Goal: Transaction & Acquisition: Purchase product/service

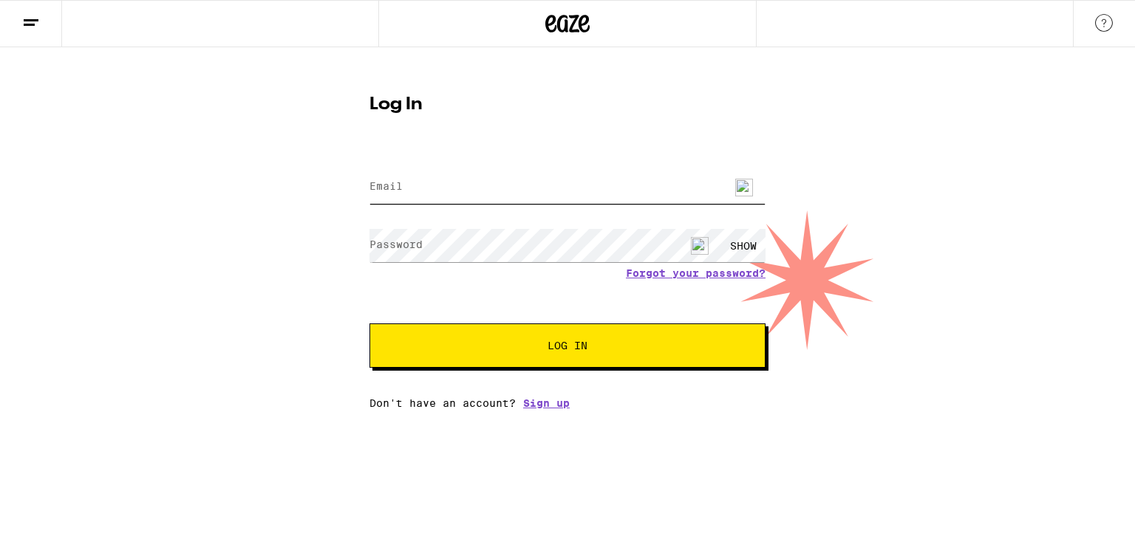
type input "[EMAIL_ADDRESS][DOMAIN_NAME]"
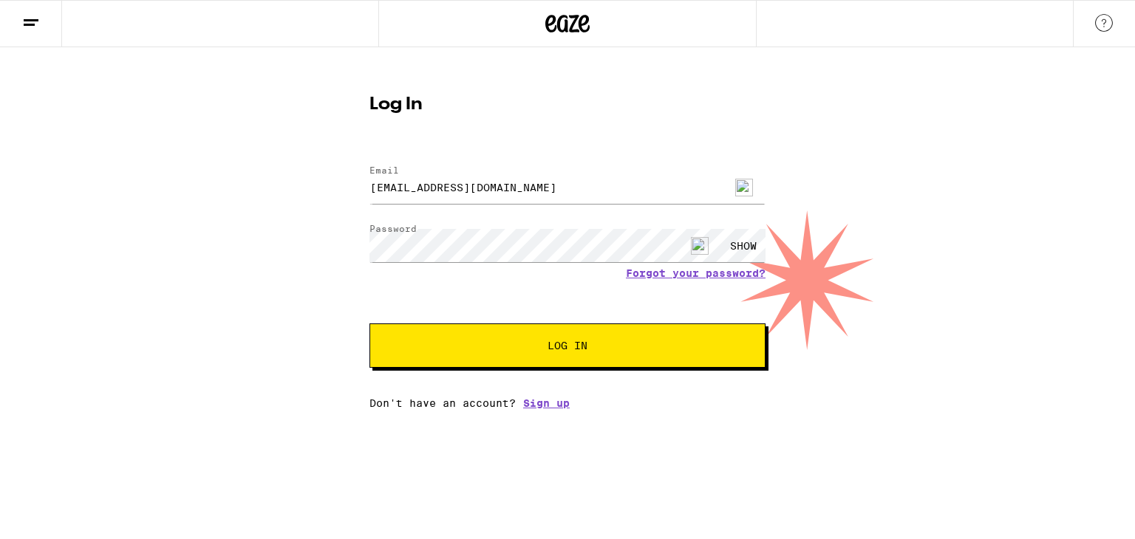
click at [526, 346] on span "Log In" at bounding box center [567, 346] width 276 height 10
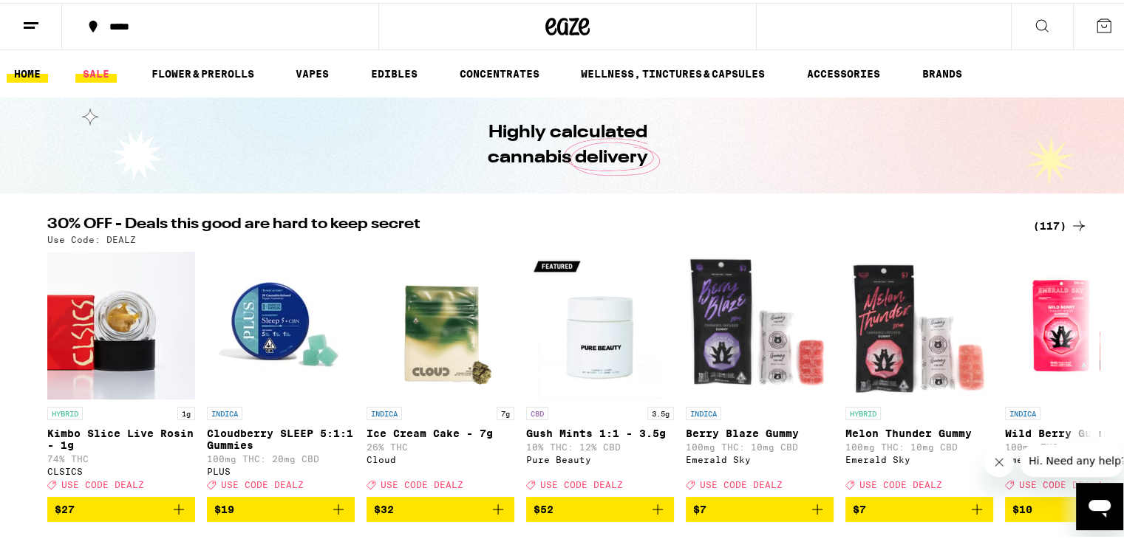
click at [100, 69] on link "SALE" at bounding box center [95, 71] width 41 height 18
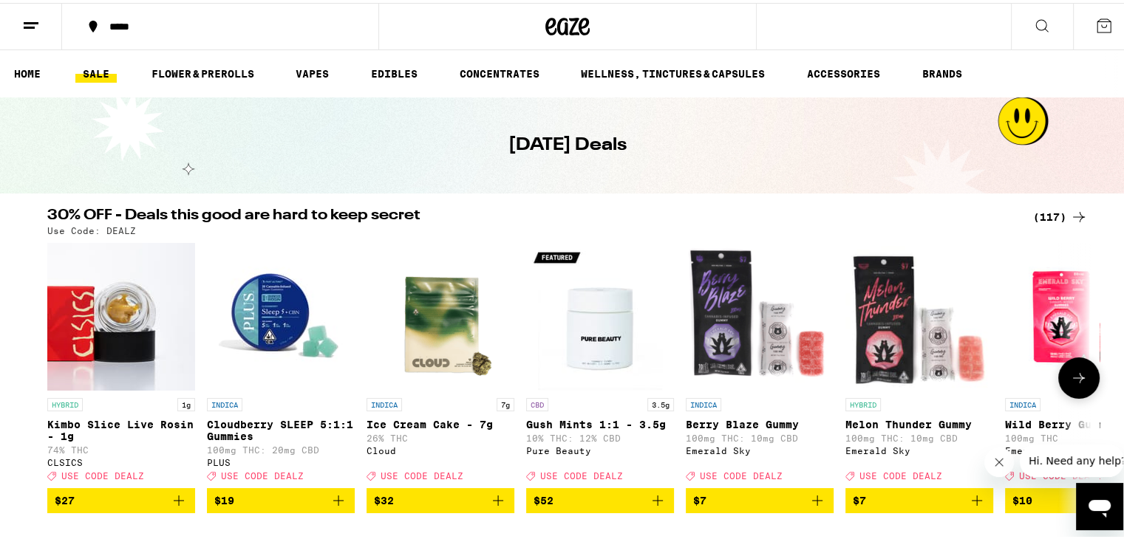
click at [1075, 377] on icon at bounding box center [1079, 375] width 18 height 18
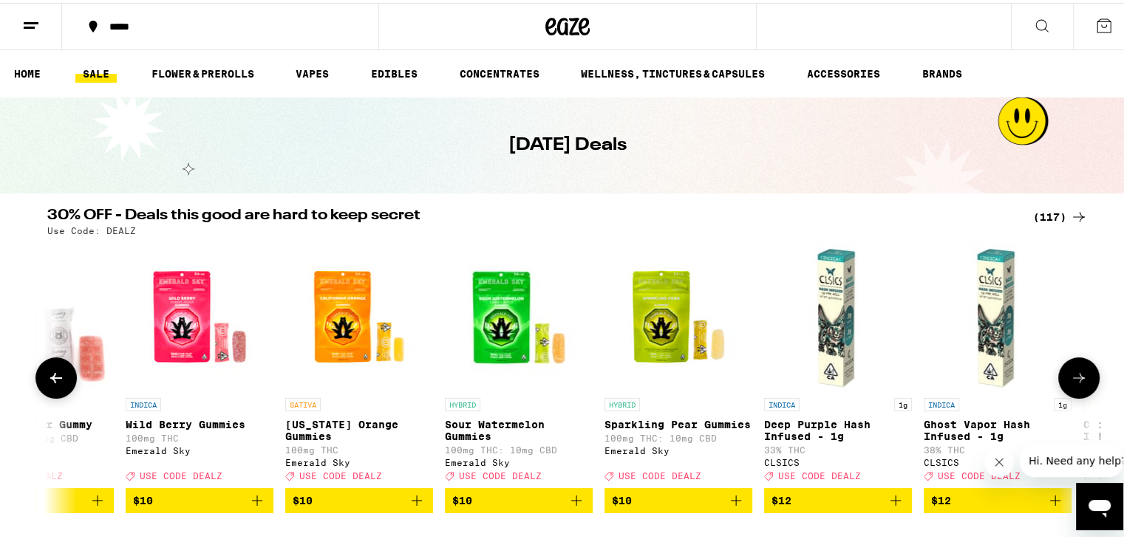
click at [1075, 377] on icon at bounding box center [1079, 375] width 18 height 18
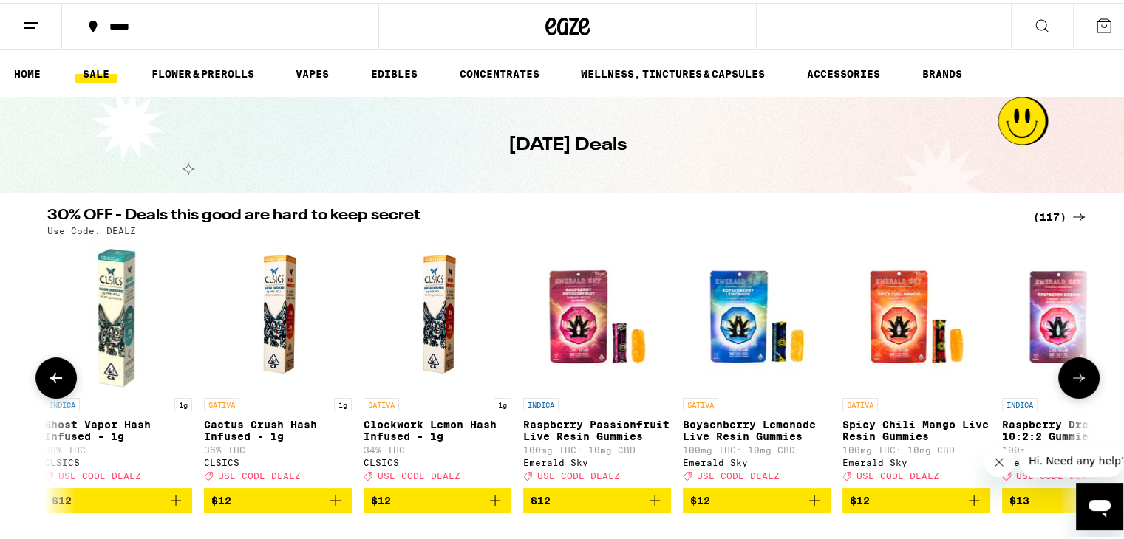
click at [1075, 377] on icon at bounding box center [1079, 375] width 18 height 18
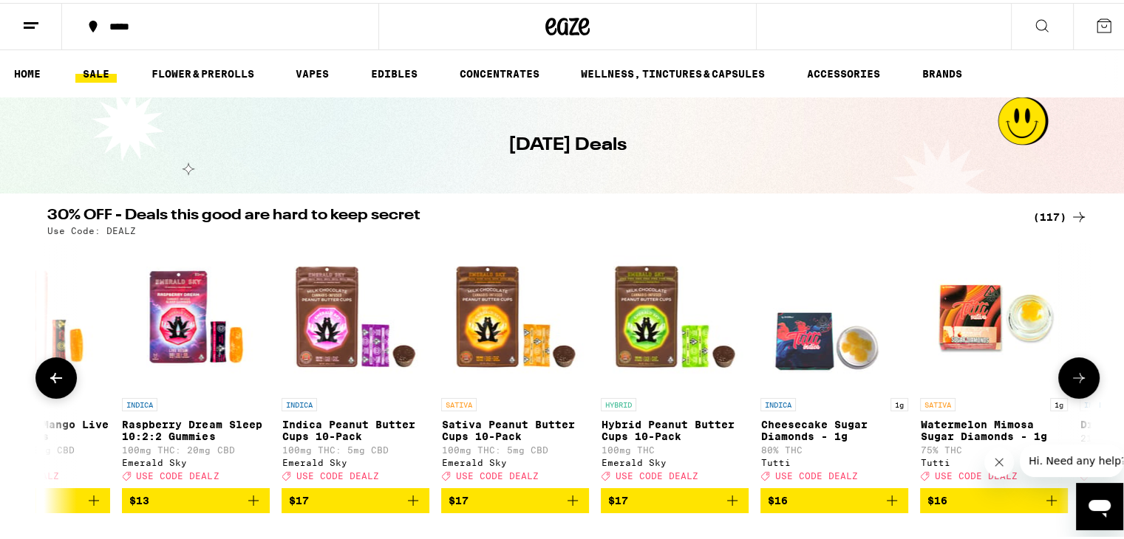
click at [1075, 377] on icon at bounding box center [1079, 375] width 18 height 18
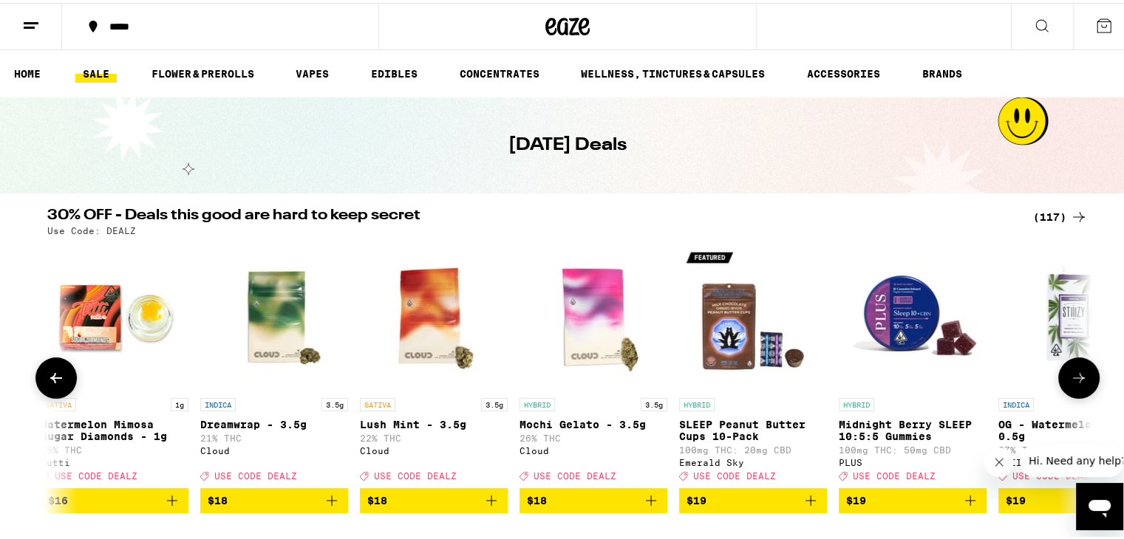
click at [1075, 377] on icon at bounding box center [1079, 375] width 18 height 18
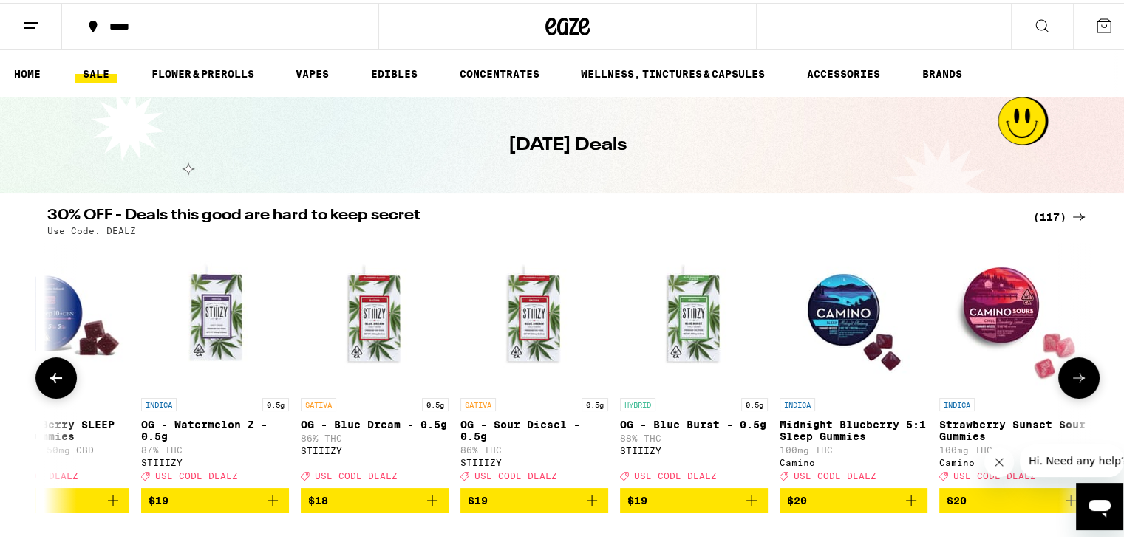
scroll to position [0, 4397]
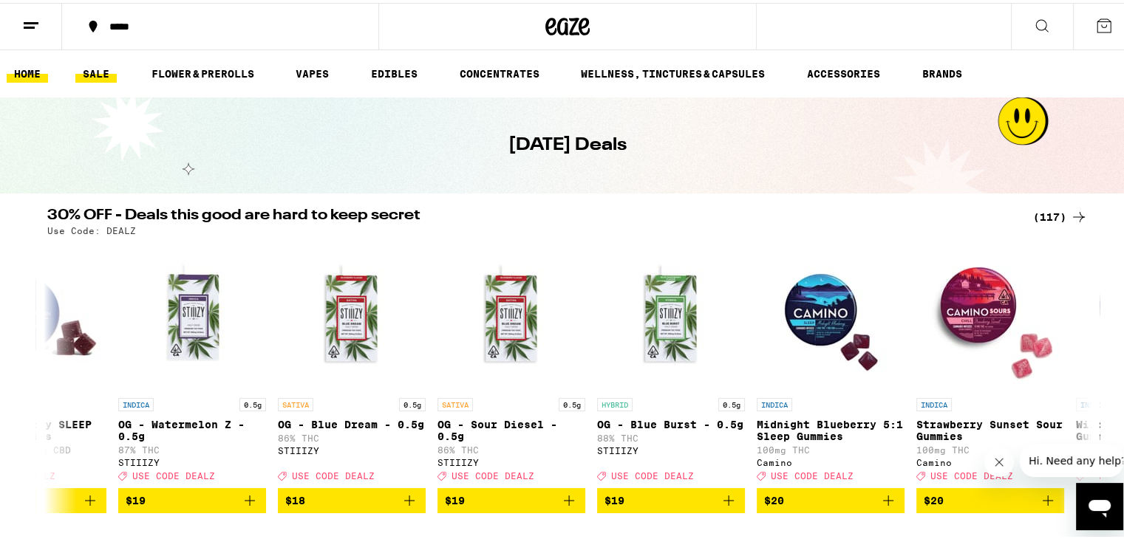
click at [25, 69] on link "HOME" at bounding box center [27, 71] width 41 height 18
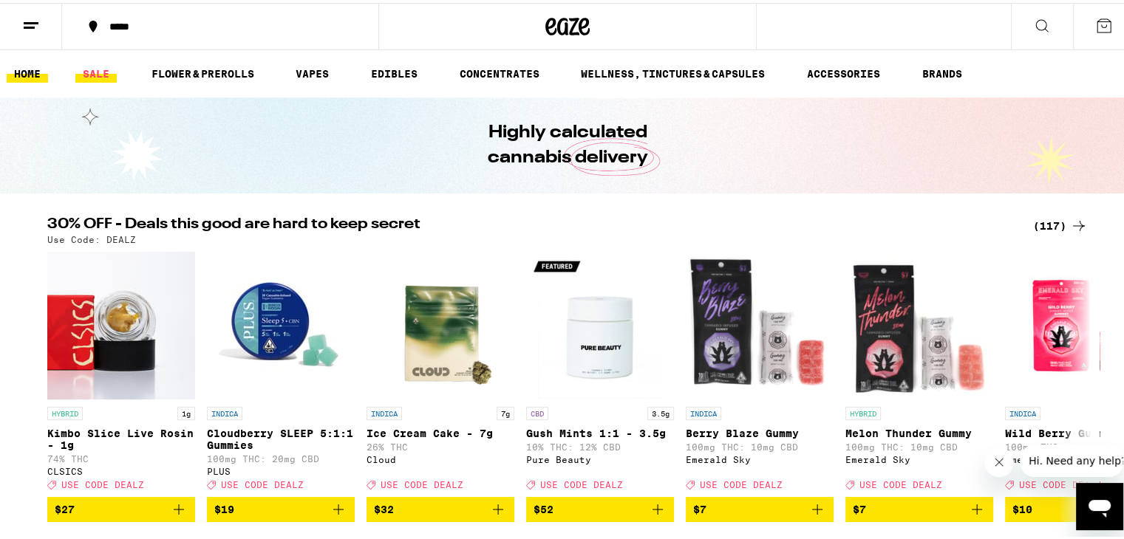
click at [98, 72] on link "SALE" at bounding box center [95, 71] width 41 height 18
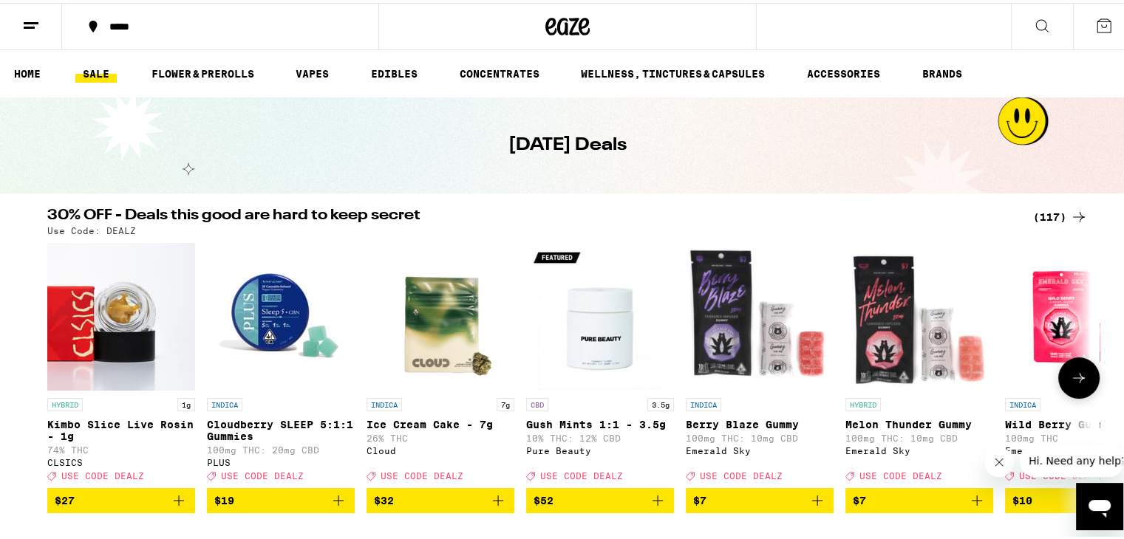
click at [1073, 380] on icon at bounding box center [1079, 375] width 12 height 10
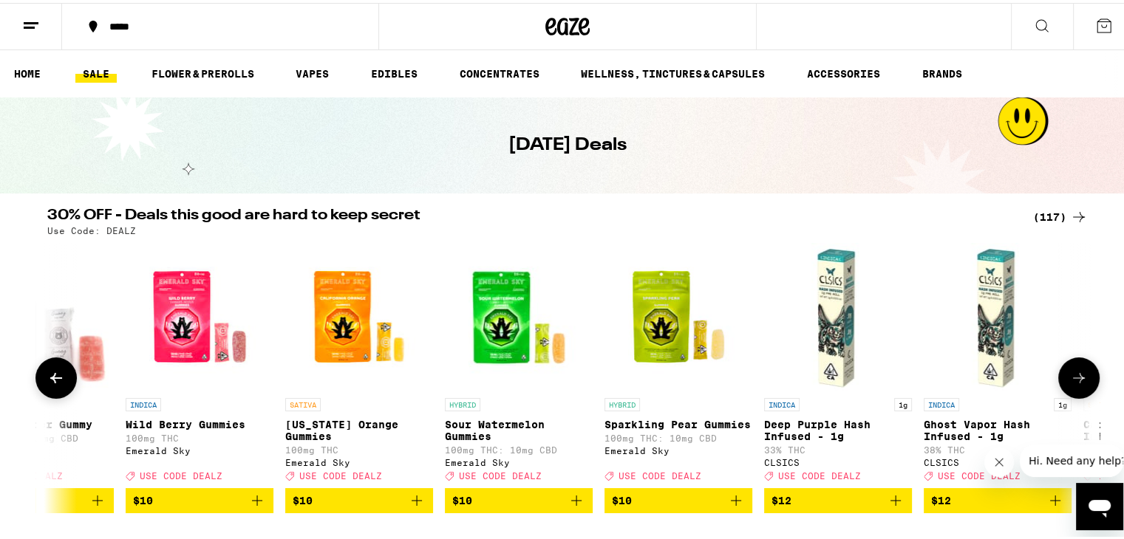
click at [1074, 379] on icon at bounding box center [1079, 375] width 12 height 10
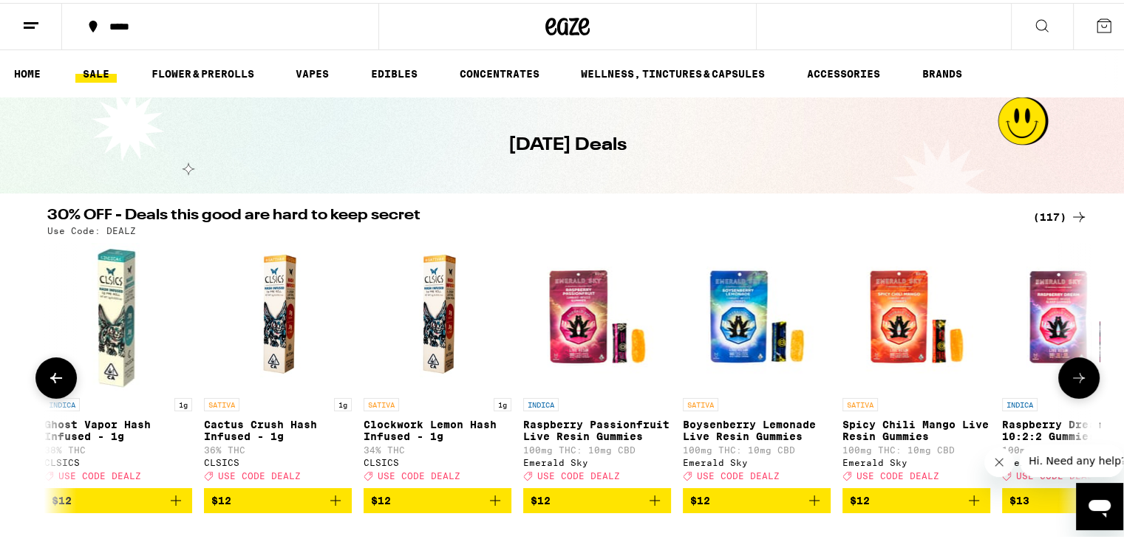
click at [1074, 379] on icon at bounding box center [1079, 375] width 12 height 10
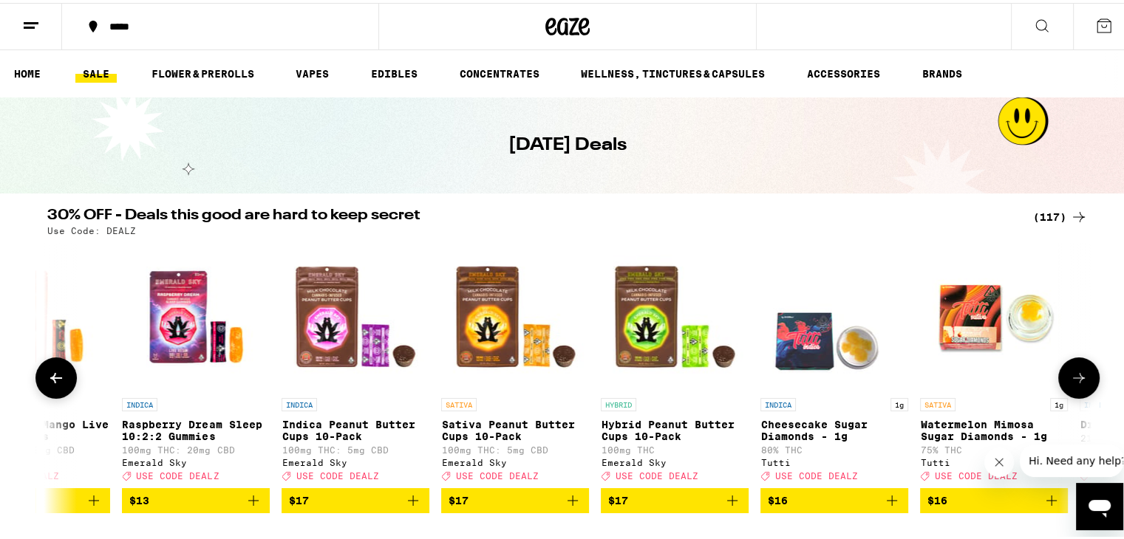
click at [1074, 379] on icon at bounding box center [1079, 375] width 12 height 10
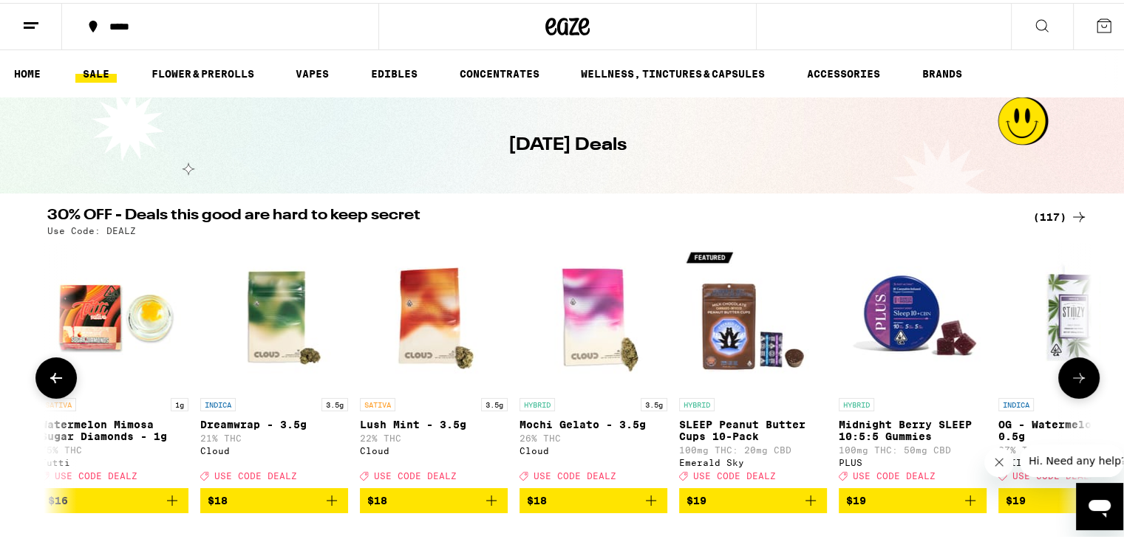
click at [1074, 379] on icon at bounding box center [1079, 375] width 12 height 10
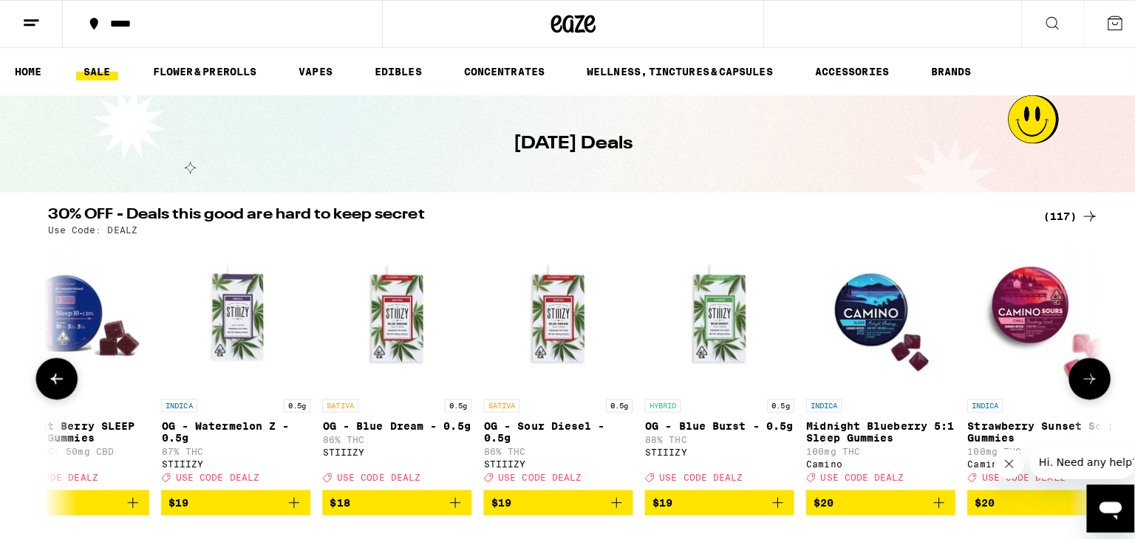
scroll to position [0, 4397]
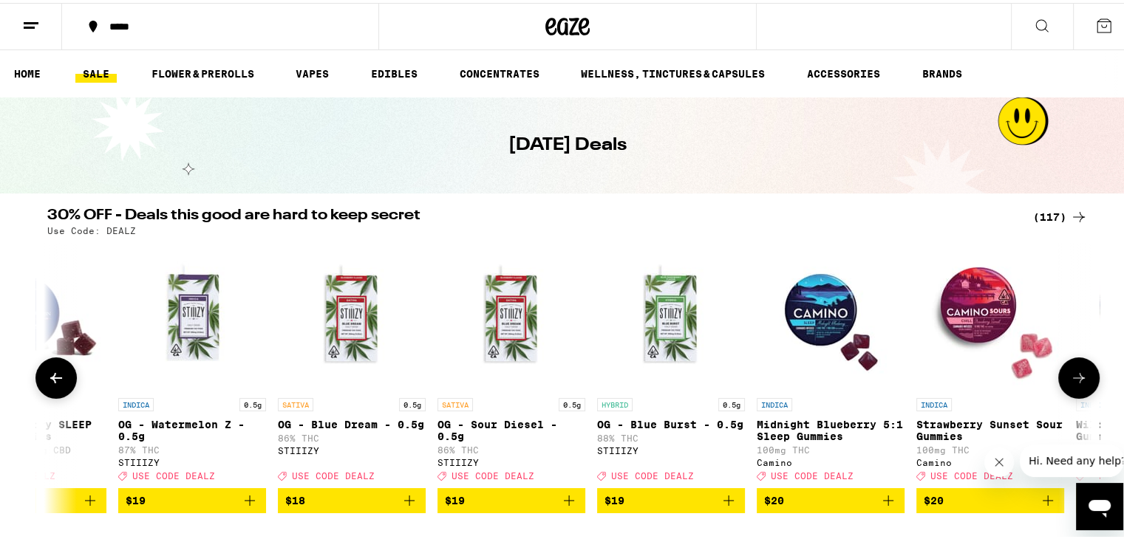
click at [494, 501] on span "$19" at bounding box center [511, 498] width 133 height 18
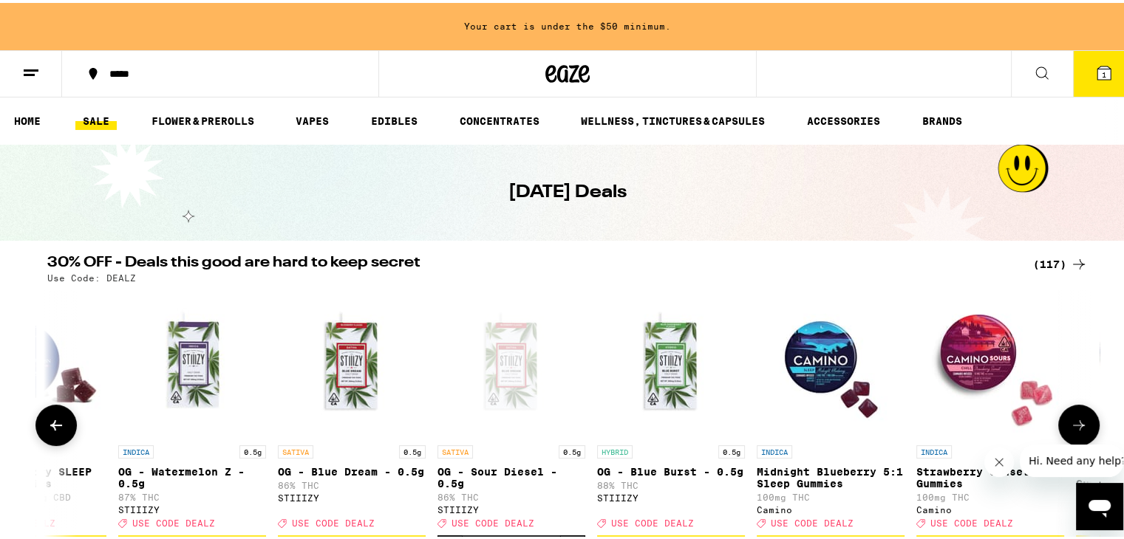
click at [480, 470] on p "OG - Sour Diesel - 0.5g" at bounding box center [511, 475] width 148 height 24
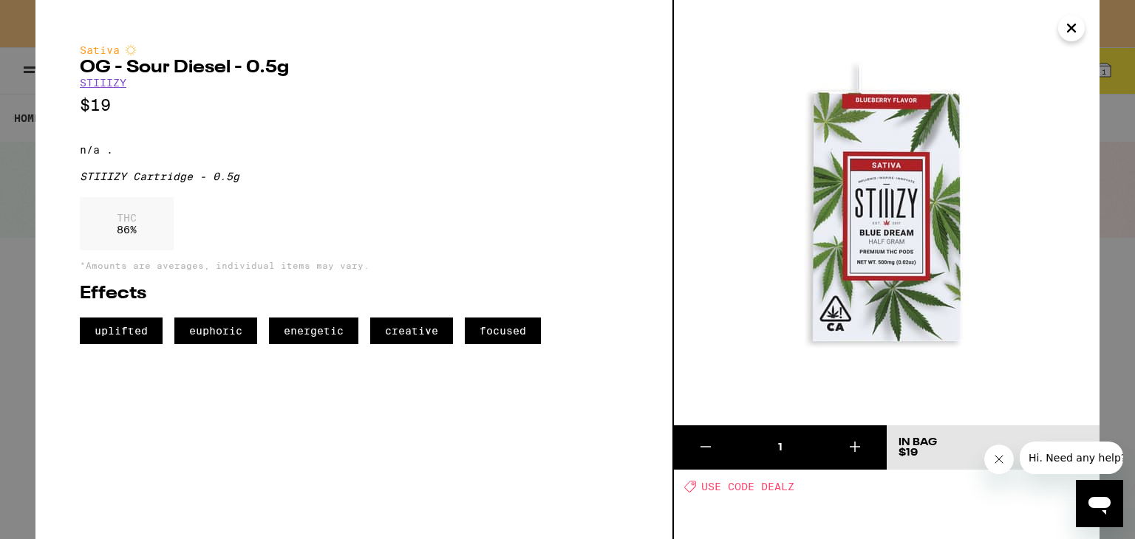
click at [856, 445] on icon at bounding box center [855, 447] width 18 height 18
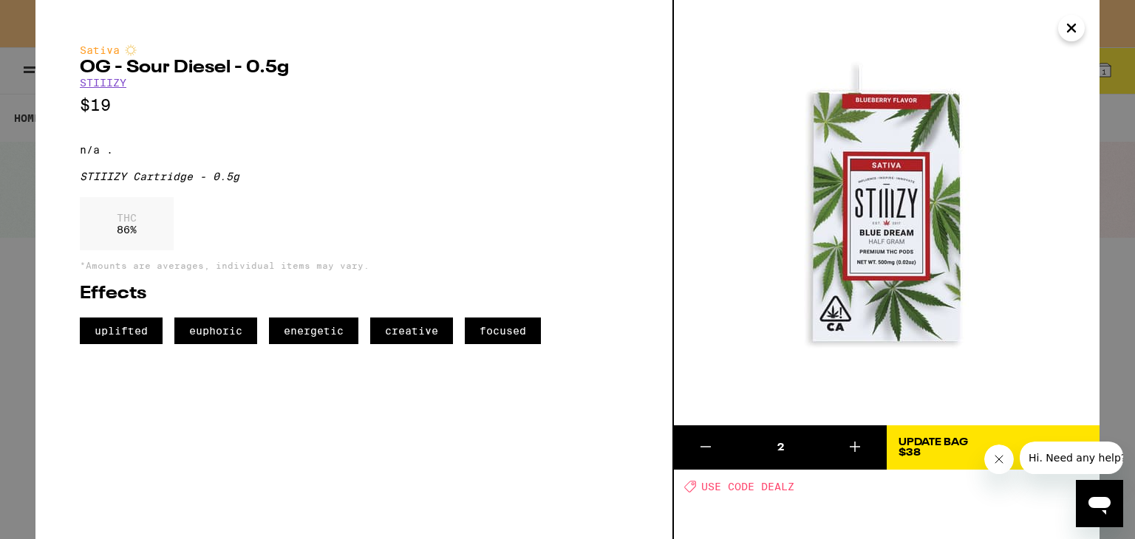
click at [997, 466] on button "Close message from company" at bounding box center [998, 460] width 30 height 30
click at [1068, 30] on icon "Close" at bounding box center [1071, 27] width 7 height 7
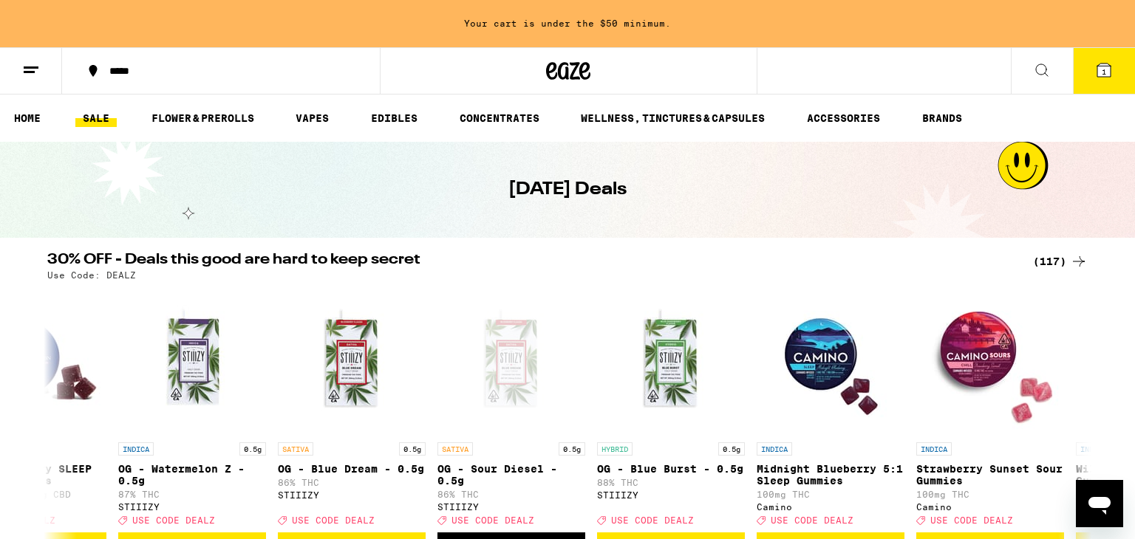
scroll to position [4, 0]
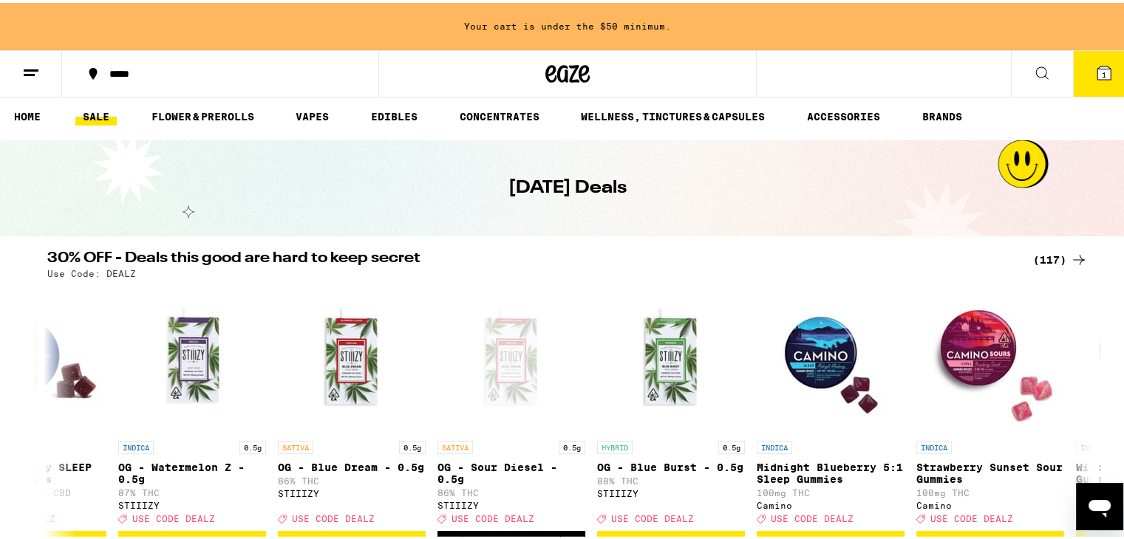
click at [1101, 73] on icon at bounding box center [1104, 70] width 18 height 18
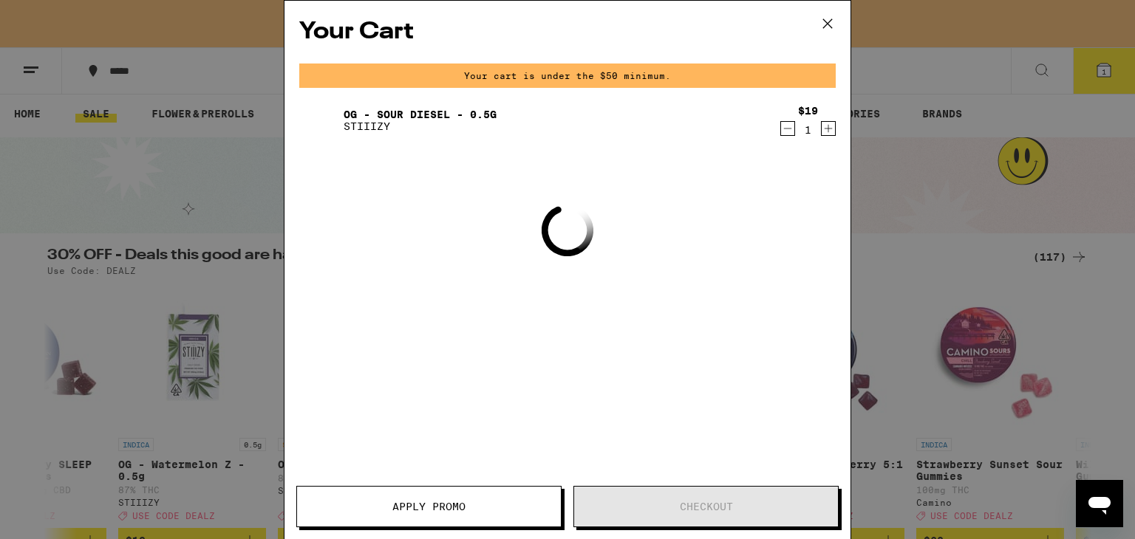
click at [410, 113] on link "OG - Sour Diesel - 0.5g" at bounding box center [420, 115] width 153 height 12
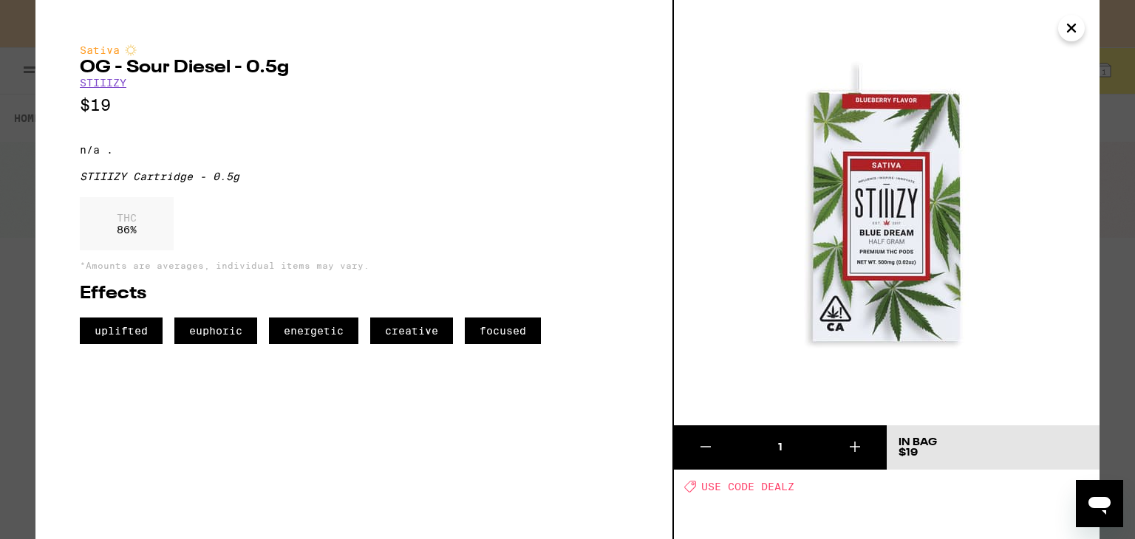
click at [1066, 27] on icon "Close" at bounding box center [1071, 28] width 18 height 22
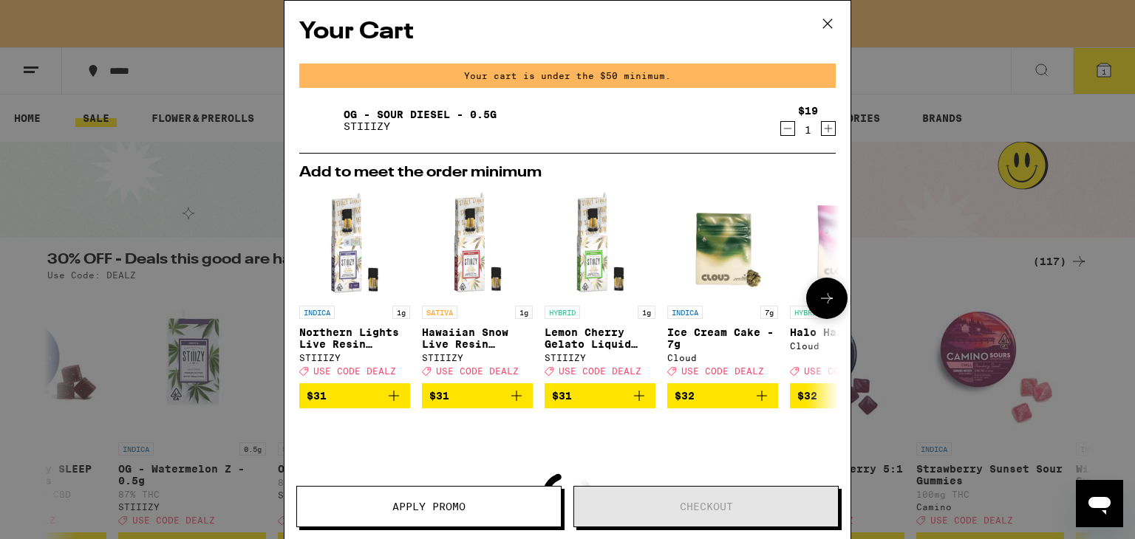
click at [334, 333] on p "Northern Lights Live Resin Liquid Diamond - 1g" at bounding box center [354, 339] width 111 height 24
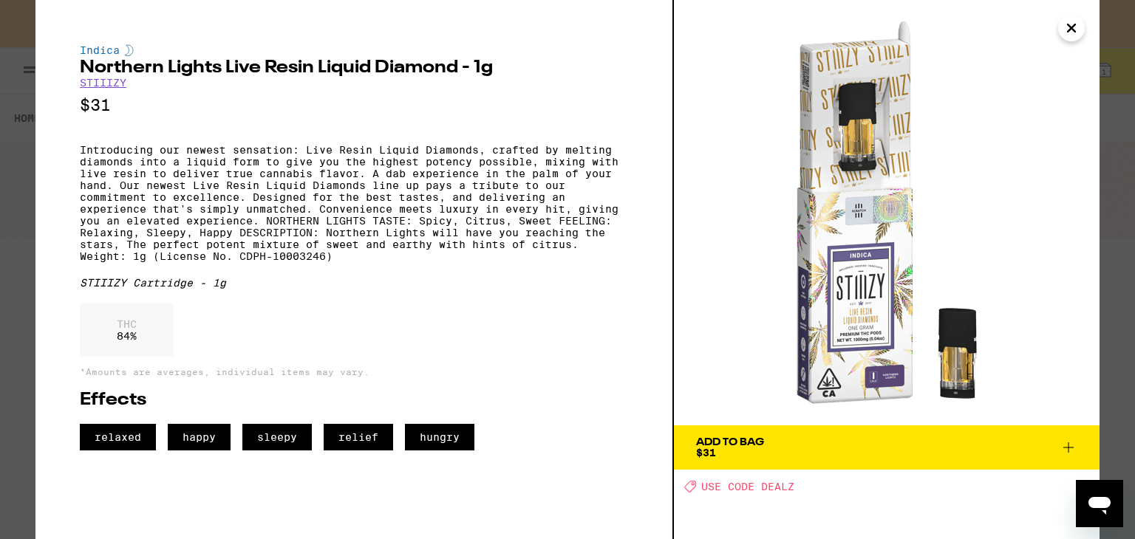
click at [1067, 449] on icon at bounding box center [1068, 448] width 18 height 18
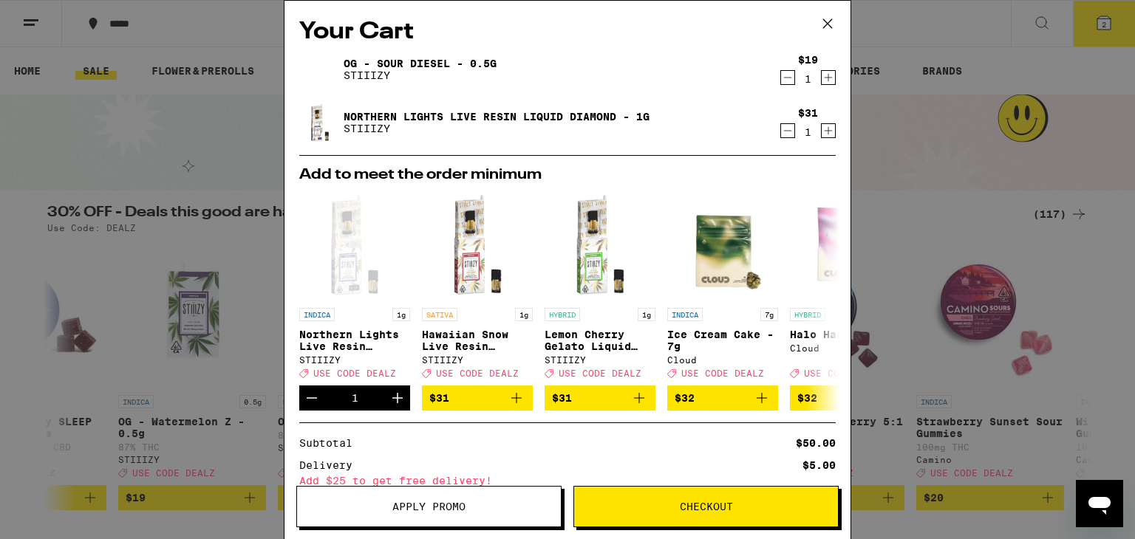
click at [781, 76] on icon "Decrement" at bounding box center [787, 78] width 13 height 18
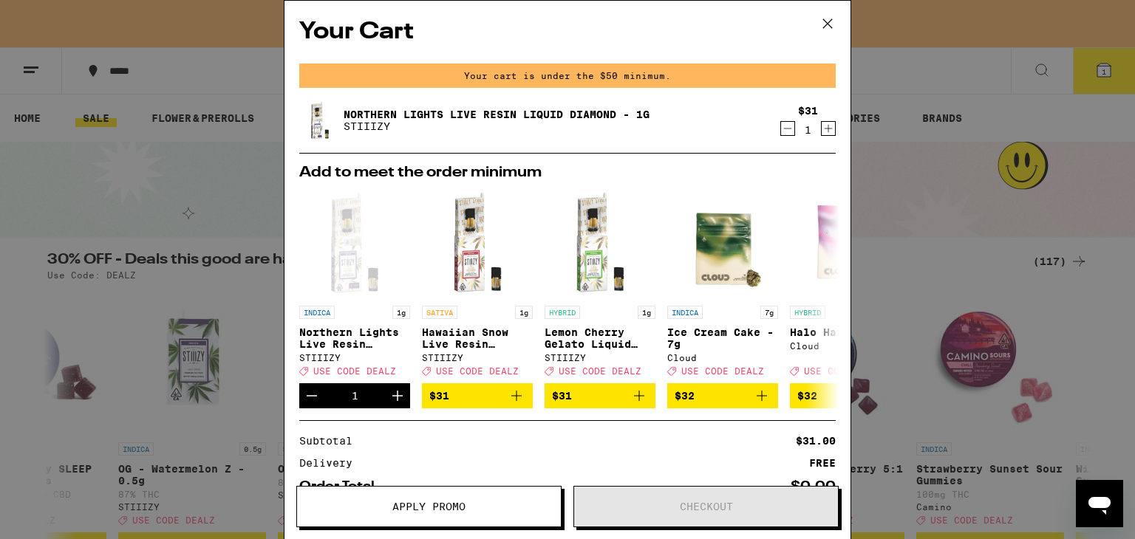
click at [827, 21] on icon at bounding box center [827, 24] width 22 height 22
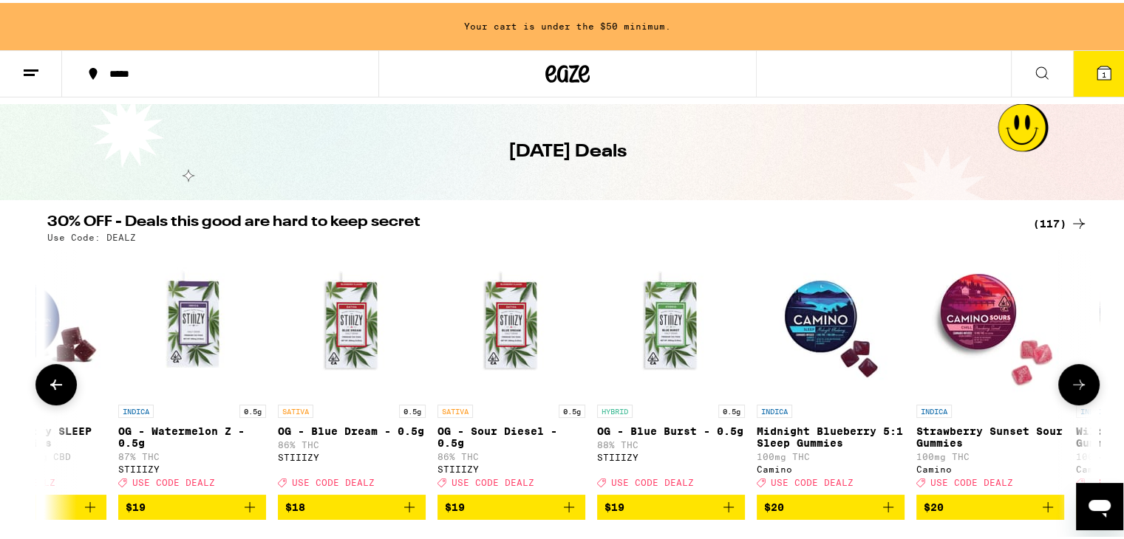
scroll to position [74, 0]
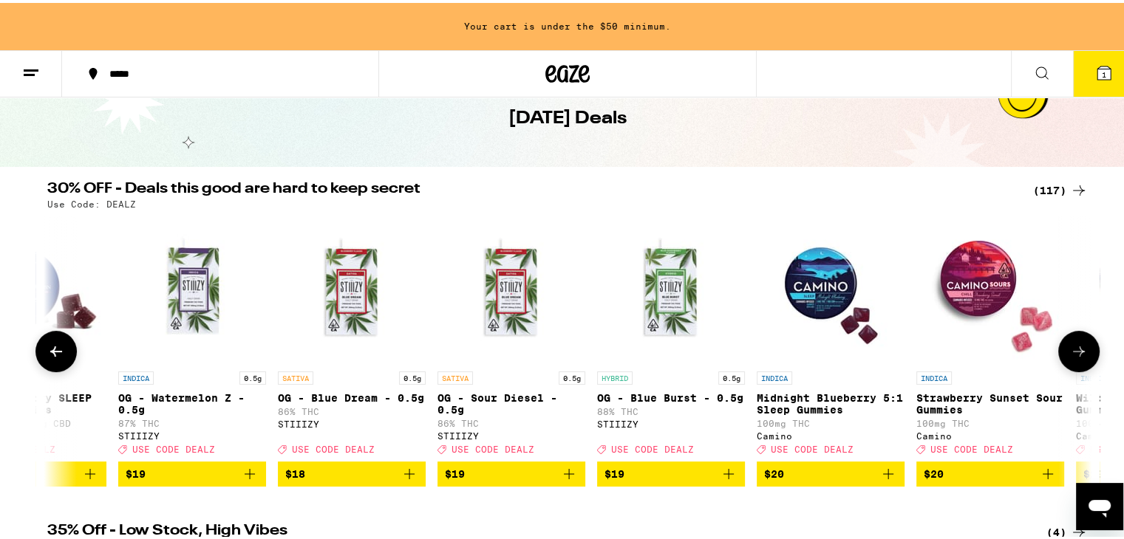
click at [660, 318] on img "Open page for OG - Blue Burst - 0.5g from STIIIZY" at bounding box center [671, 288] width 148 height 148
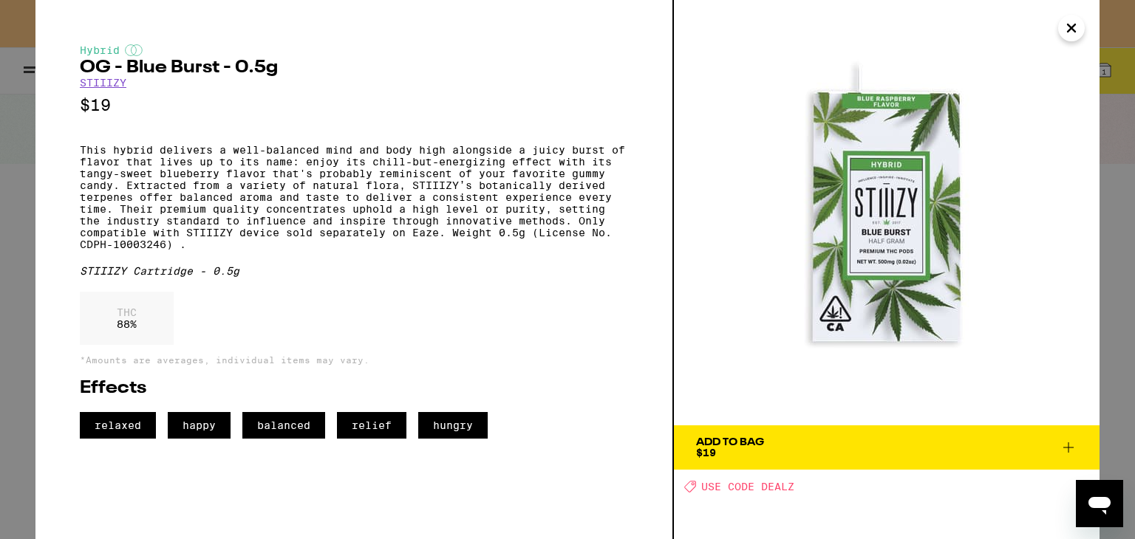
click at [1074, 36] on icon "Close" at bounding box center [1071, 28] width 18 height 22
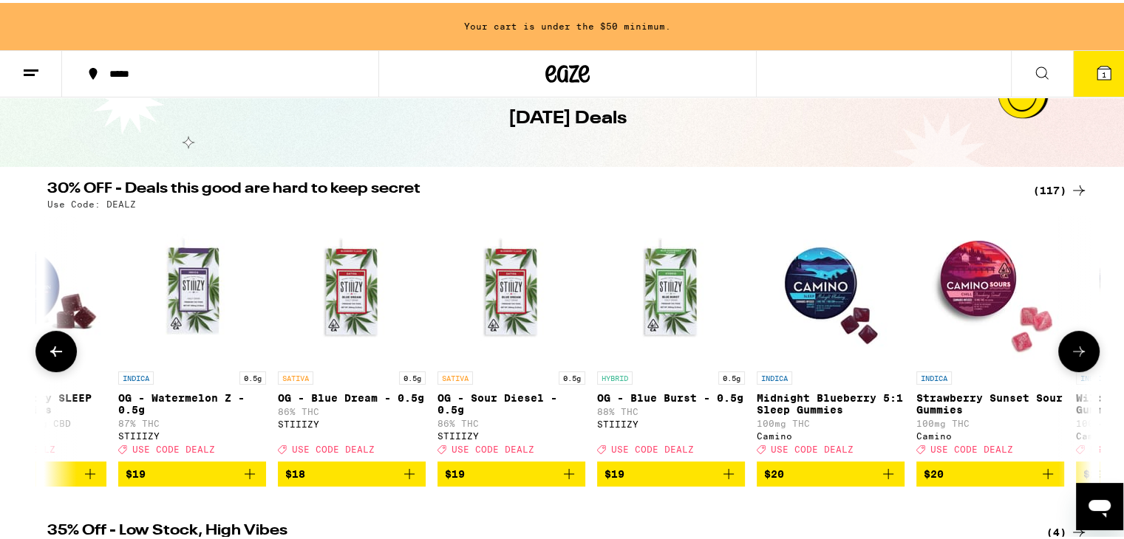
click at [1076, 349] on icon at bounding box center [1079, 349] width 18 height 18
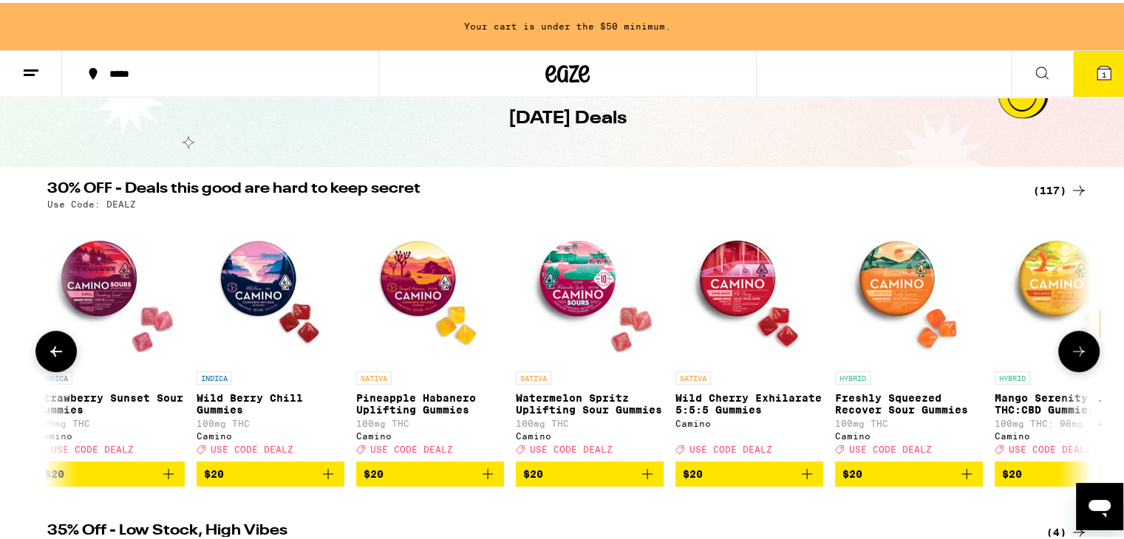
click at [1076, 349] on icon at bounding box center [1079, 349] width 18 height 18
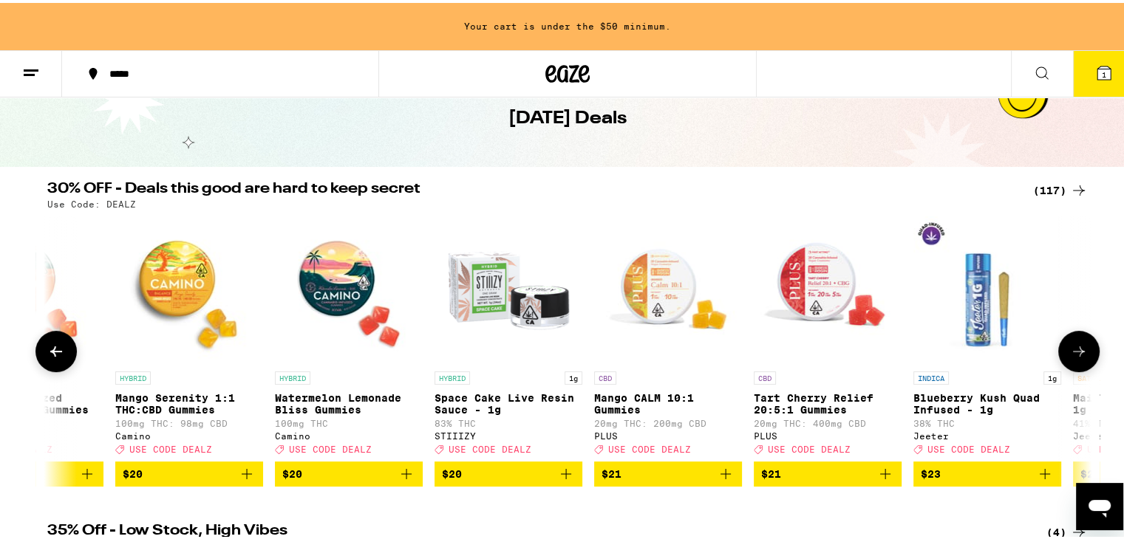
click at [1076, 349] on icon at bounding box center [1079, 349] width 18 height 18
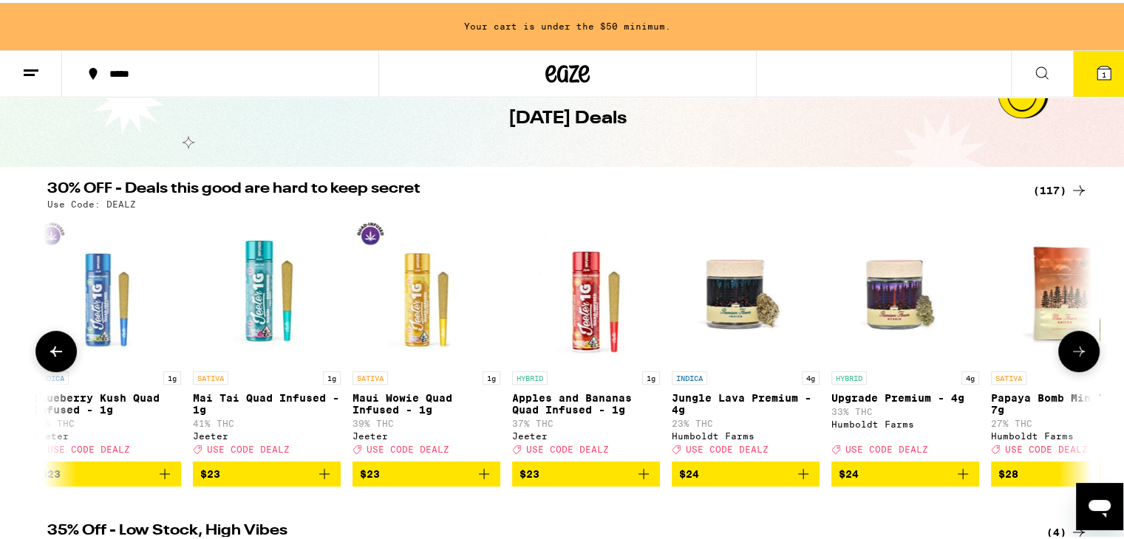
click at [1076, 351] on icon at bounding box center [1079, 349] width 18 height 18
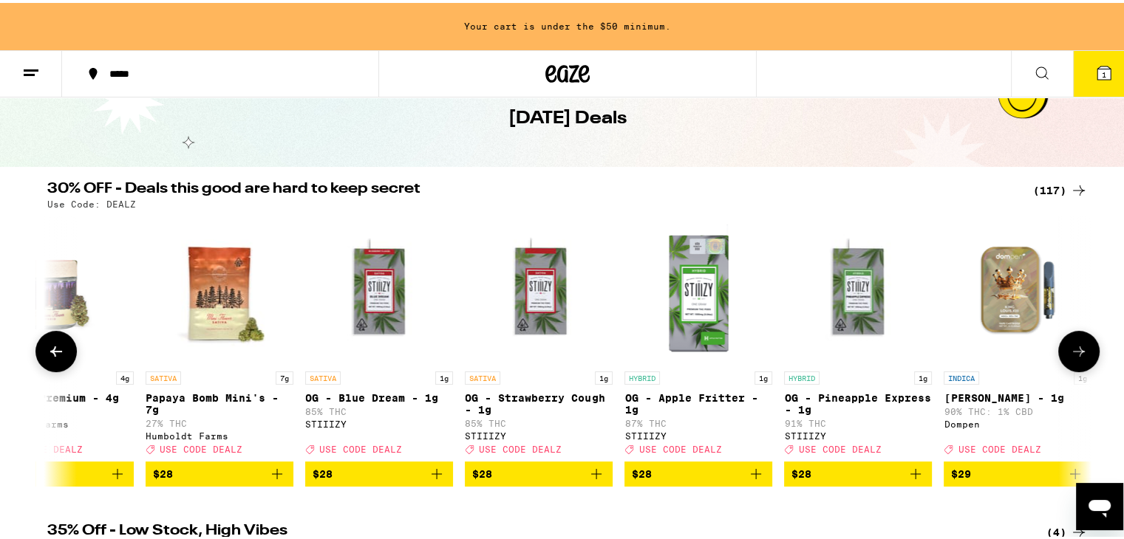
scroll to position [0, 7915]
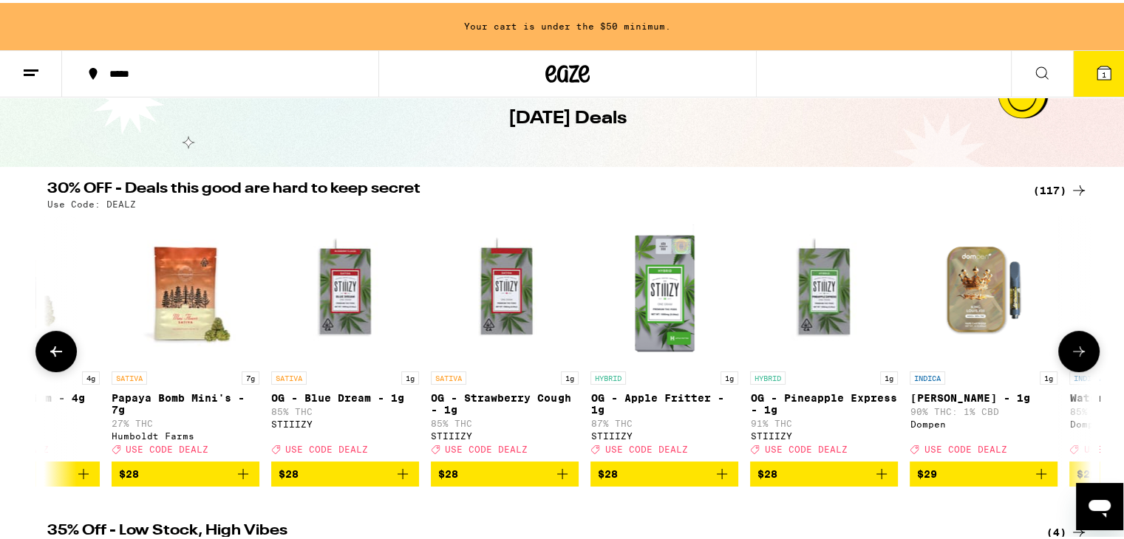
click at [497, 298] on img "Open page for OG - Strawberry Cough - 1g from STIIIZY" at bounding box center [505, 288] width 148 height 148
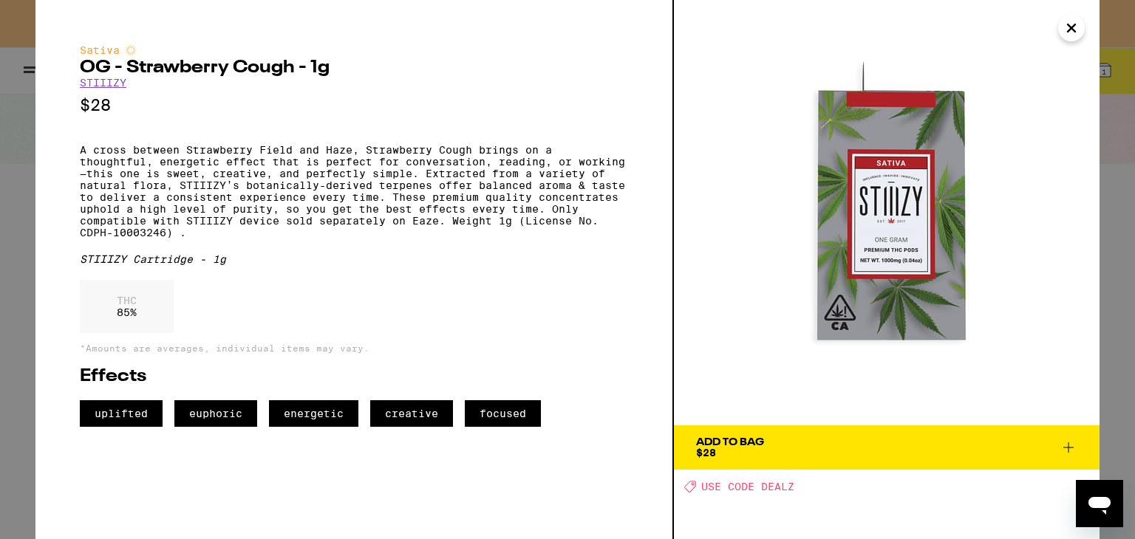
click at [1068, 30] on icon "Close" at bounding box center [1071, 27] width 7 height 7
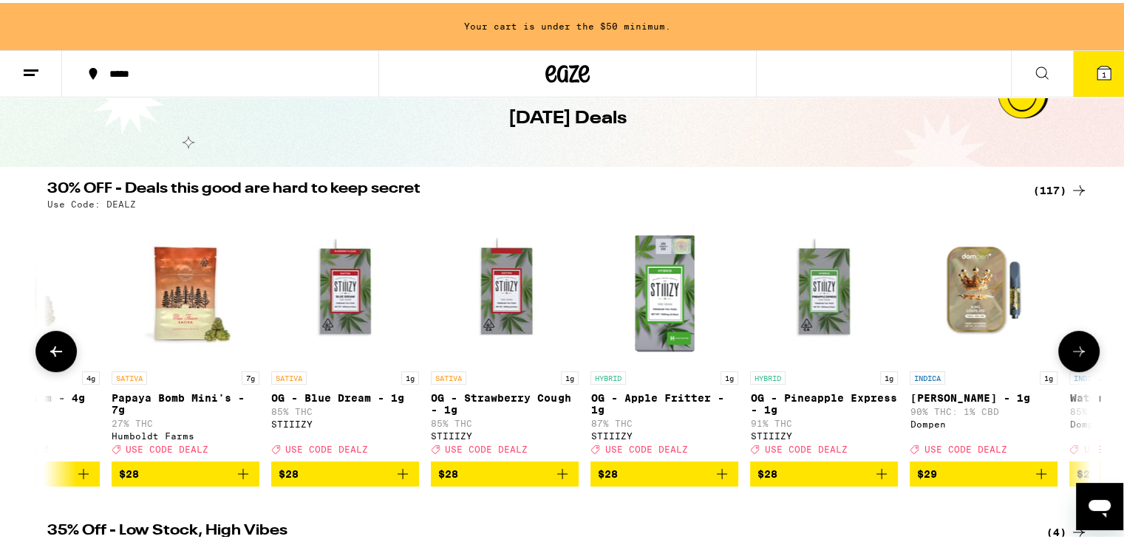
click at [1075, 355] on icon at bounding box center [1079, 349] width 18 height 18
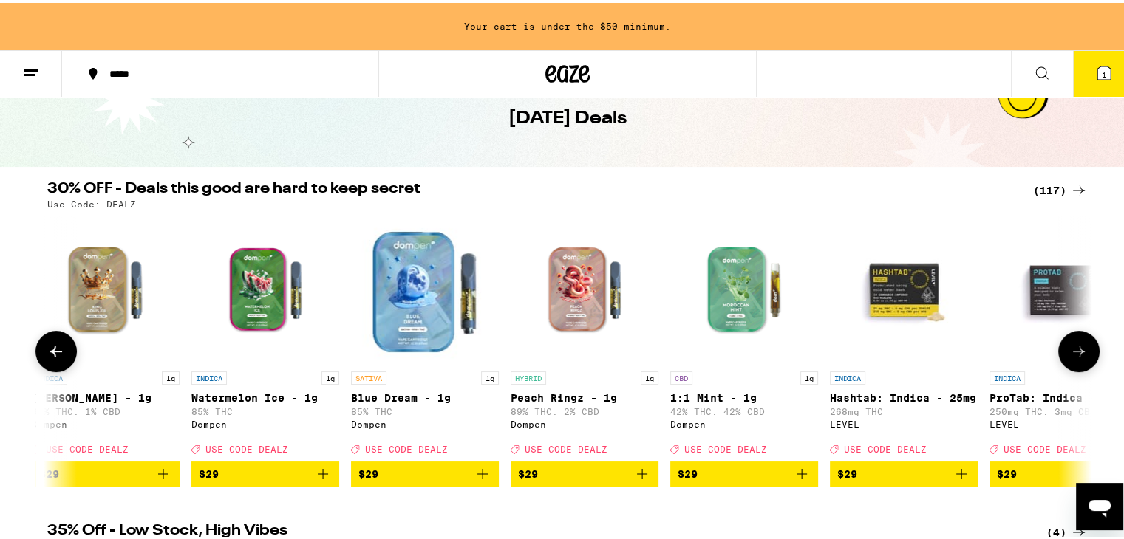
scroll to position [0, 8795]
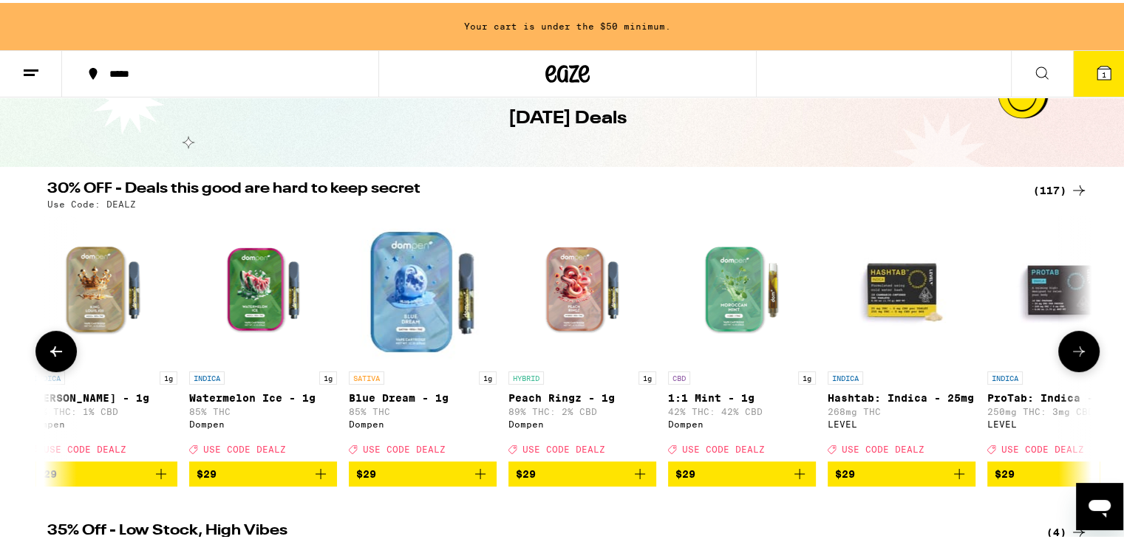
click at [1076, 355] on icon at bounding box center [1079, 349] width 18 height 18
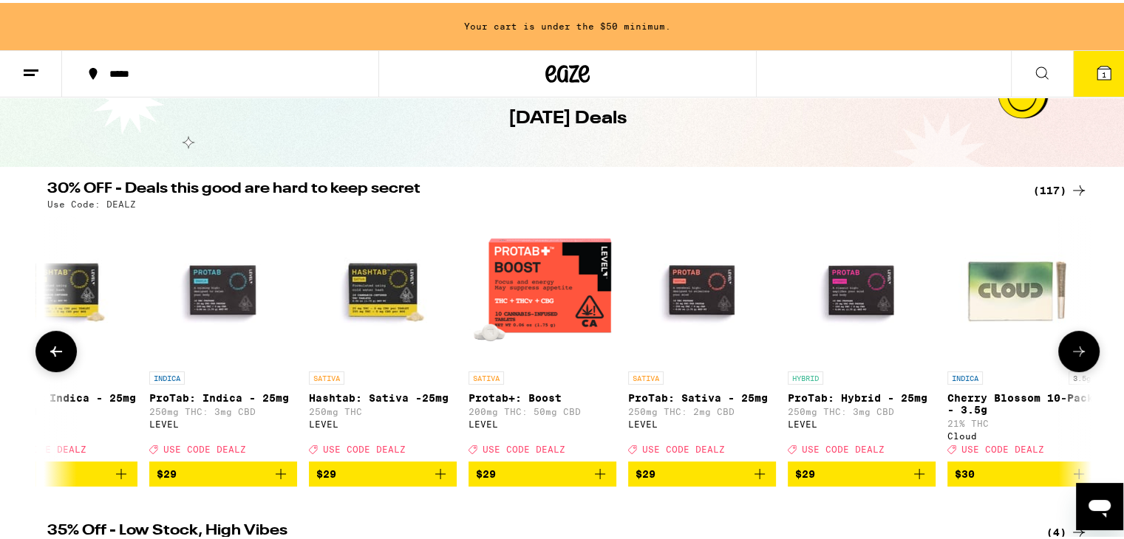
scroll to position [0, 9674]
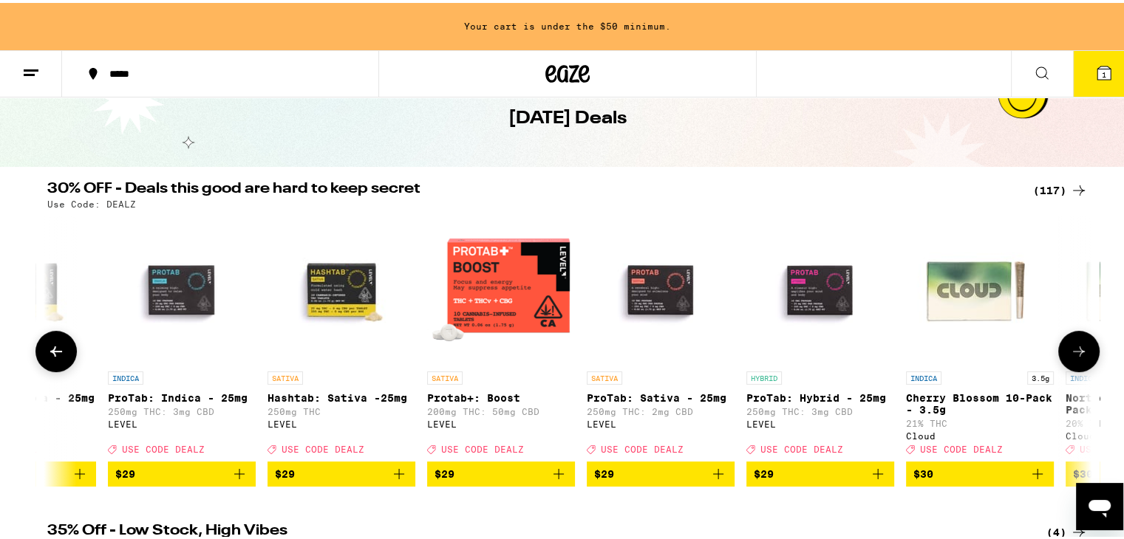
click at [1079, 354] on icon at bounding box center [1079, 349] width 18 height 18
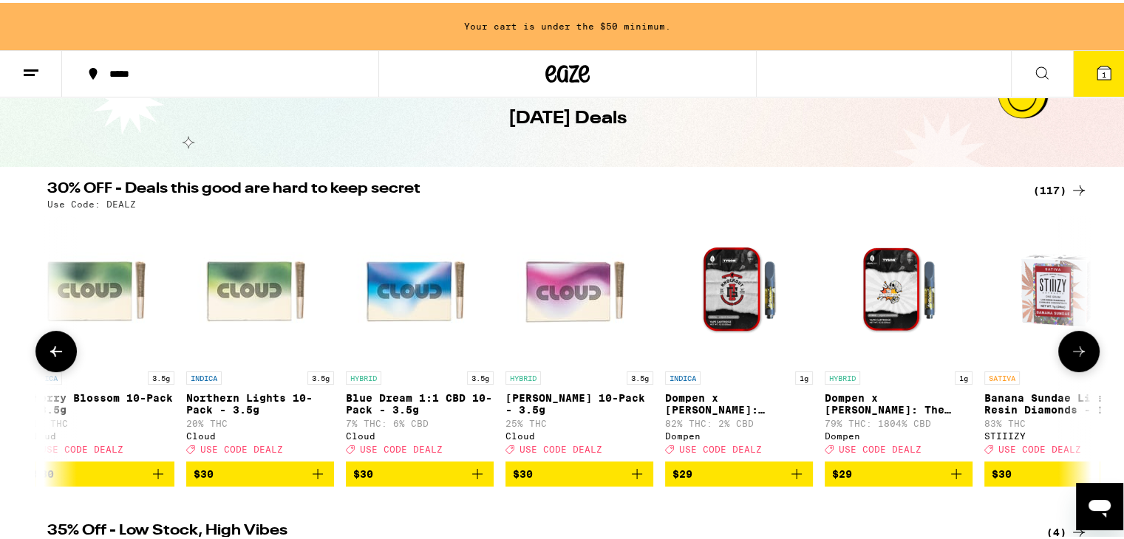
click at [1079, 353] on icon at bounding box center [1079, 349] width 18 height 18
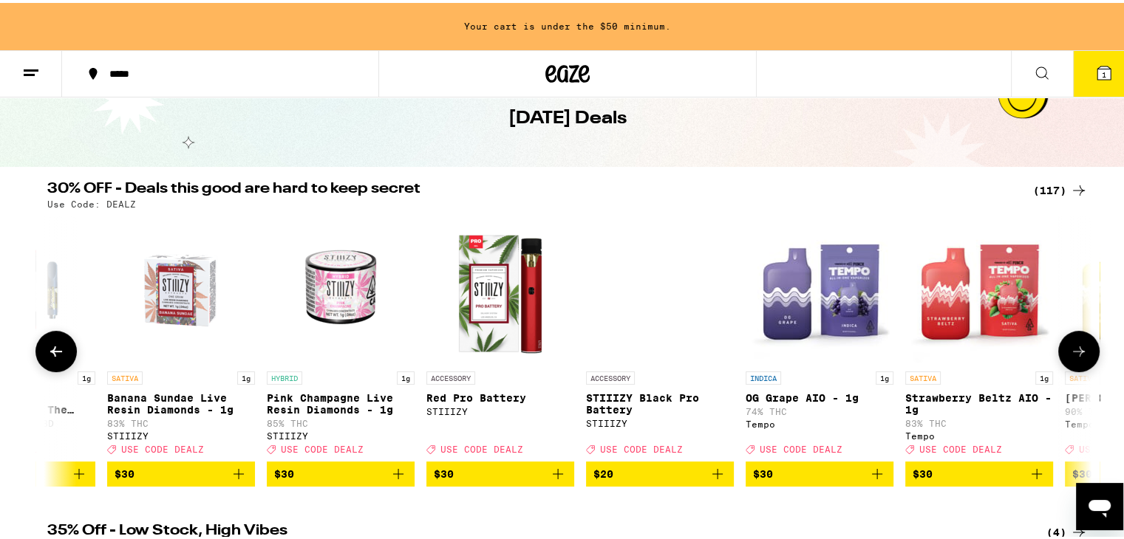
scroll to position [0, 11433]
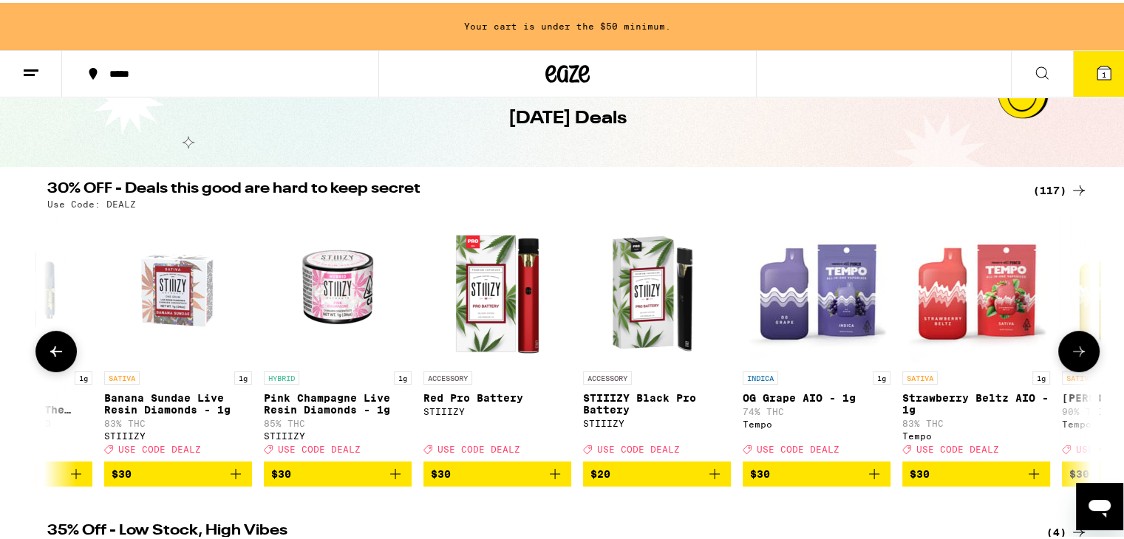
click at [1082, 353] on icon at bounding box center [1079, 349] width 18 height 18
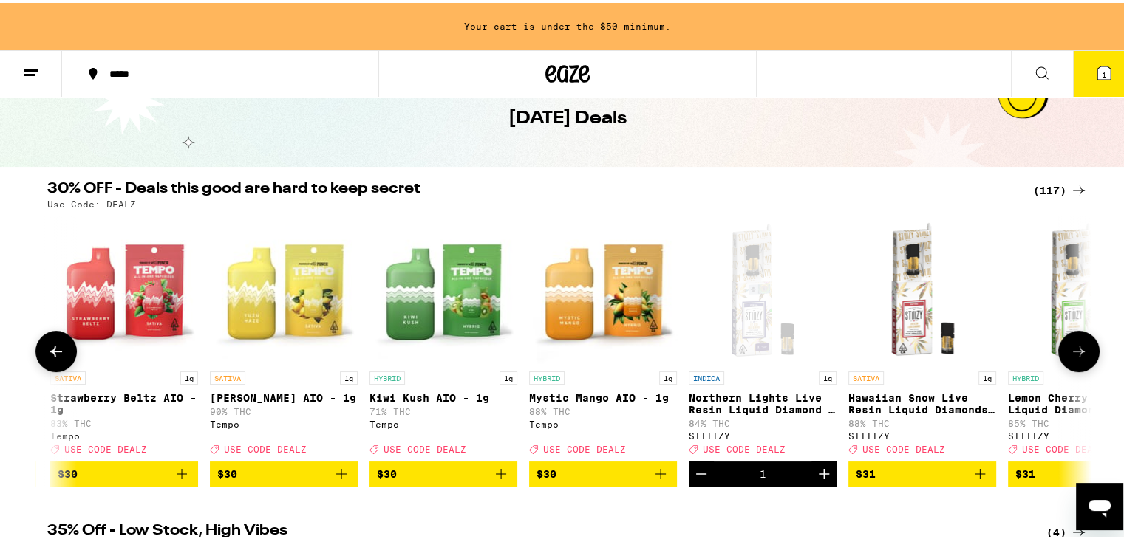
scroll to position [0, 12312]
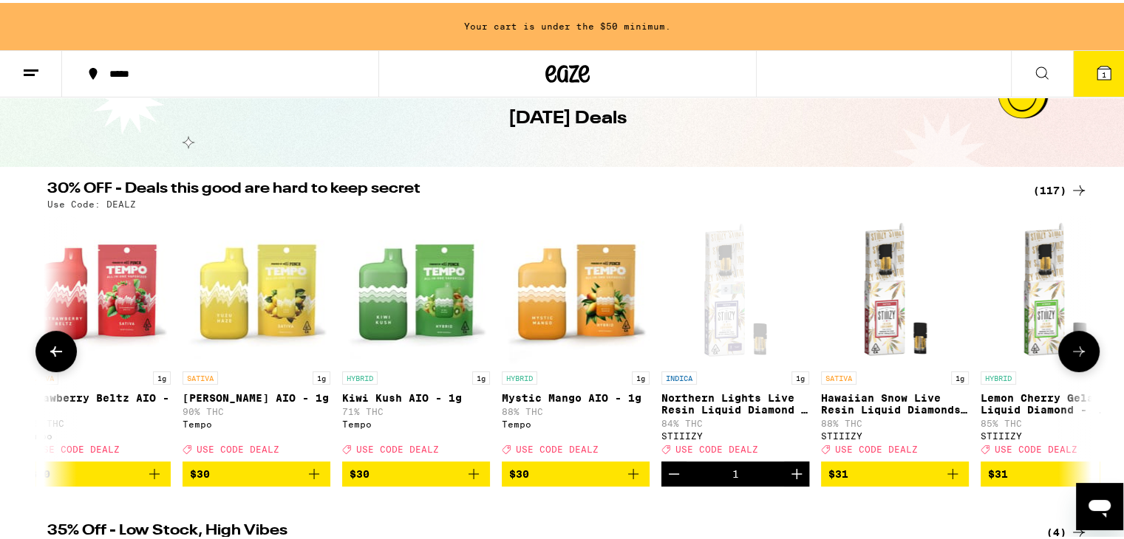
click at [1081, 355] on icon at bounding box center [1079, 349] width 18 height 18
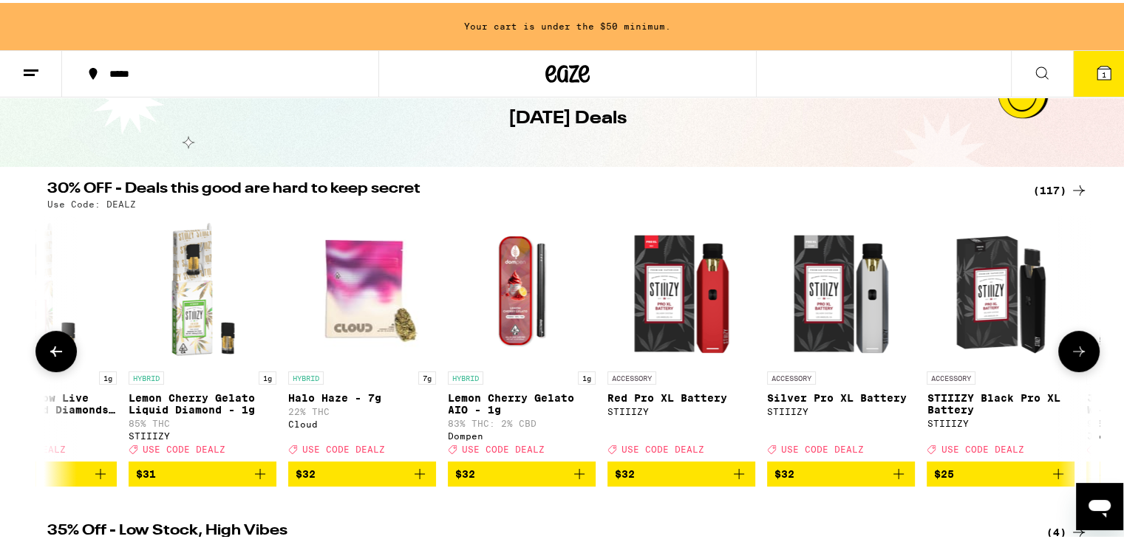
scroll to position [0, 13192]
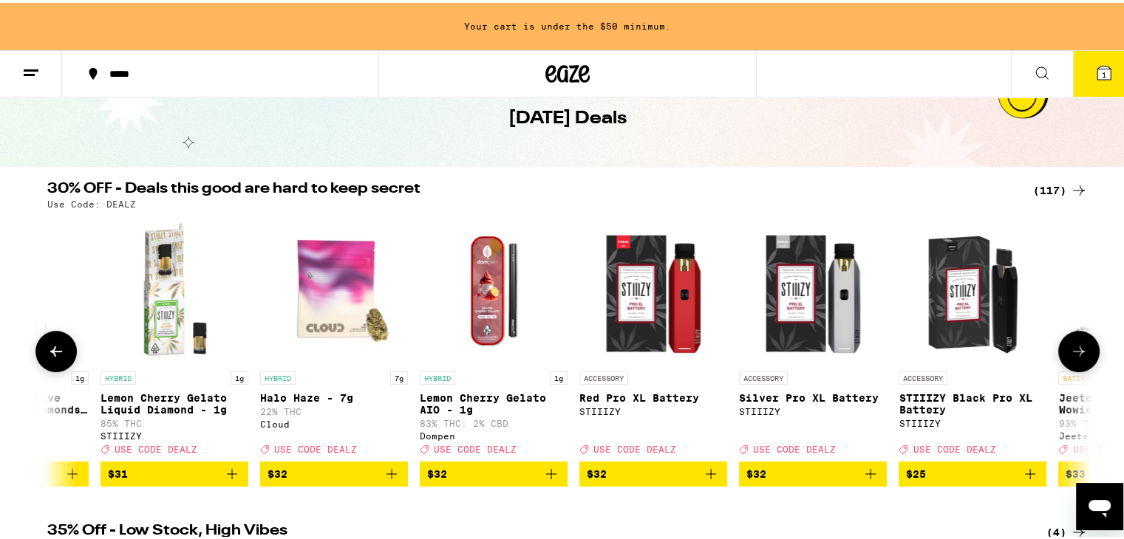
click at [60, 361] on button at bounding box center [55, 348] width 41 height 41
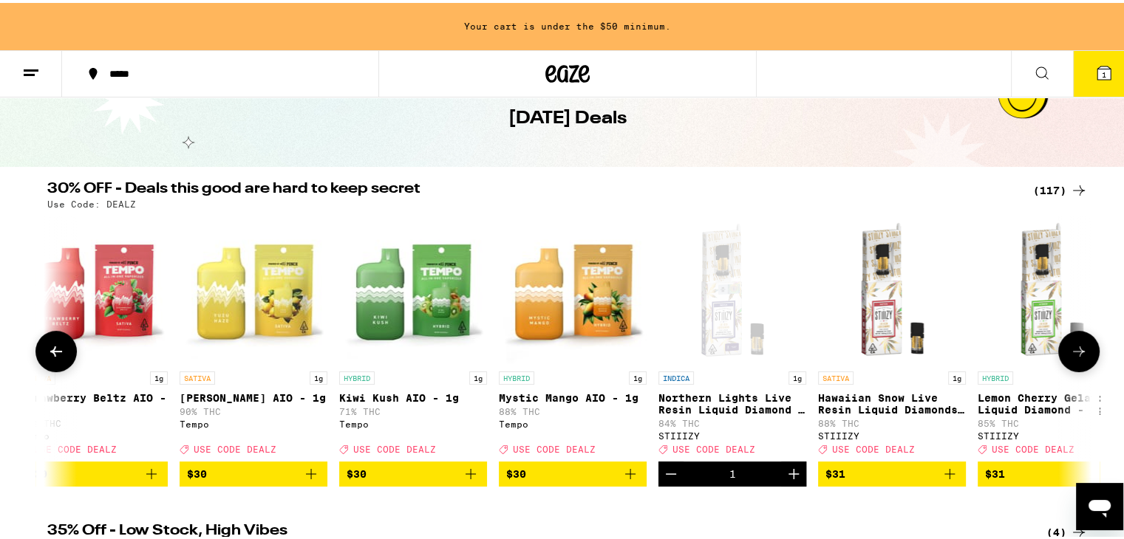
scroll to position [0, 12313]
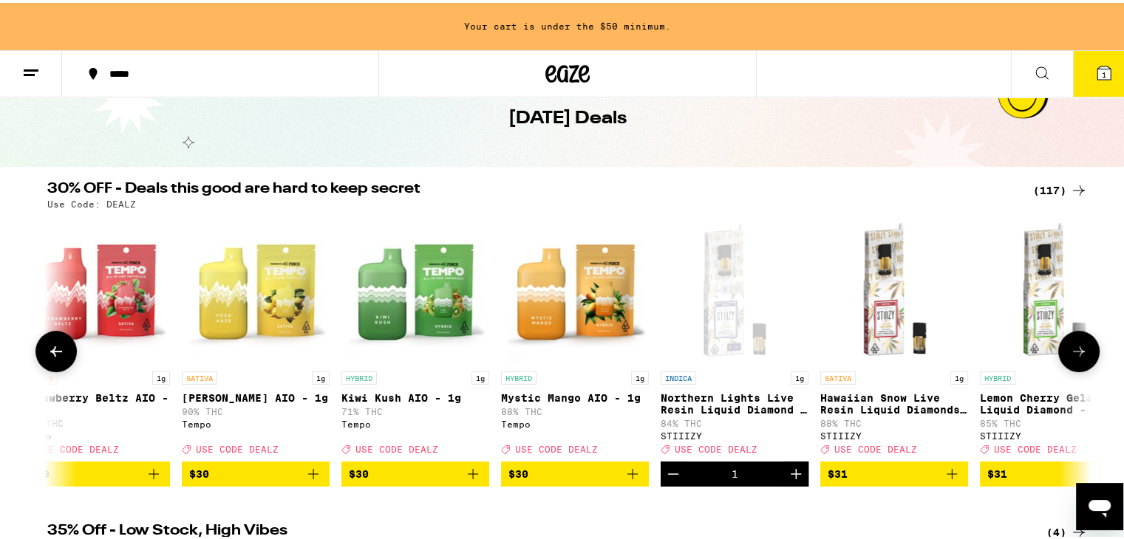
click at [864, 304] on img "Open page for Hawaiian Snow Live Resin Liquid Diamonds - 1g from STIIIZY" at bounding box center [894, 288] width 148 height 148
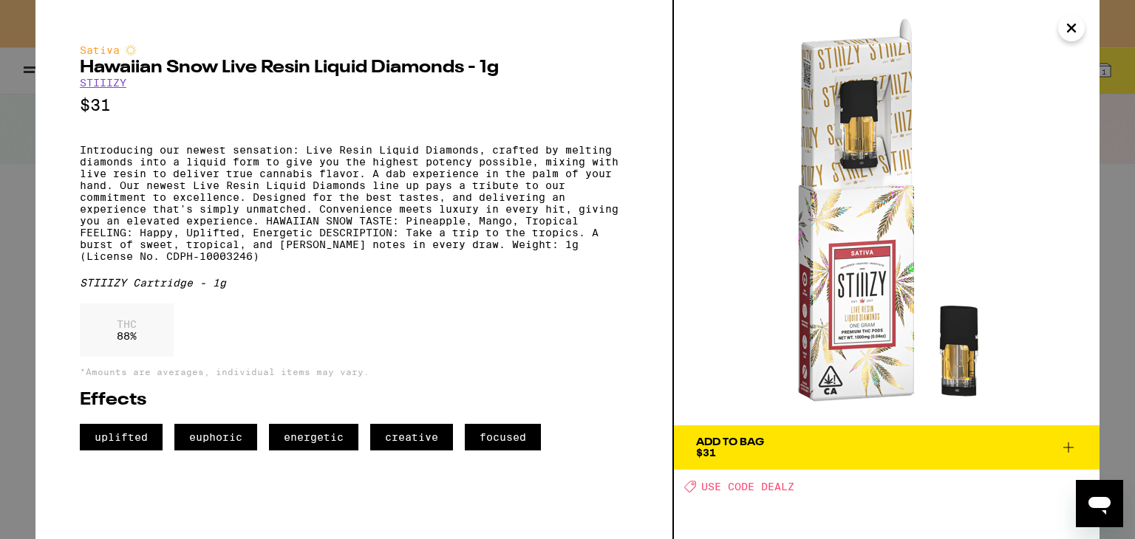
click at [1070, 30] on icon "Close" at bounding box center [1071, 28] width 18 height 22
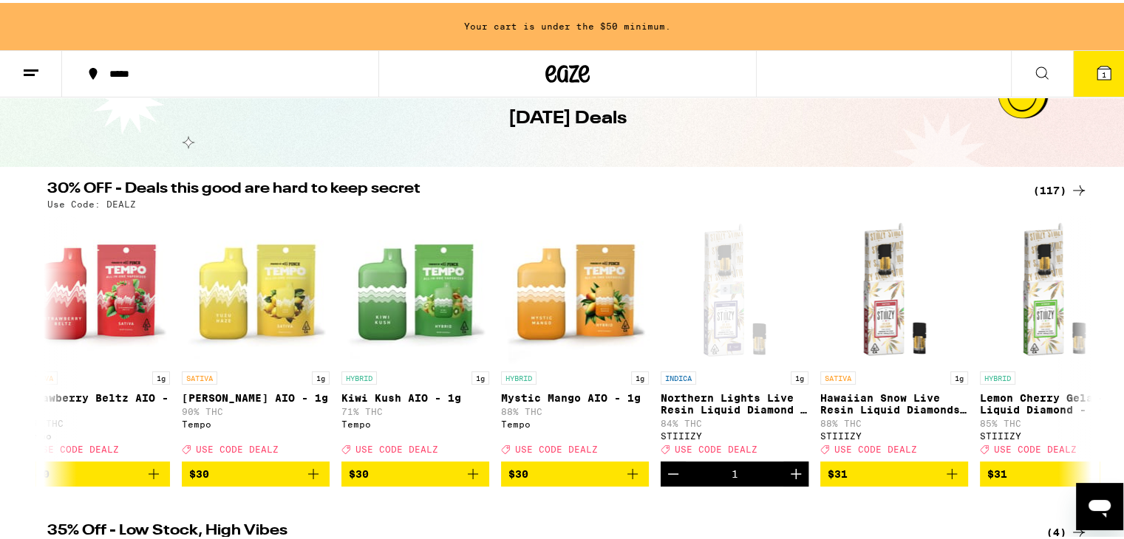
click at [1102, 69] on span "1" at bounding box center [1104, 71] width 4 height 9
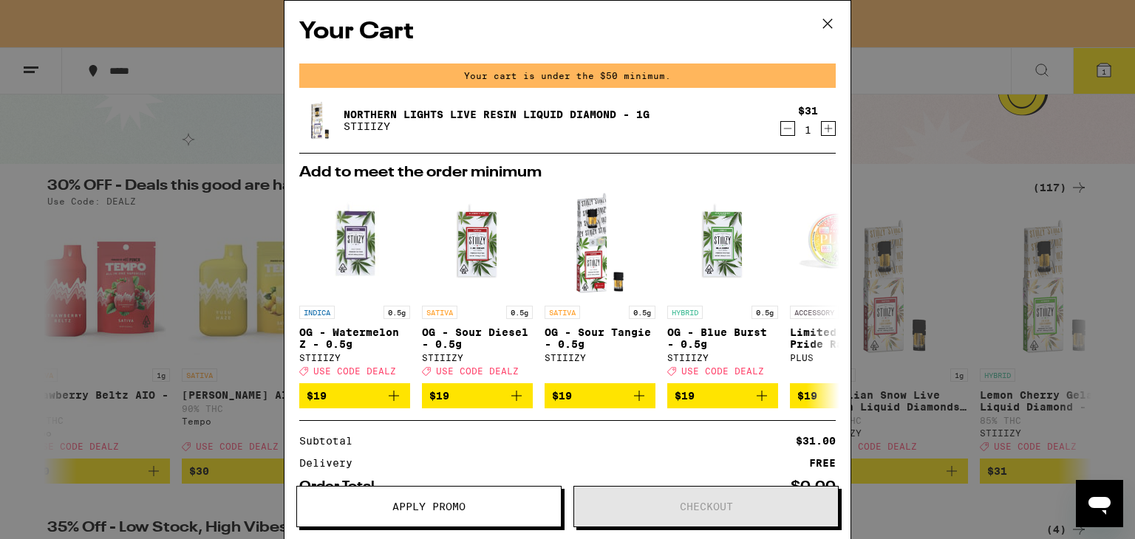
click at [827, 27] on icon at bounding box center [827, 24] width 22 height 22
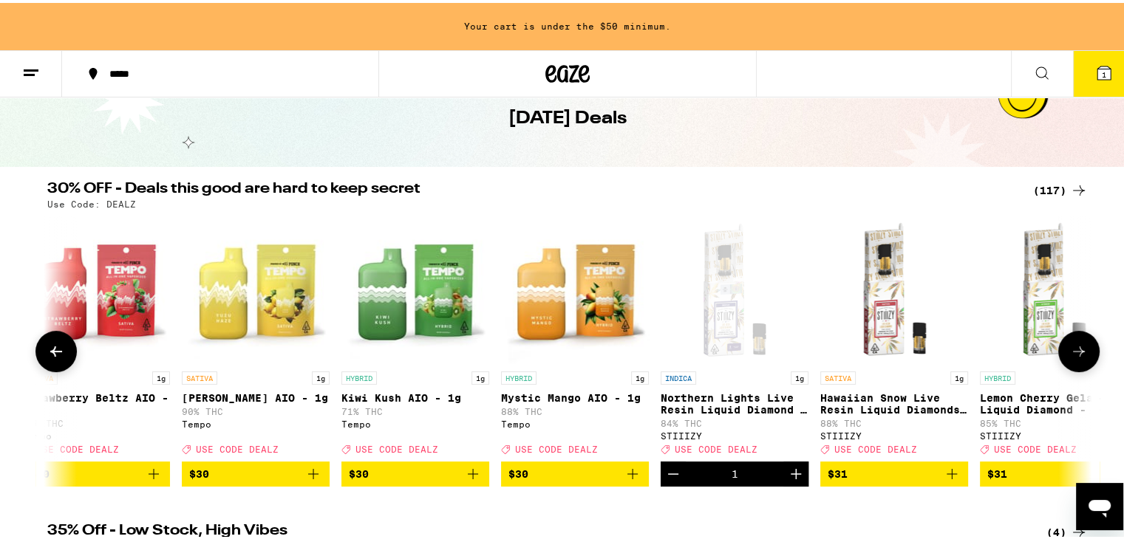
click at [55, 358] on icon at bounding box center [56, 349] width 18 height 18
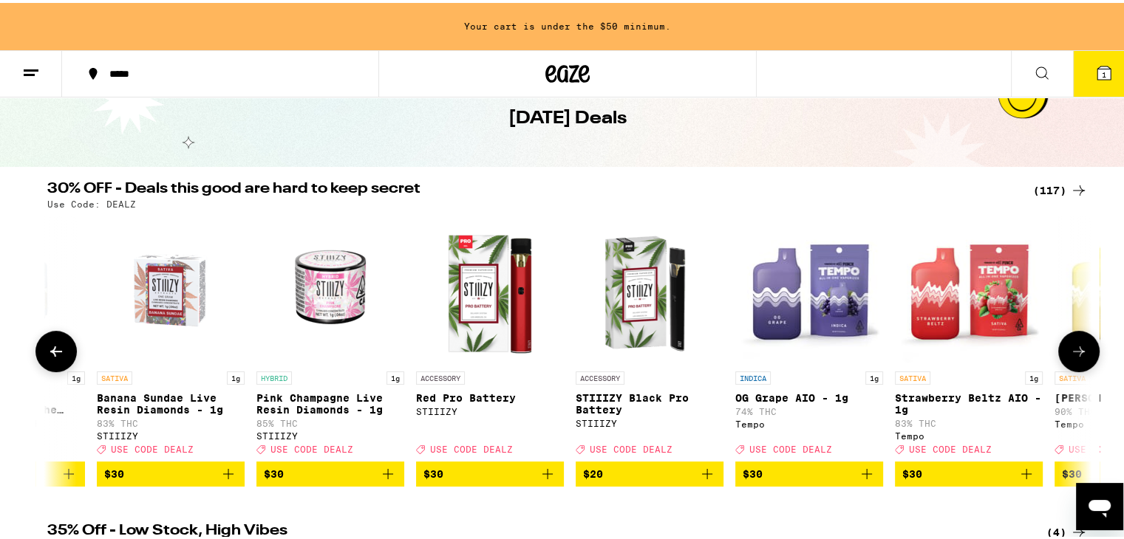
scroll to position [0, 11434]
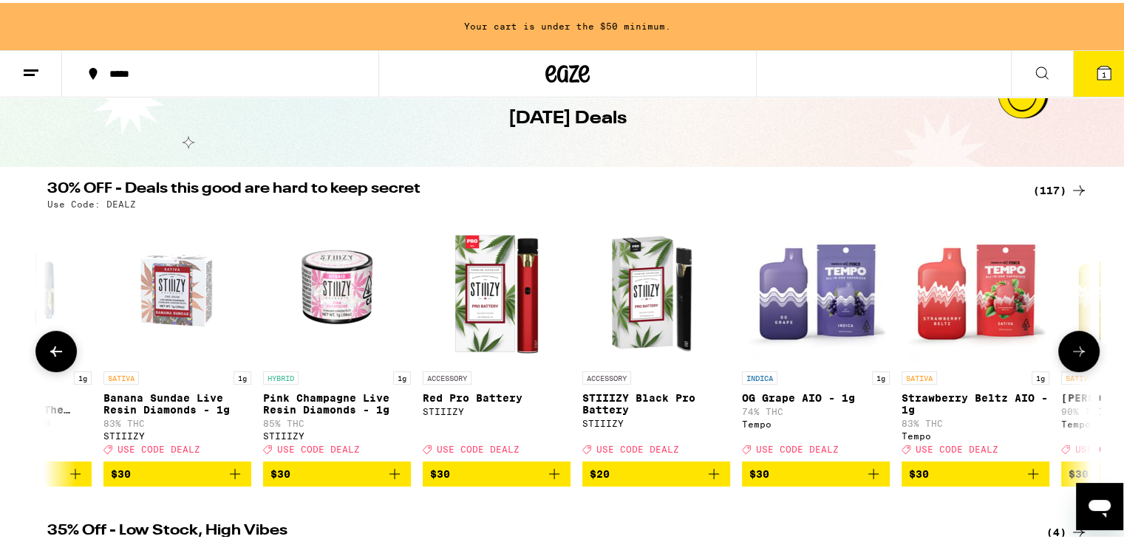
click at [55, 358] on icon at bounding box center [56, 349] width 18 height 18
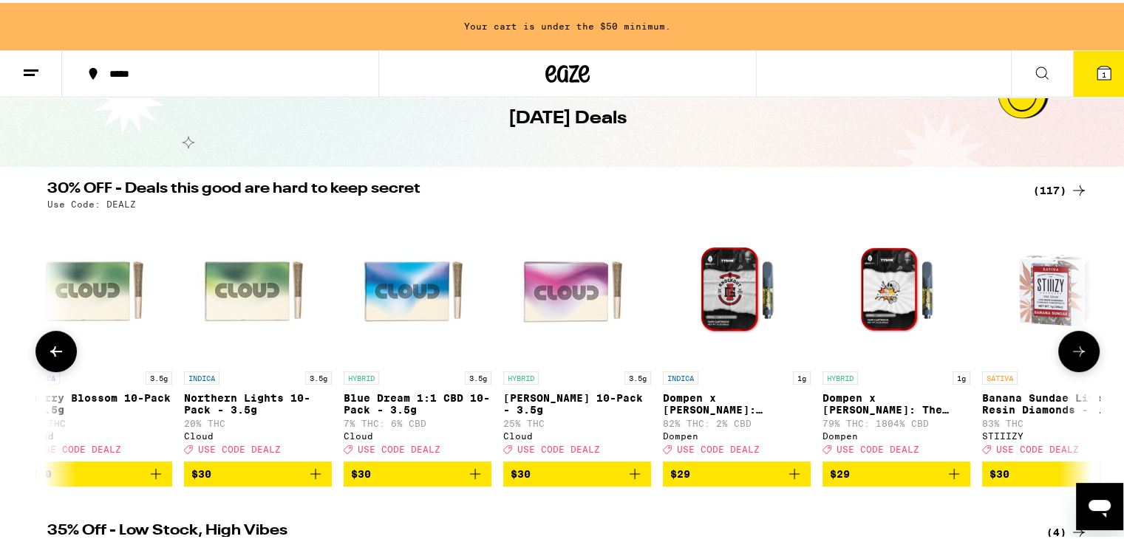
click at [55, 358] on icon at bounding box center [56, 349] width 18 height 18
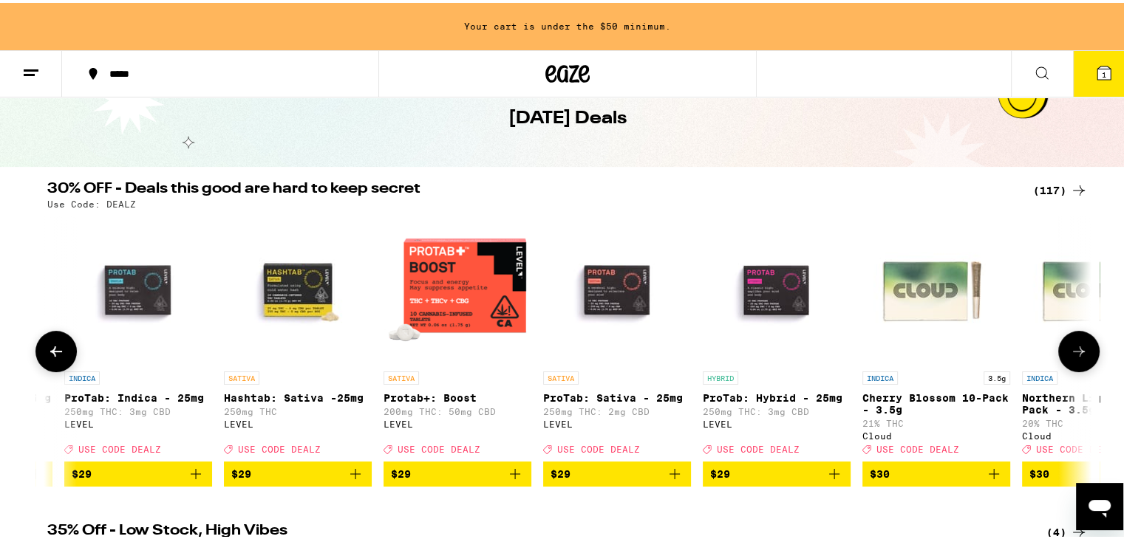
scroll to position [0, 9676]
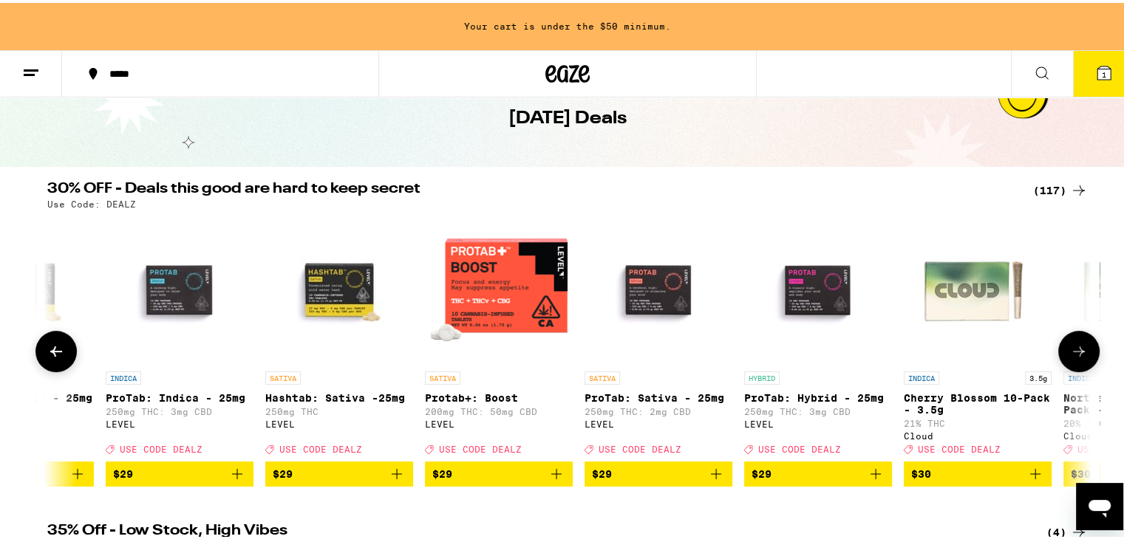
click at [55, 358] on icon at bounding box center [56, 349] width 18 height 18
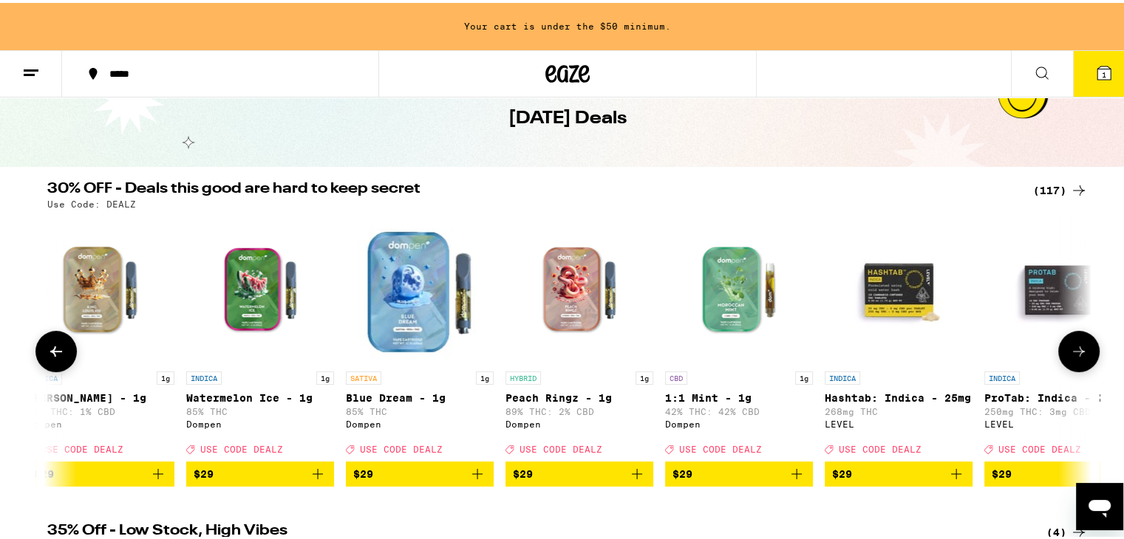
click at [55, 358] on icon at bounding box center [56, 349] width 18 height 18
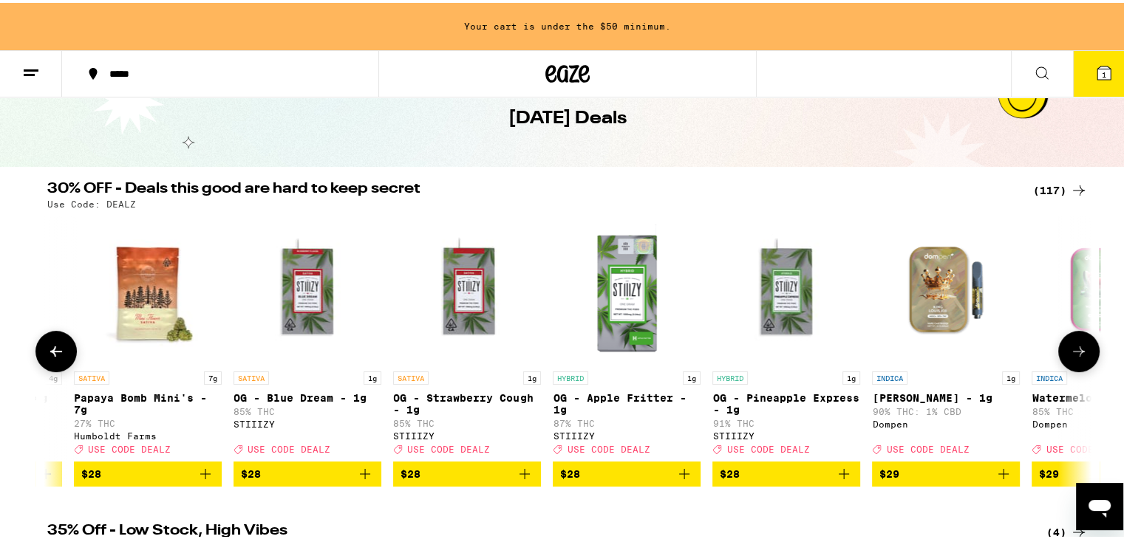
scroll to position [0, 7919]
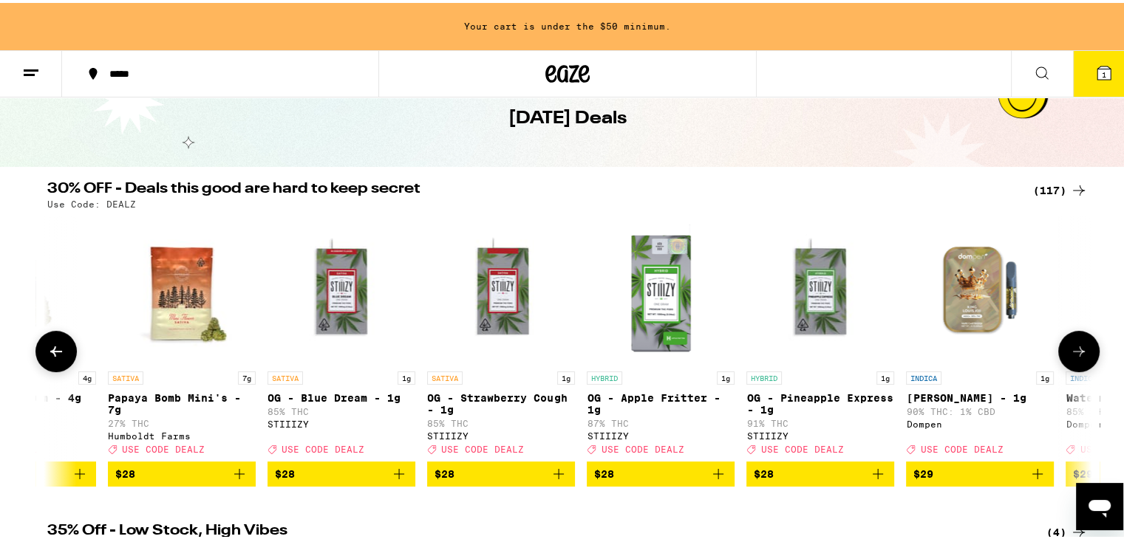
click at [54, 354] on icon at bounding box center [56, 349] width 18 height 18
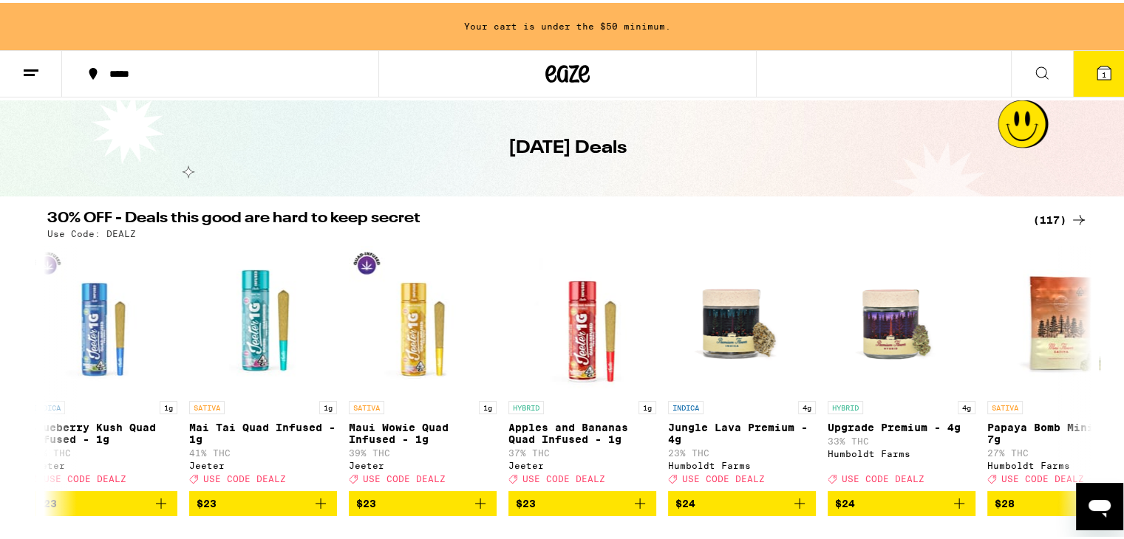
scroll to position [0, 0]
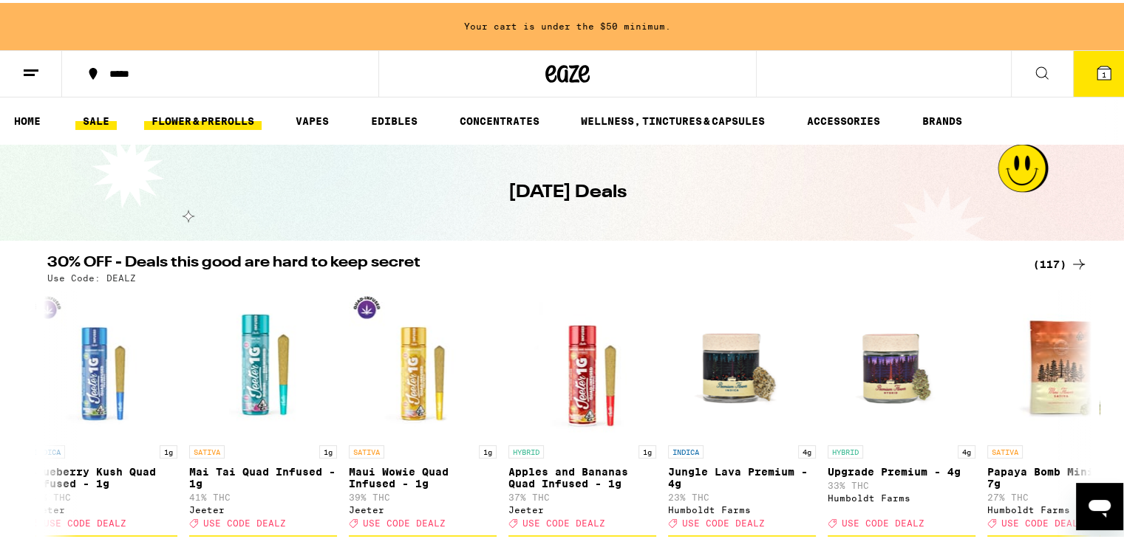
click at [198, 118] on link "FLOWER & PREROLLS" at bounding box center [202, 118] width 117 height 18
click at [197, 117] on link "FLOWER & PREROLLS" at bounding box center [202, 118] width 117 height 18
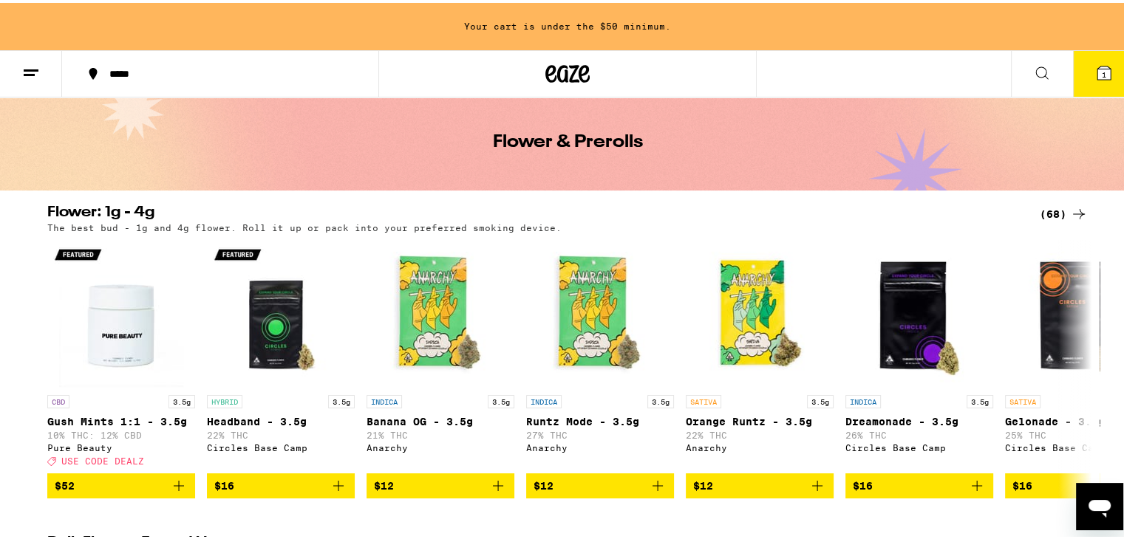
scroll to position [74, 0]
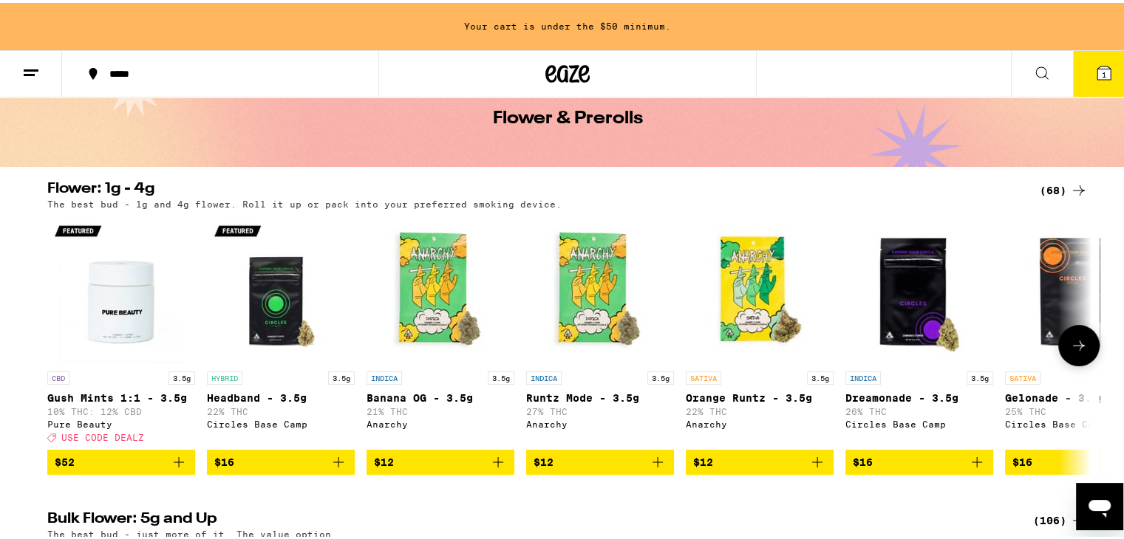
click at [1079, 349] on icon at bounding box center [1079, 343] width 18 height 18
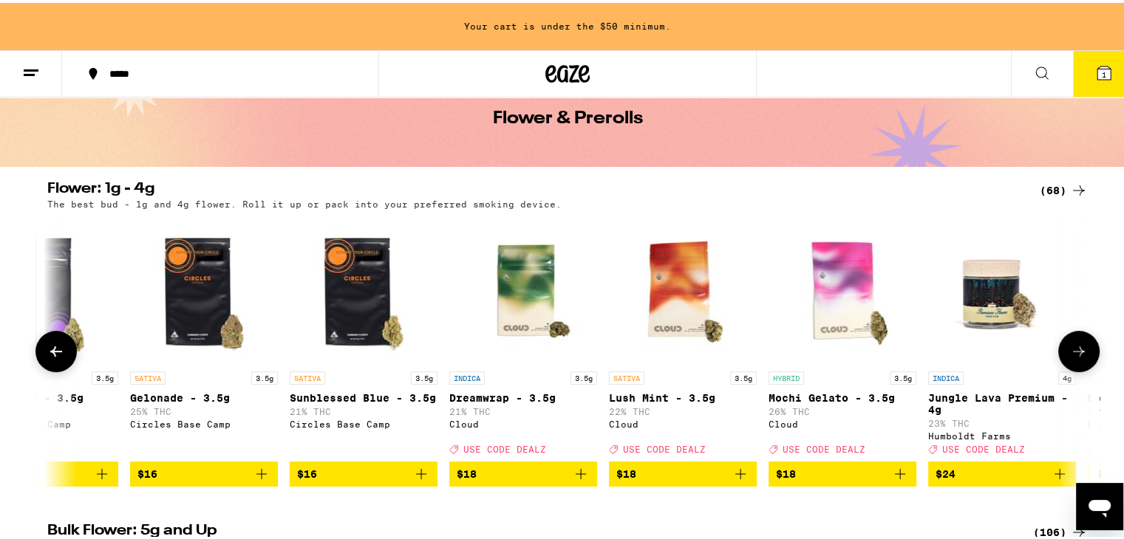
scroll to position [0, 879]
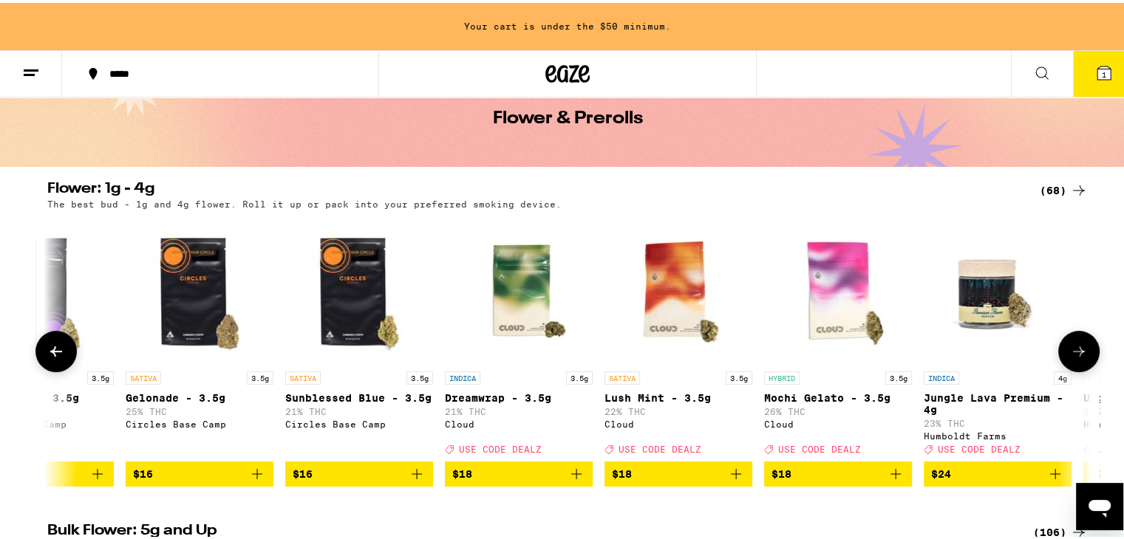
click at [1074, 351] on icon at bounding box center [1079, 349] width 18 height 18
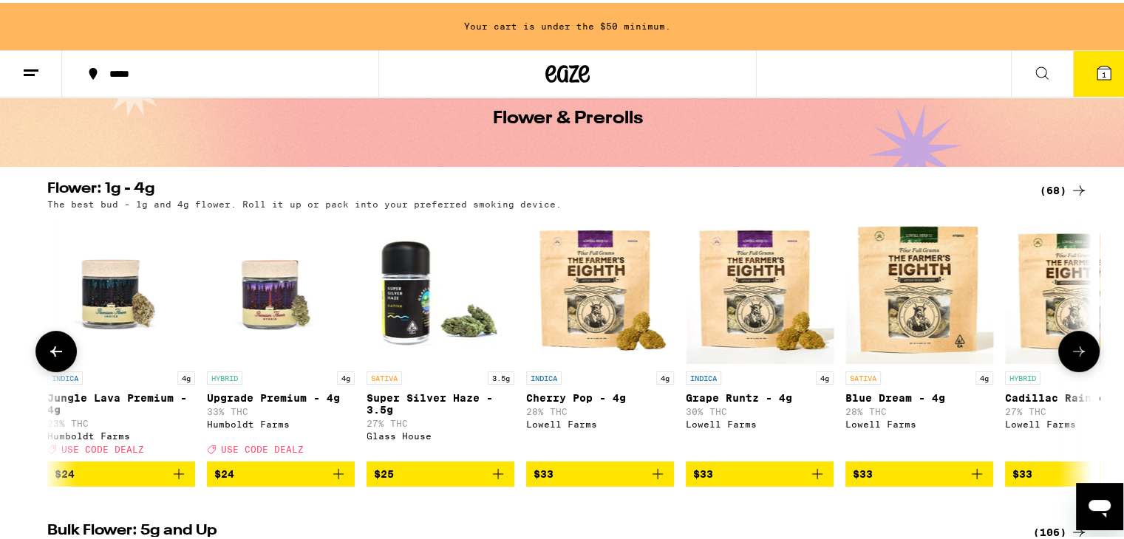
scroll to position [0, 1758]
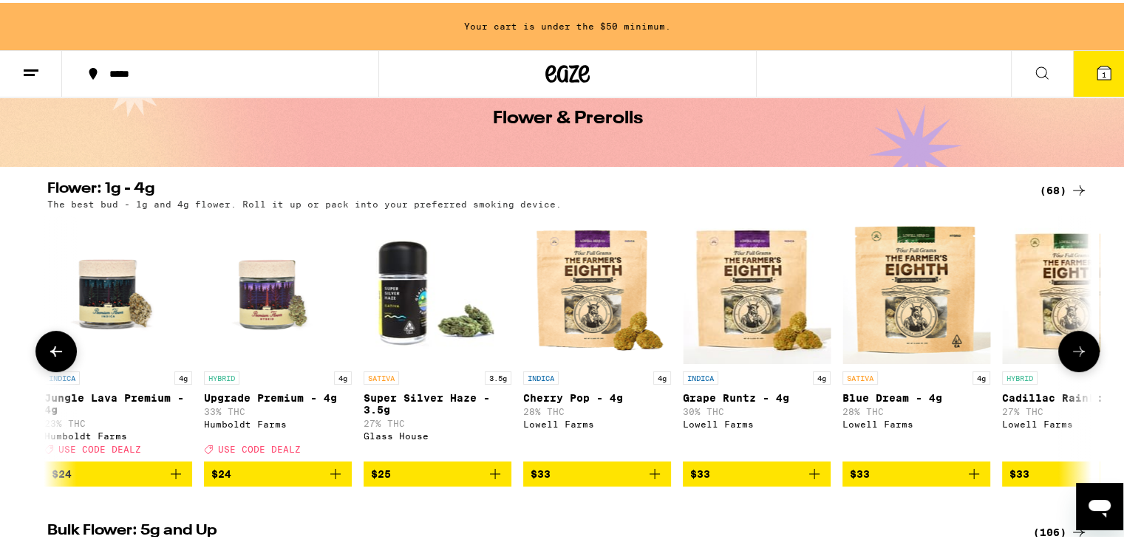
click at [805, 479] on icon "Add to bag" at bounding box center [814, 471] width 18 height 18
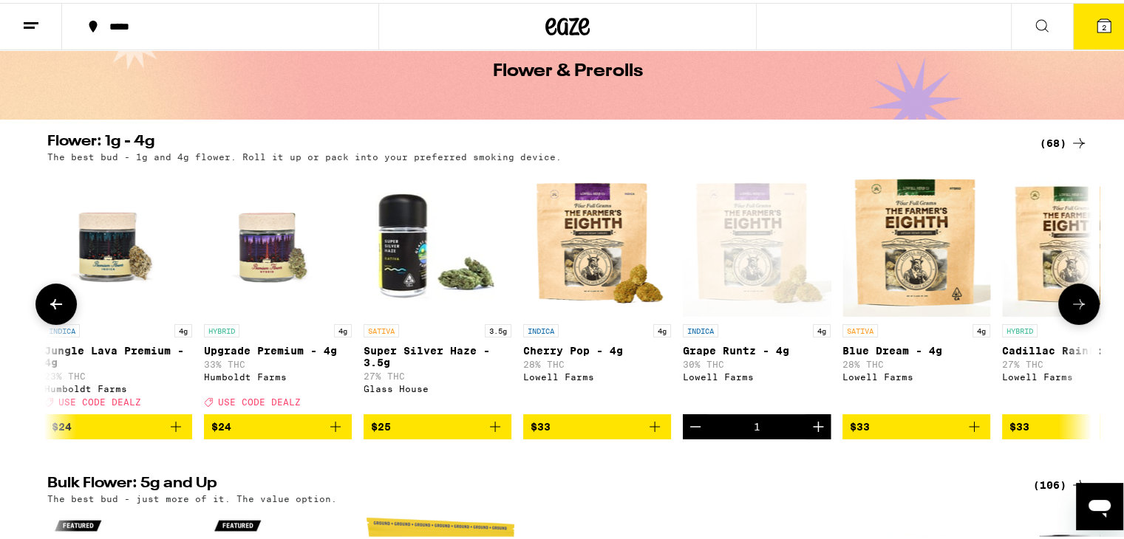
scroll to position [27, 0]
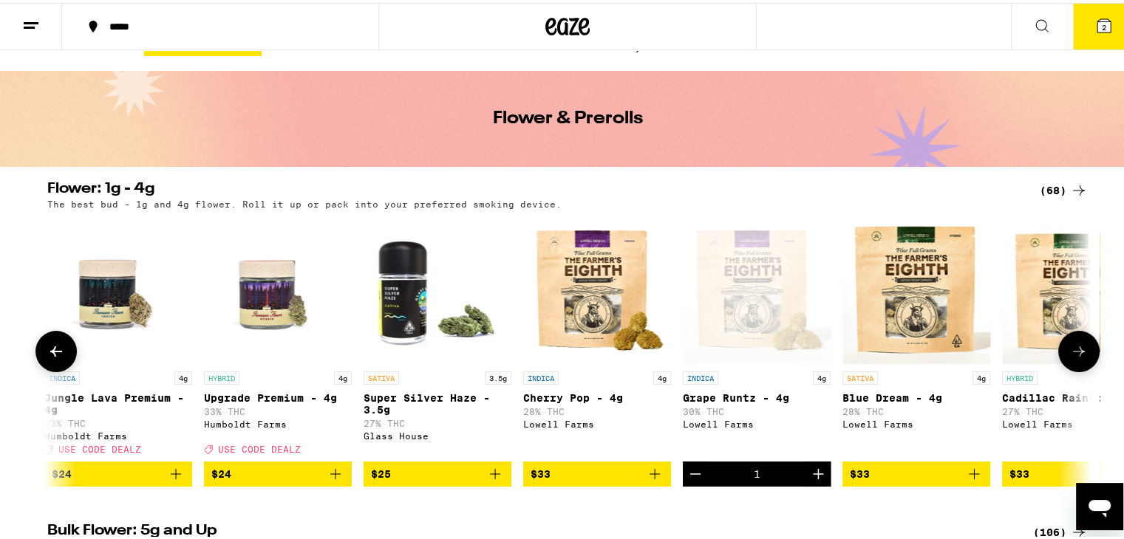
click at [1076, 345] on button at bounding box center [1078, 348] width 41 height 41
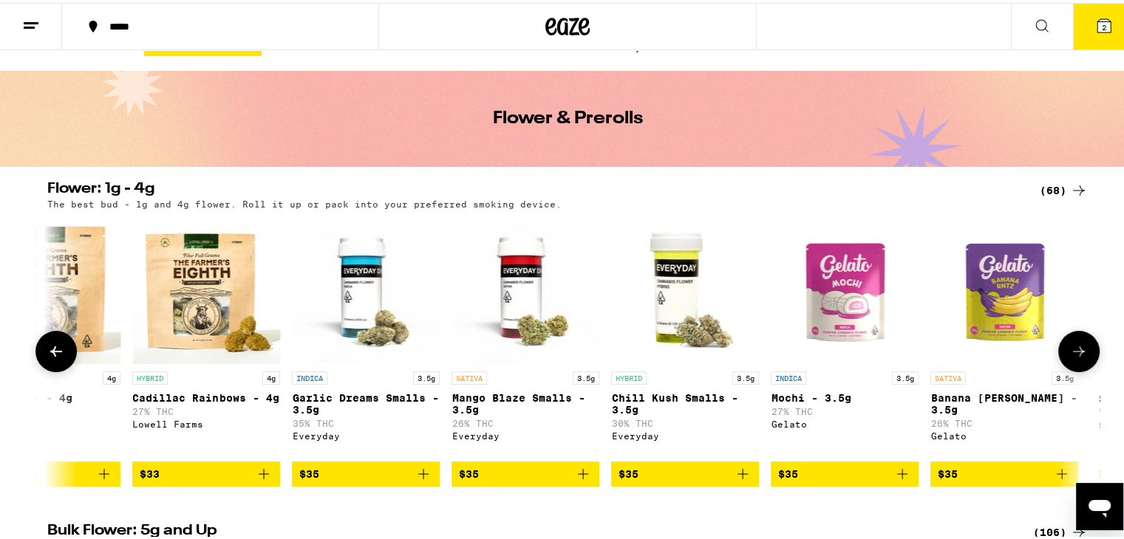
scroll to position [0, 2638]
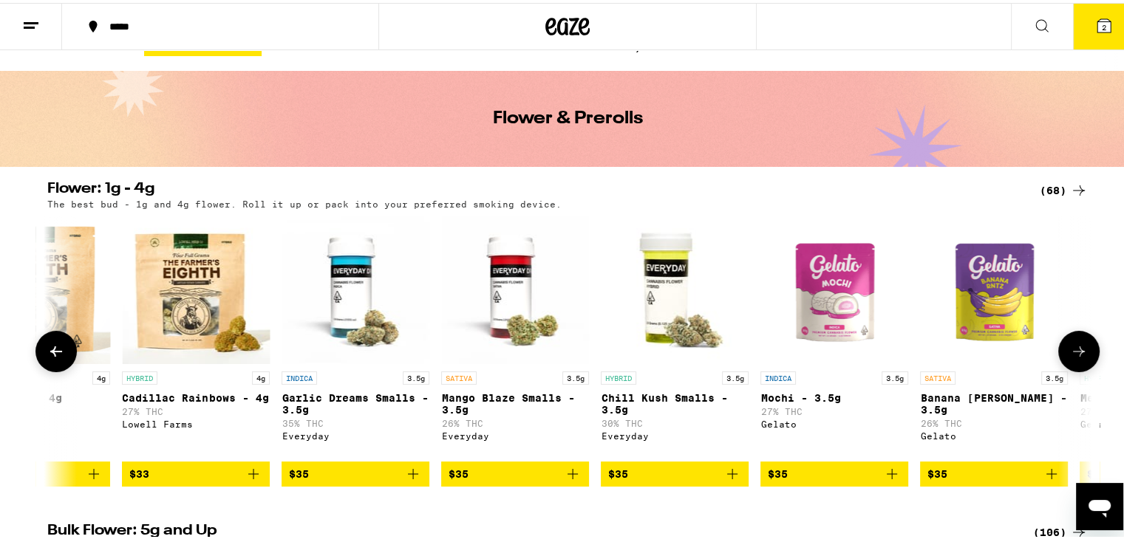
click at [1076, 353] on icon at bounding box center [1079, 349] width 18 height 18
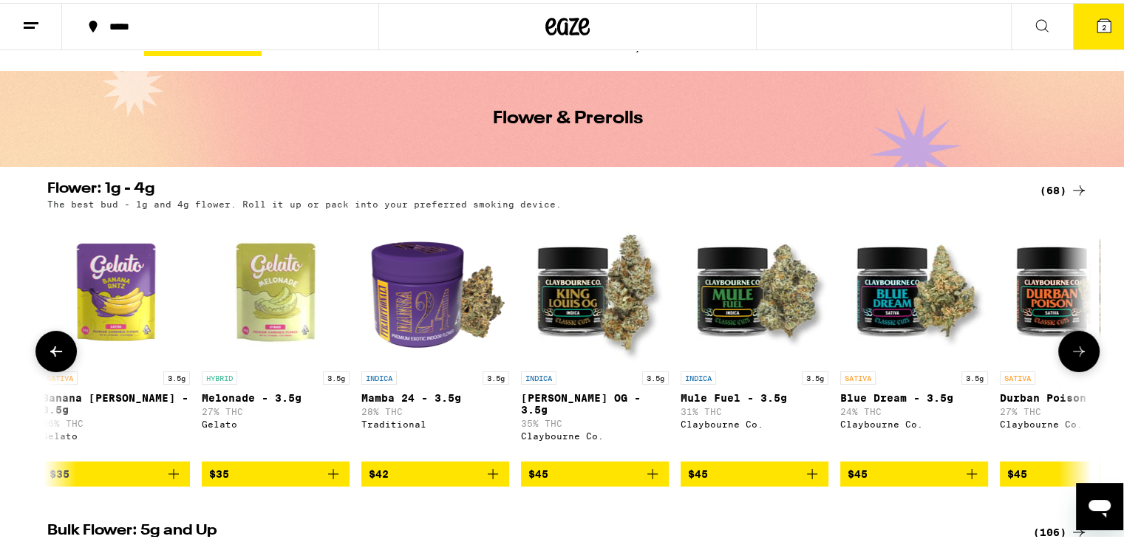
scroll to position [0, 3517]
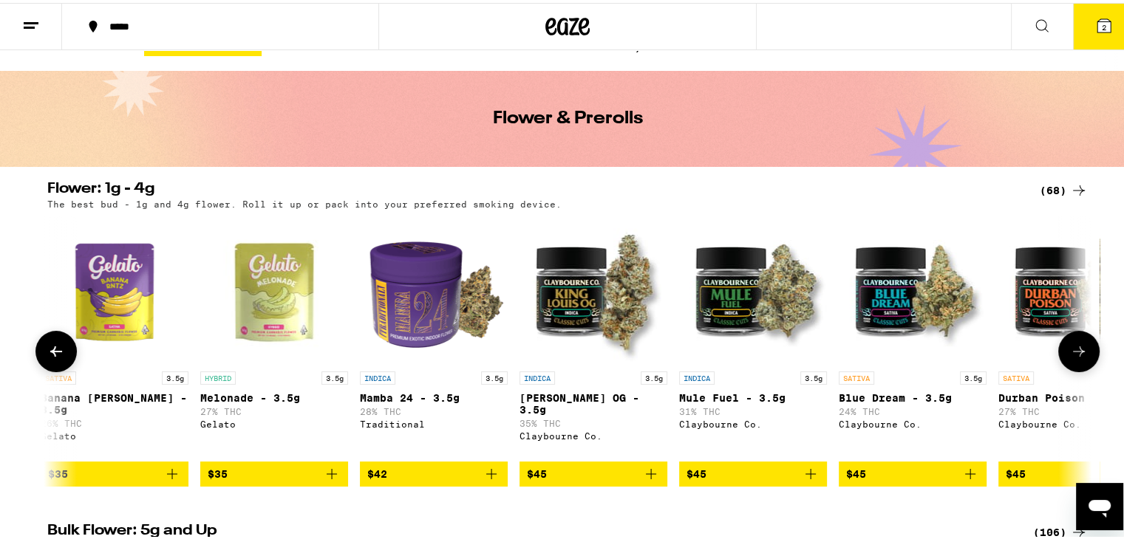
click at [1076, 353] on icon at bounding box center [1079, 349] width 18 height 18
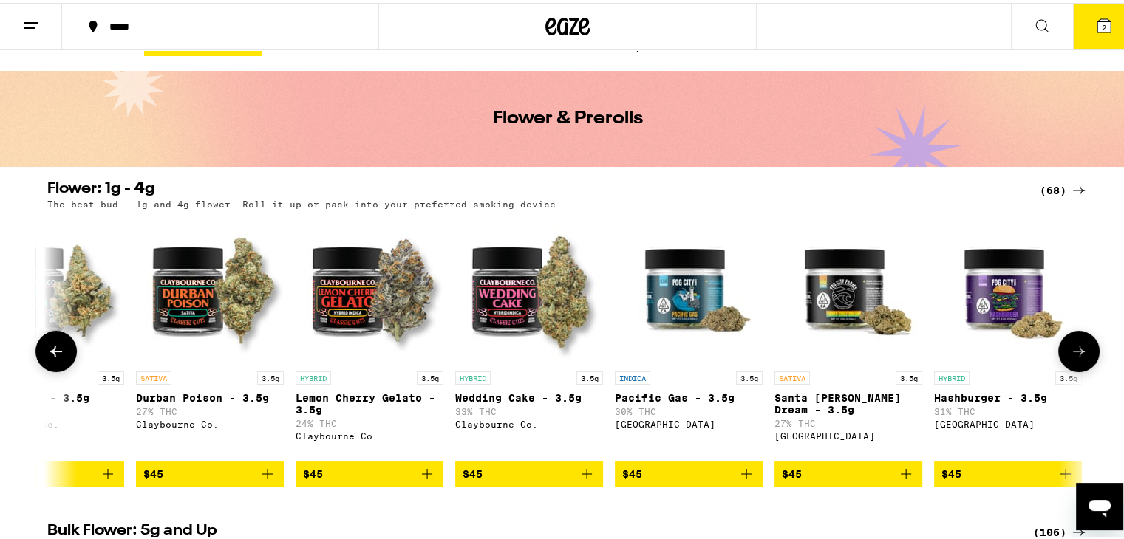
scroll to position [0, 4397]
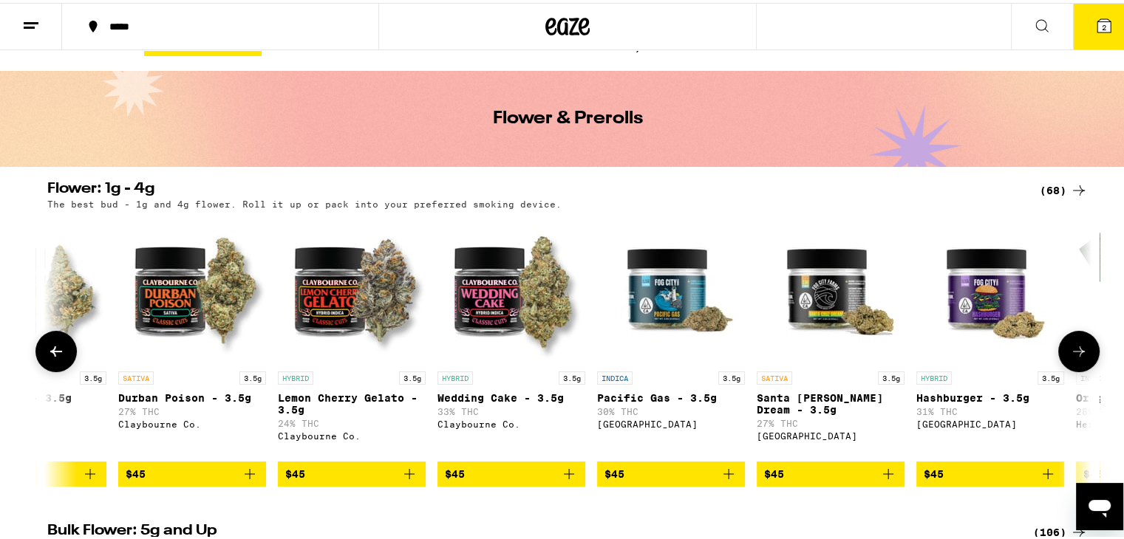
click at [1076, 354] on icon at bounding box center [1079, 349] width 12 height 10
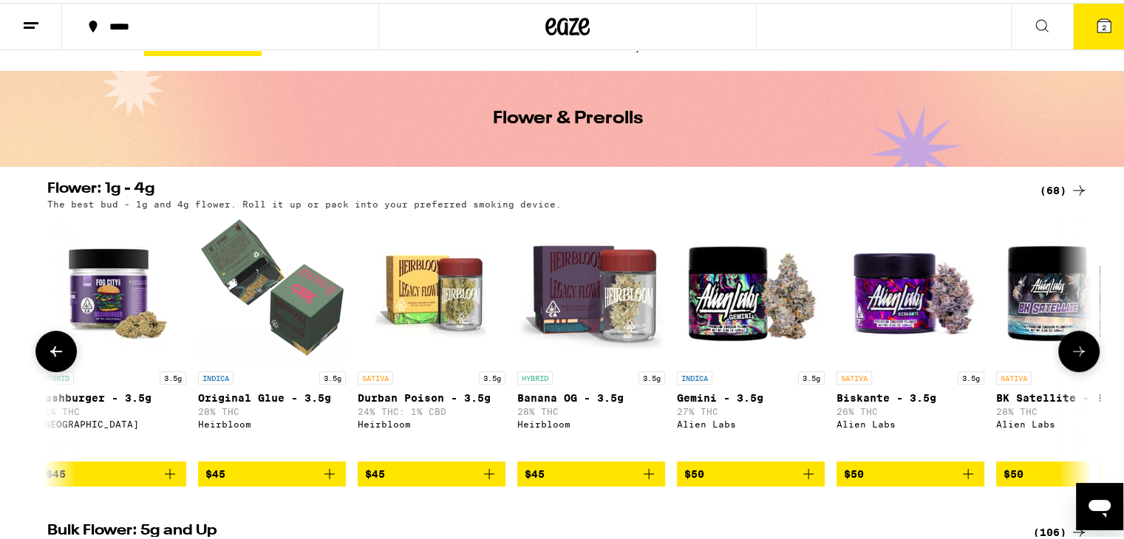
scroll to position [0, 5277]
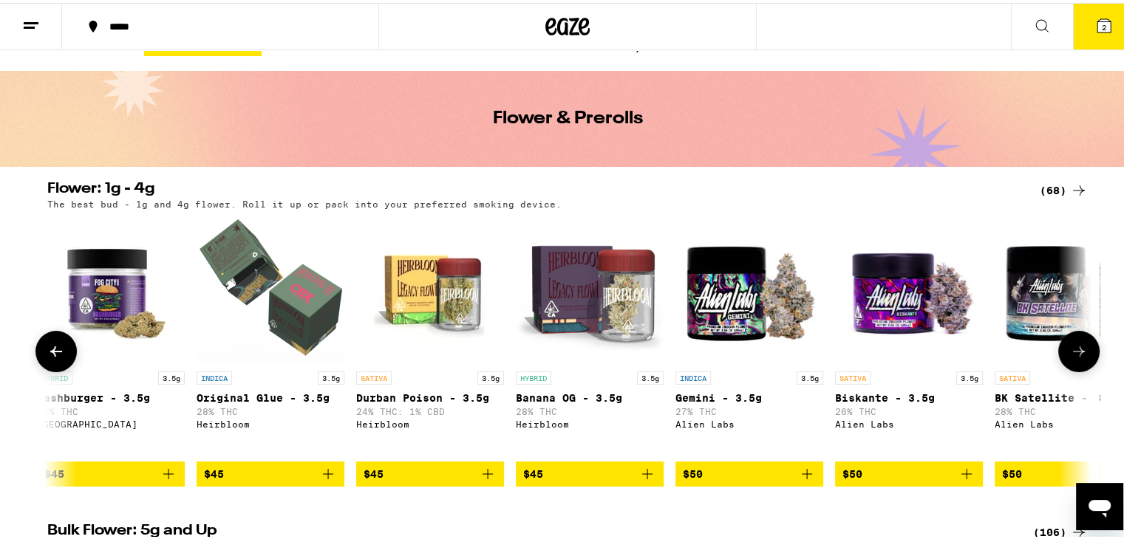
click at [47, 353] on icon at bounding box center [56, 349] width 18 height 18
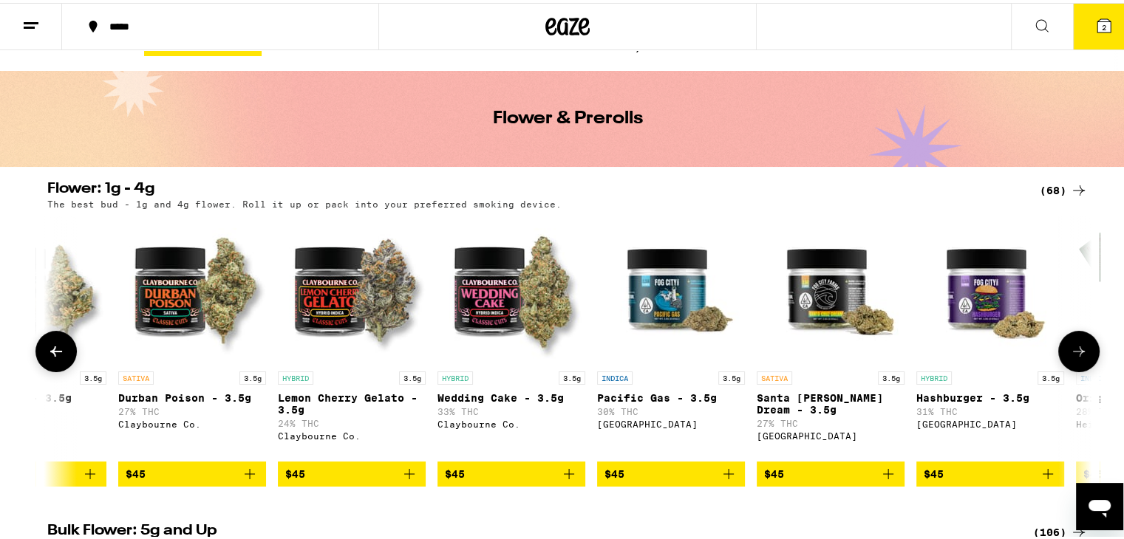
click at [47, 353] on icon at bounding box center [56, 349] width 18 height 18
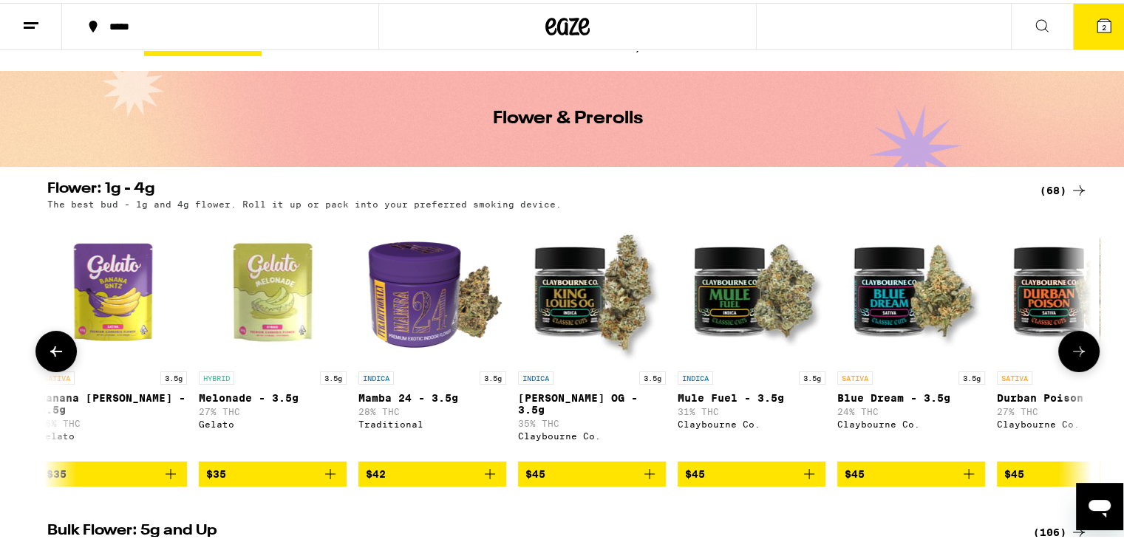
click at [47, 353] on icon at bounding box center [56, 349] width 18 height 18
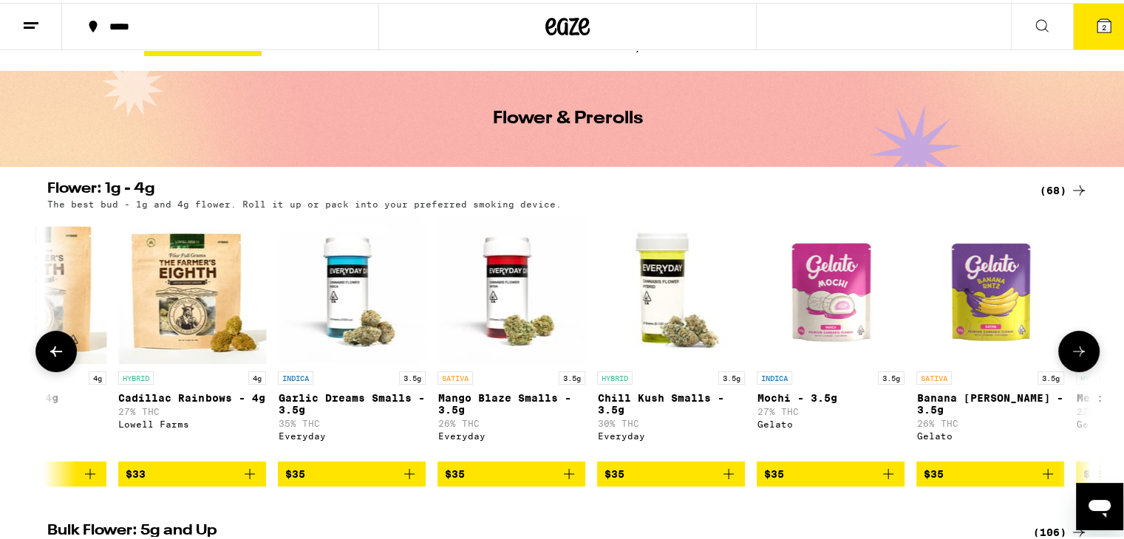
scroll to position [0, 2640]
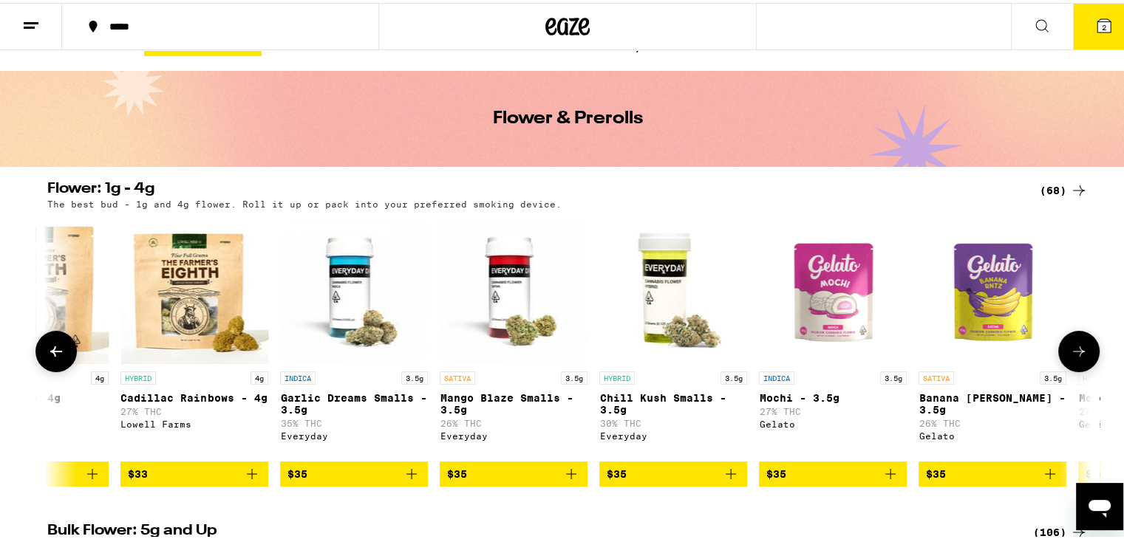
click at [47, 353] on icon at bounding box center [56, 349] width 18 height 18
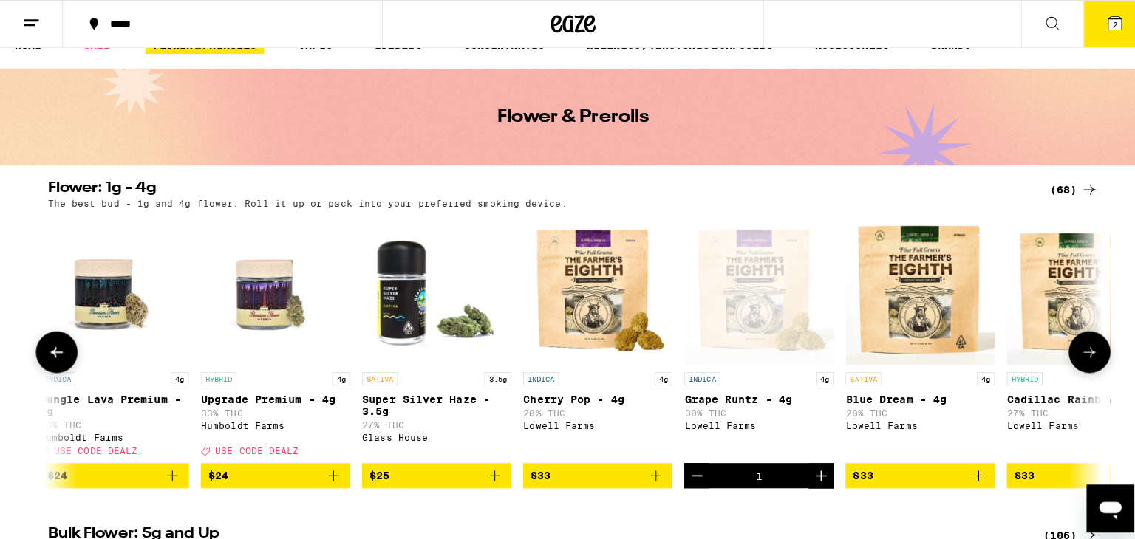
scroll to position [0, 1761]
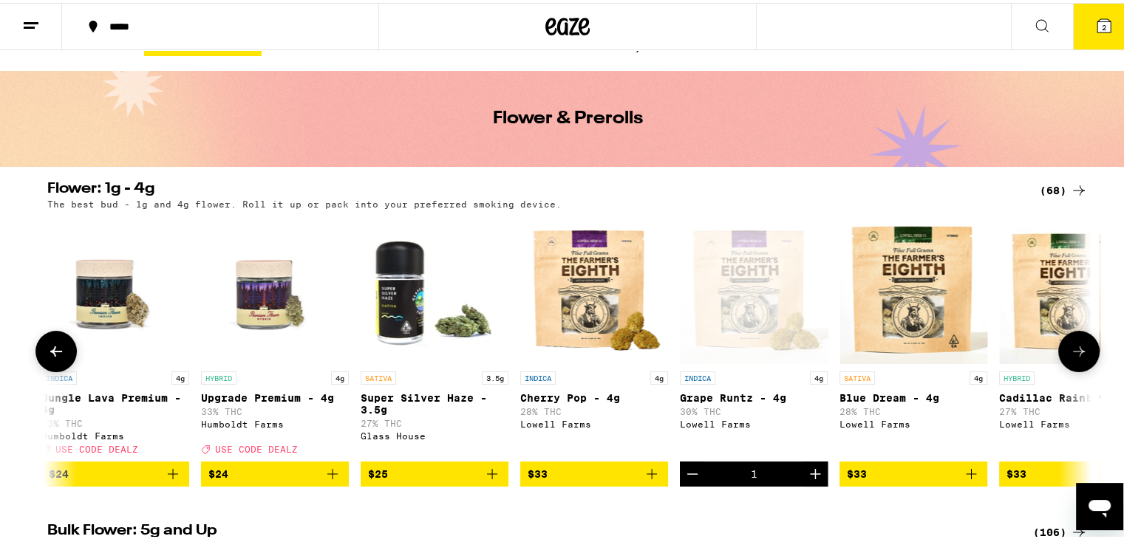
click at [893, 479] on span "$33" at bounding box center [913, 471] width 133 height 18
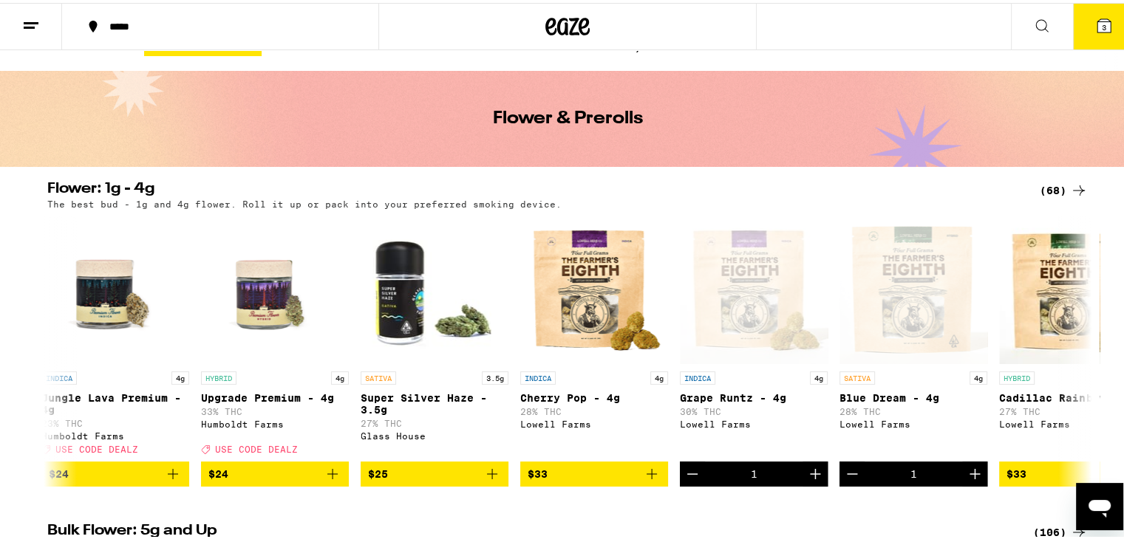
click at [1099, 20] on icon at bounding box center [1103, 22] width 13 height 13
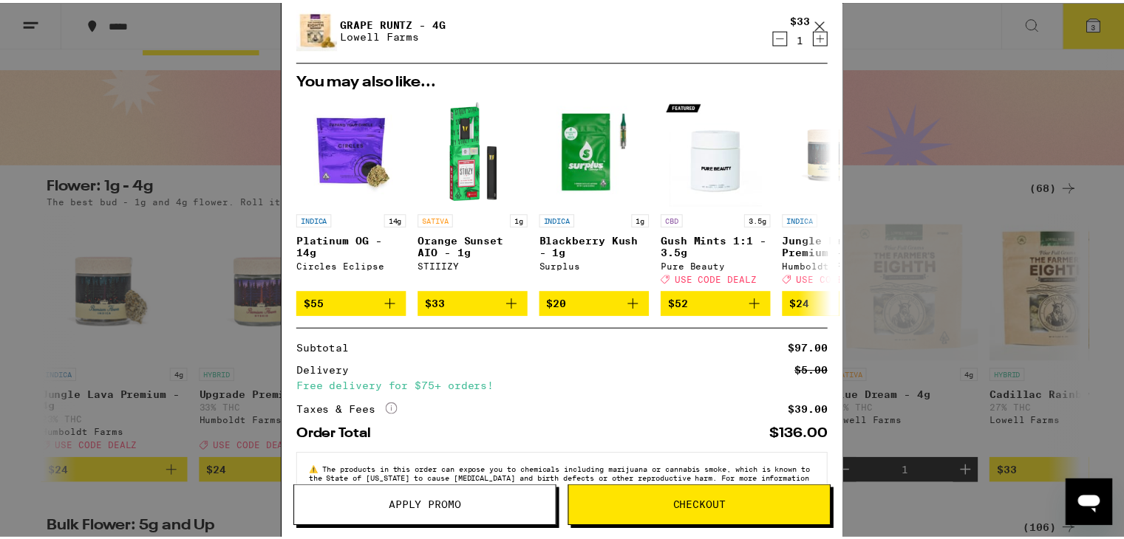
scroll to position [194, 0]
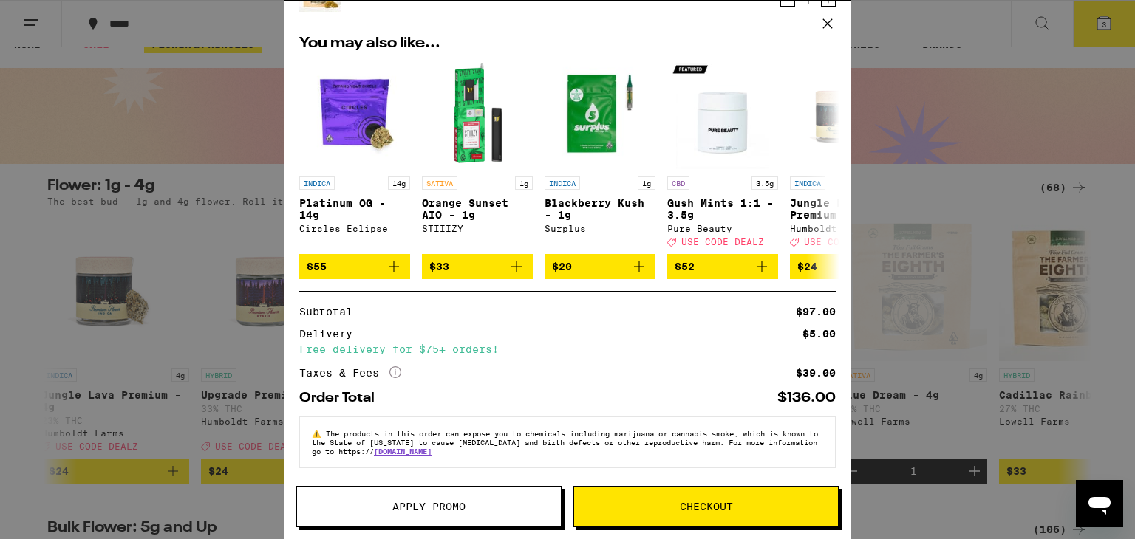
click at [455, 496] on button "Apply Promo" at bounding box center [428, 506] width 265 height 41
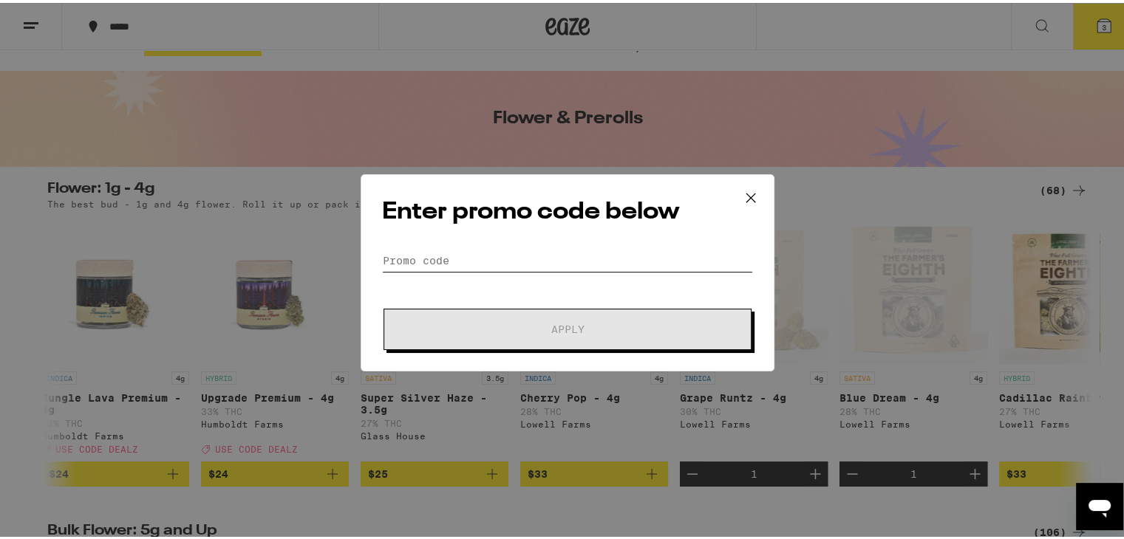
click at [473, 248] on input "Promo Code" at bounding box center [567, 258] width 371 height 22
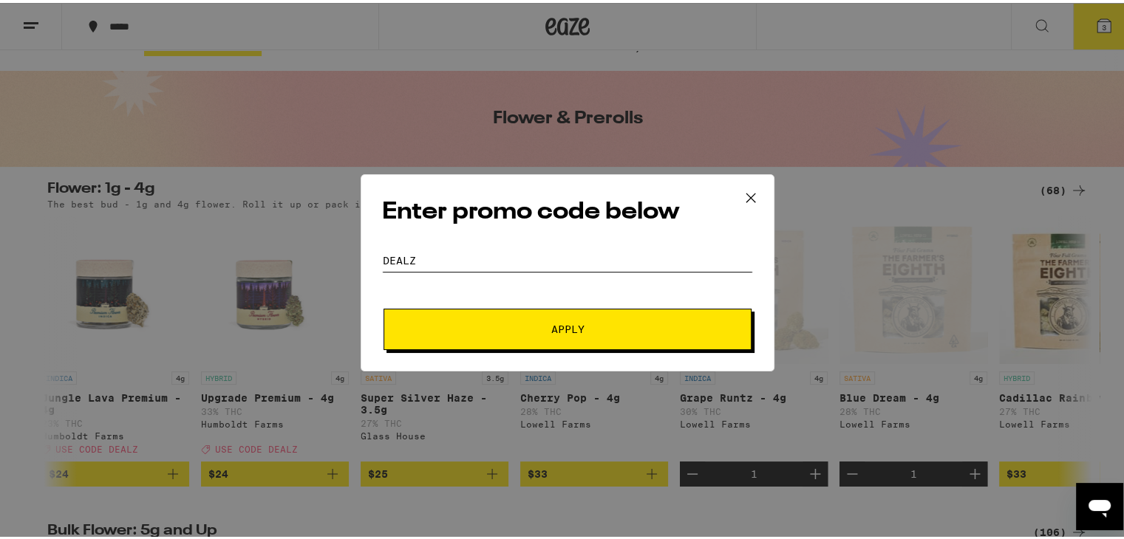
type input "dealz"
click at [504, 341] on button "Apply" at bounding box center [567, 326] width 368 height 41
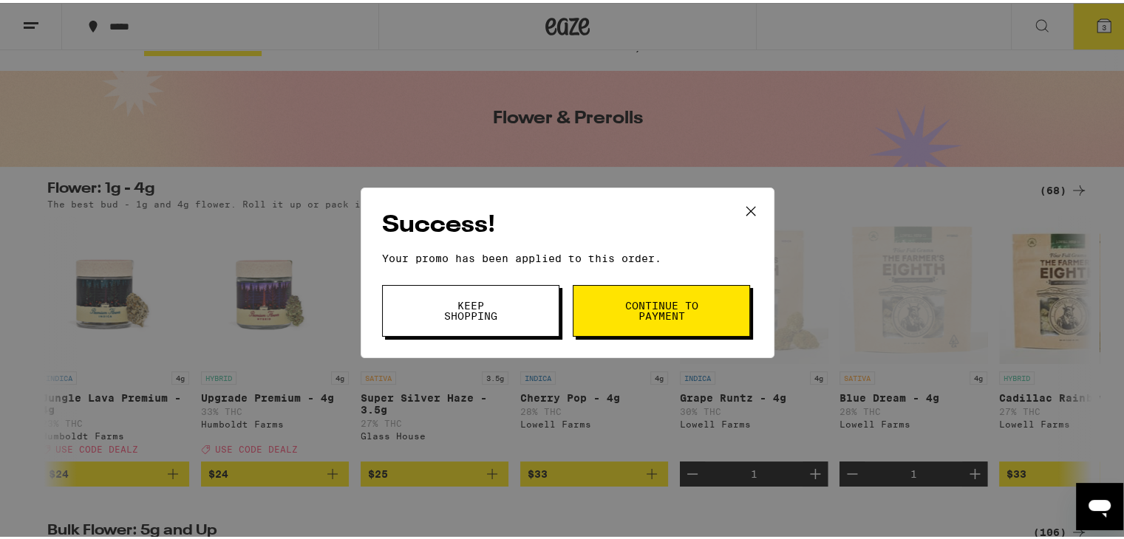
click at [634, 310] on span "Continue to payment" at bounding box center [661, 308] width 75 height 21
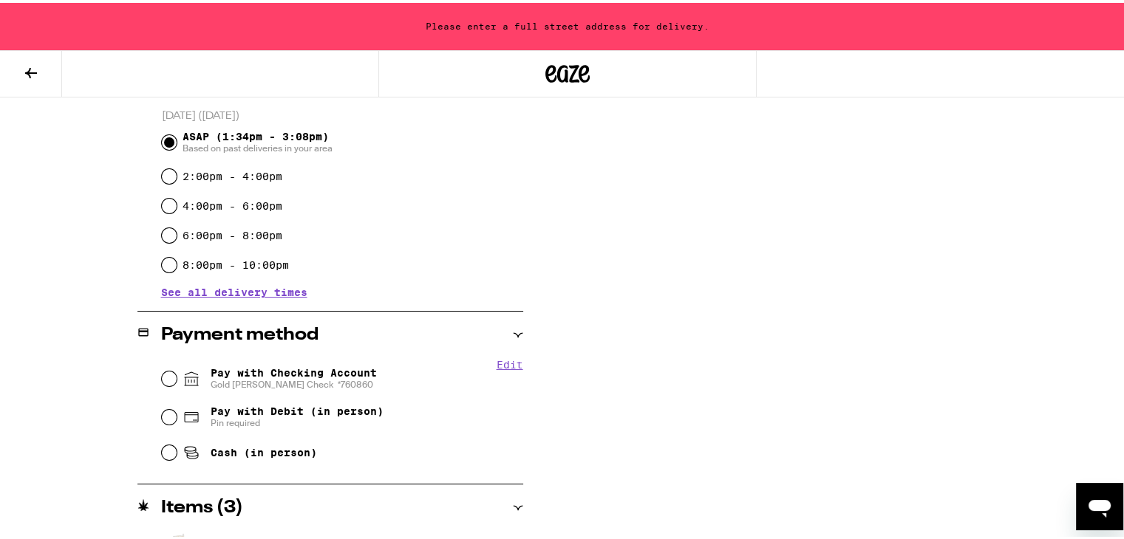
scroll to position [254, 0]
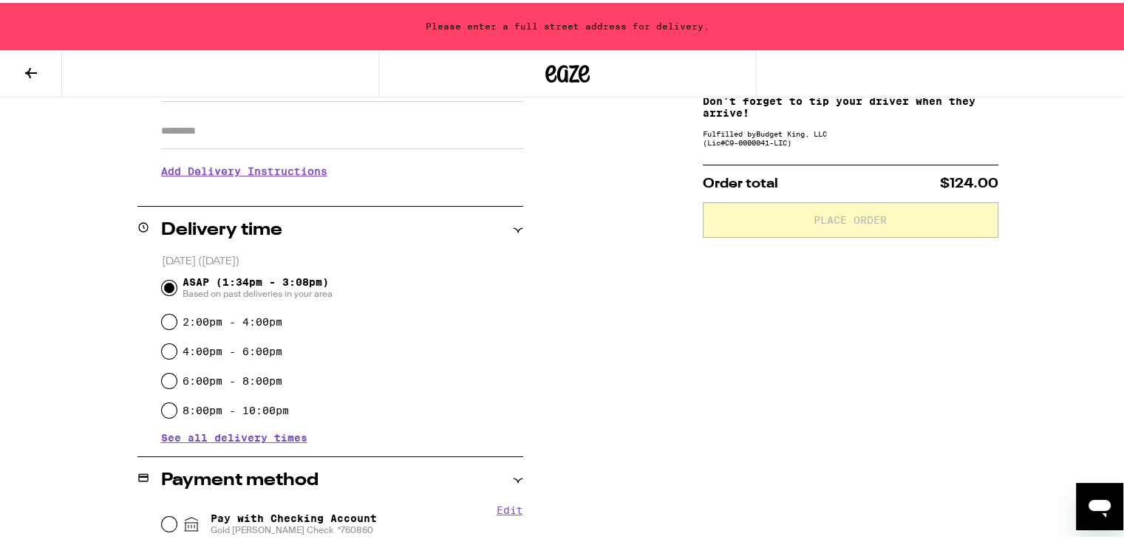
click at [31, 69] on icon at bounding box center [31, 70] width 12 height 10
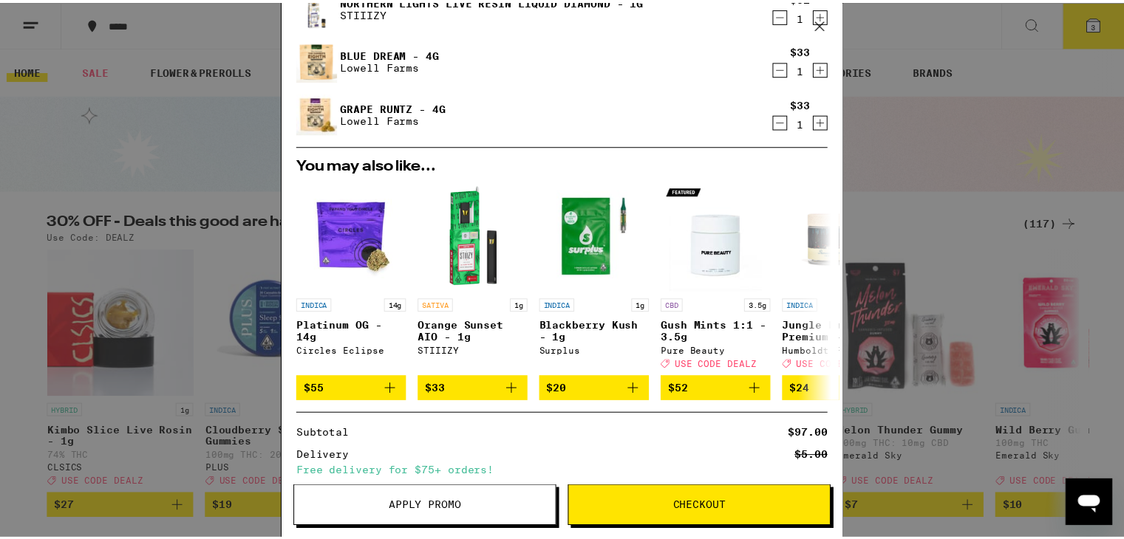
scroll to position [216, 0]
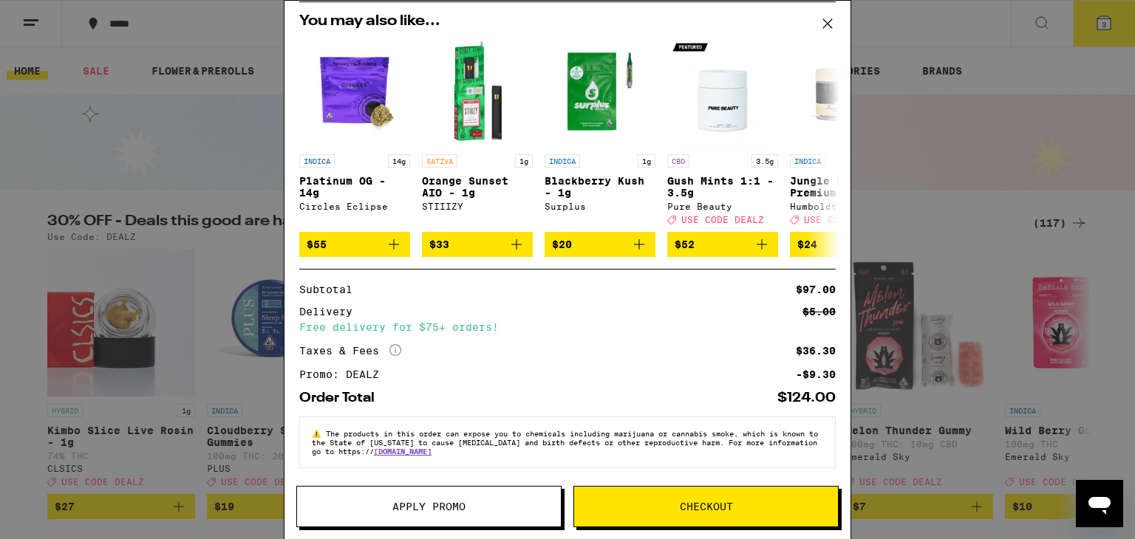
click at [692, 503] on span "Checkout" at bounding box center [706, 507] width 53 height 10
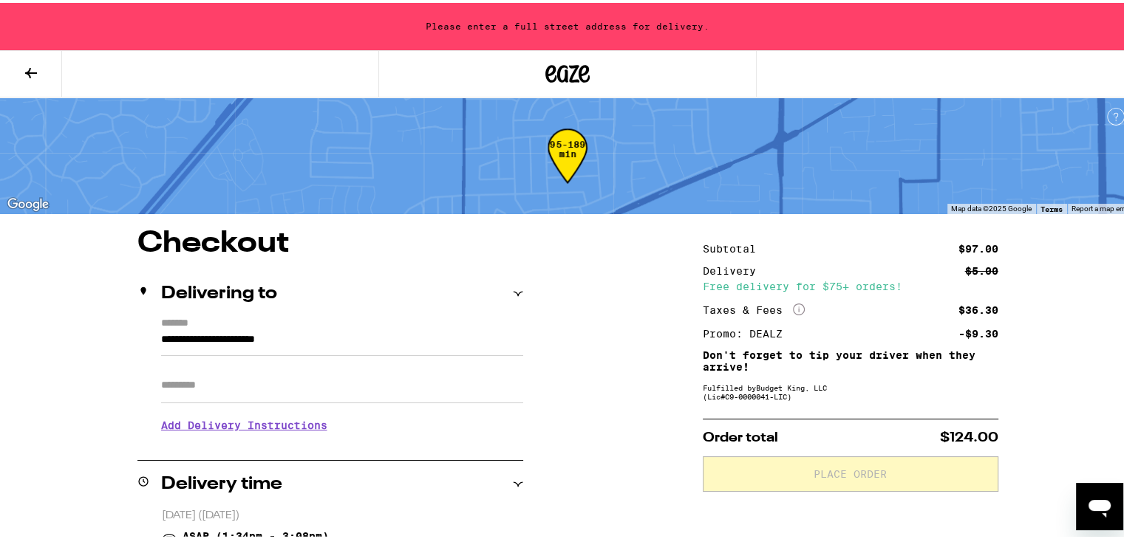
click at [27, 69] on icon at bounding box center [31, 70] width 12 height 10
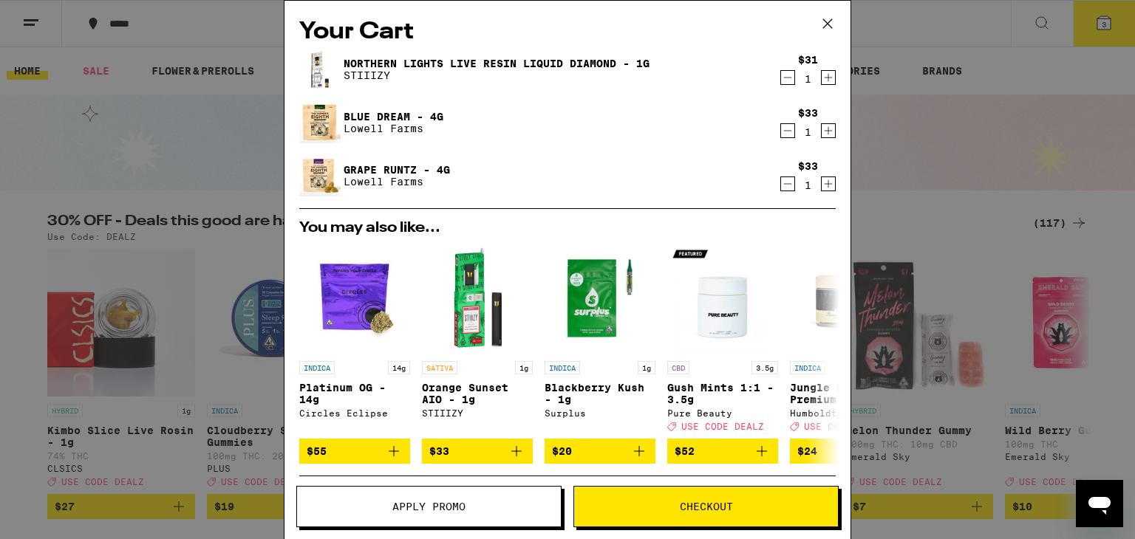
click at [831, 24] on icon at bounding box center [827, 24] width 22 height 22
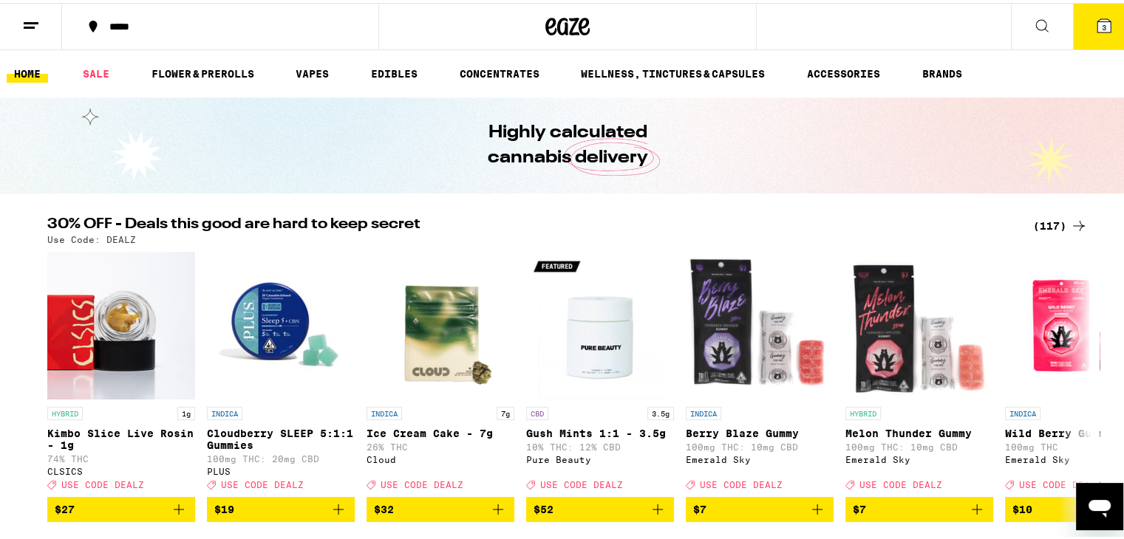
click at [1040, 24] on button at bounding box center [1042, 24] width 62 height 47
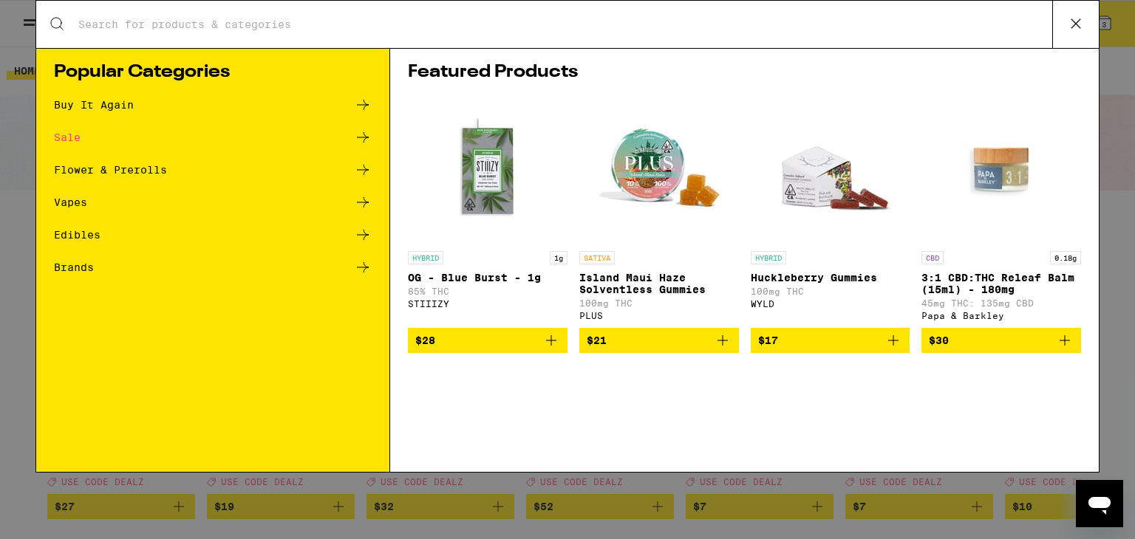
click at [1076, 26] on icon at bounding box center [1076, 24] width 22 height 22
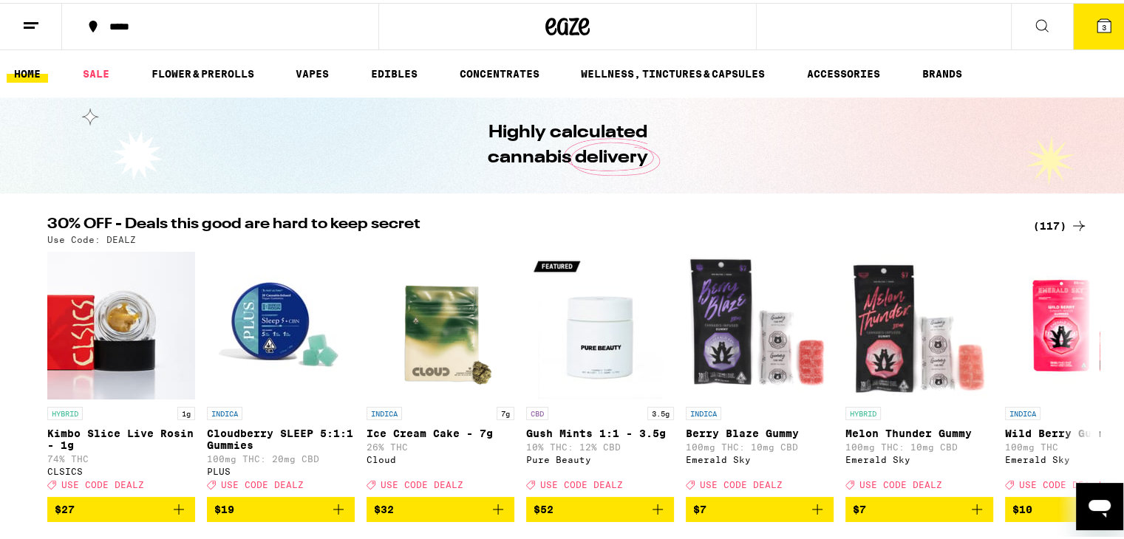
click at [1076, 26] on button "3" at bounding box center [1104, 24] width 62 height 46
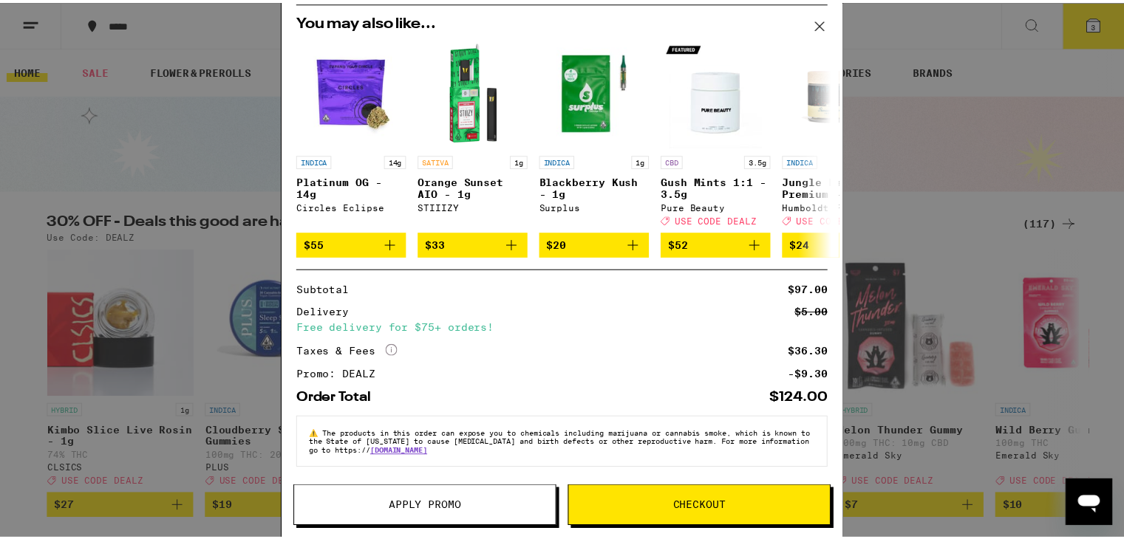
scroll to position [216, 0]
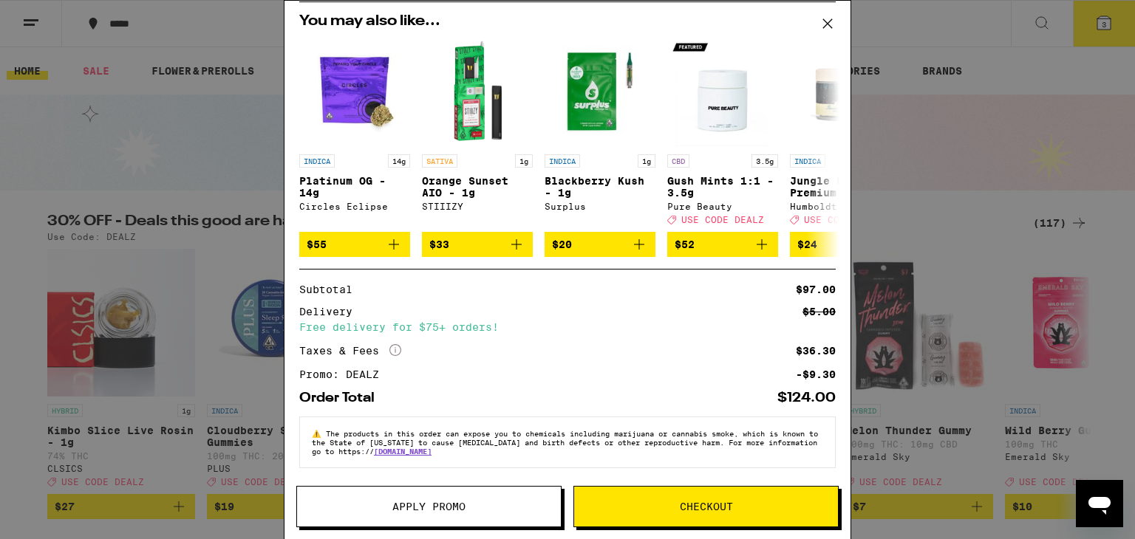
click at [695, 502] on span "Checkout" at bounding box center [706, 507] width 53 height 10
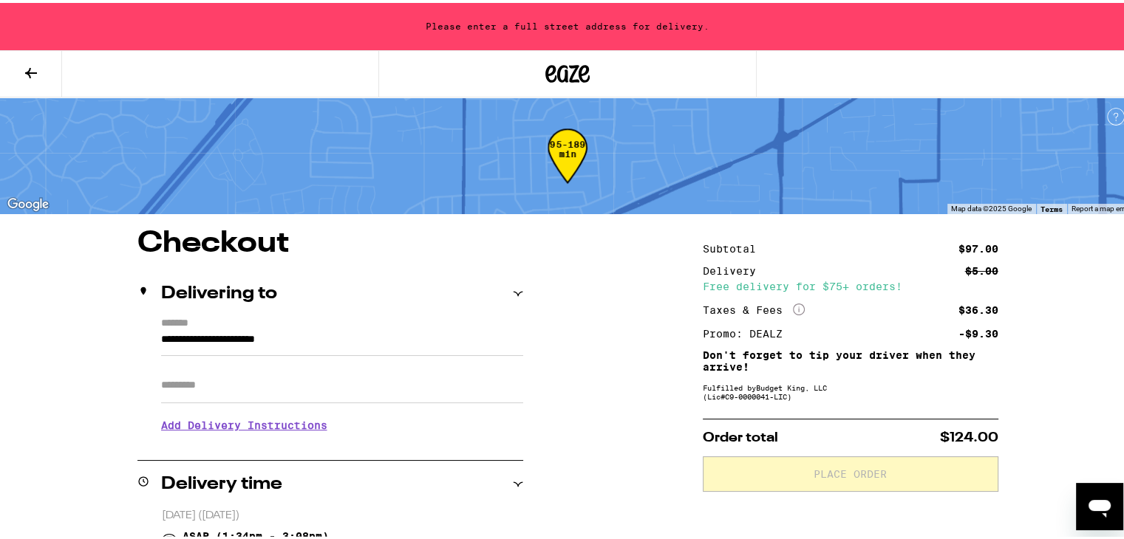
click at [199, 345] on input "**********" at bounding box center [342, 340] width 362 height 25
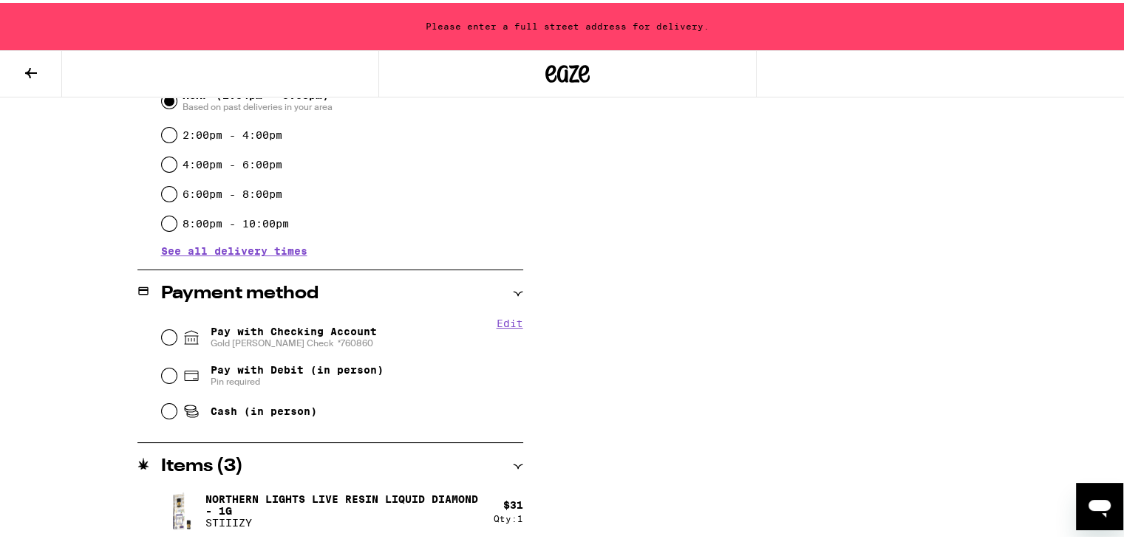
scroll to position [443, 0]
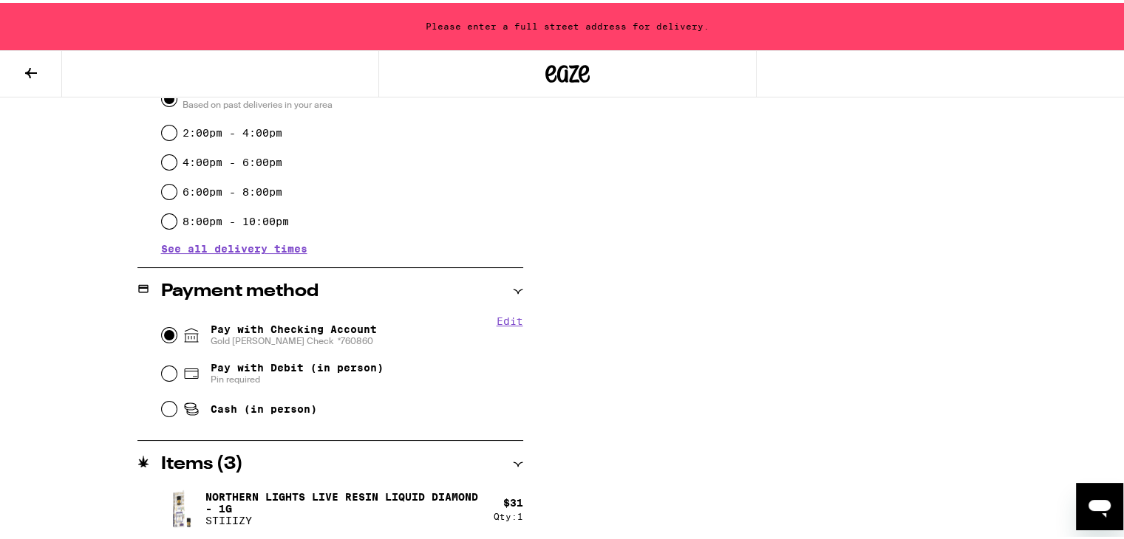
click at [165, 330] on input "Pay with Checking Account Gold [PERSON_NAME] Check *[FINANCIAL_ID]" at bounding box center [169, 332] width 15 height 15
radio input "true"
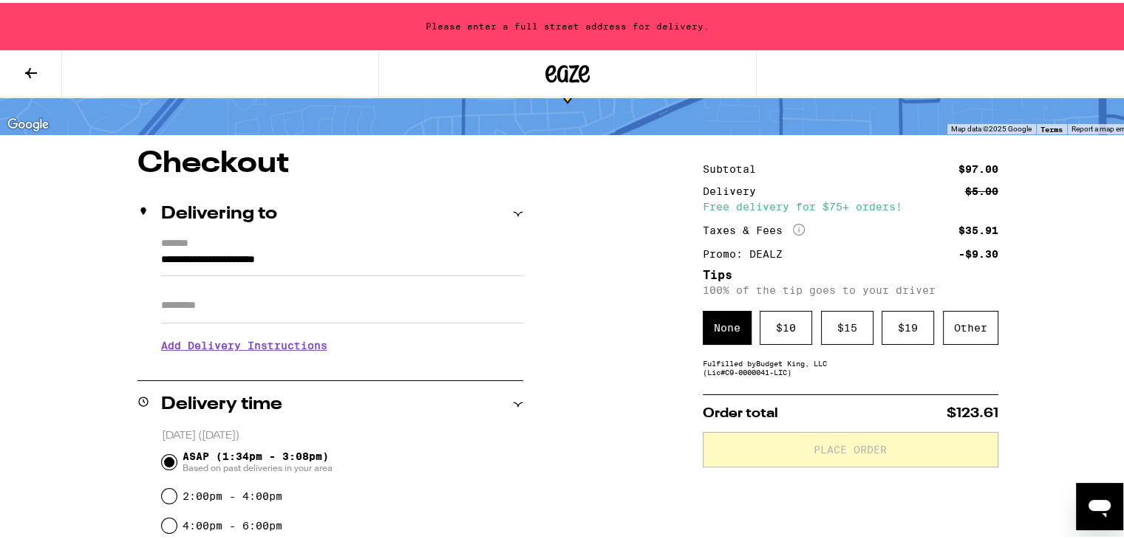
scroll to position [78, 0]
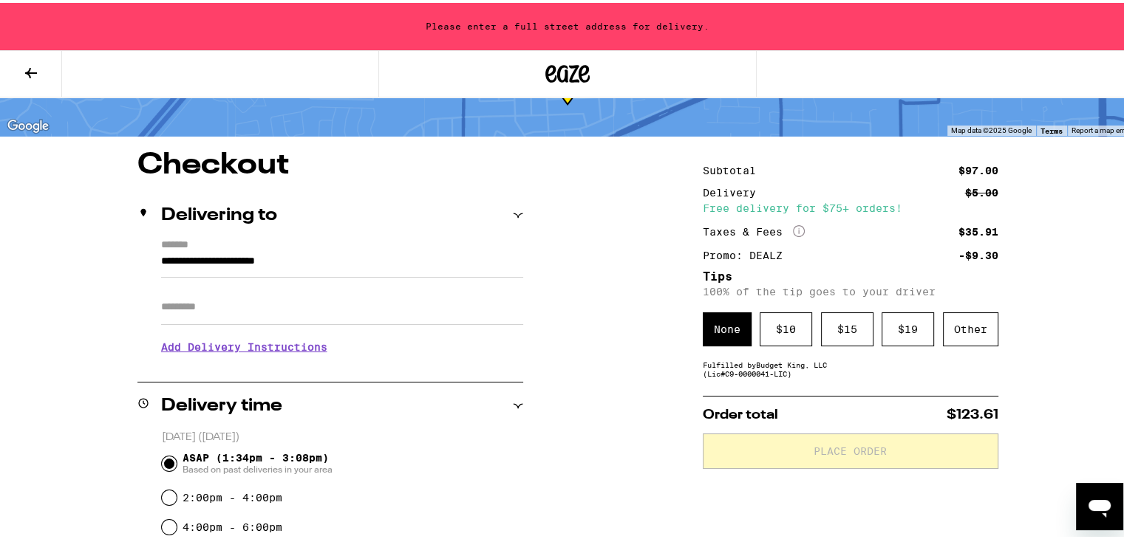
click at [514, 214] on icon at bounding box center [518, 213] width 10 height 10
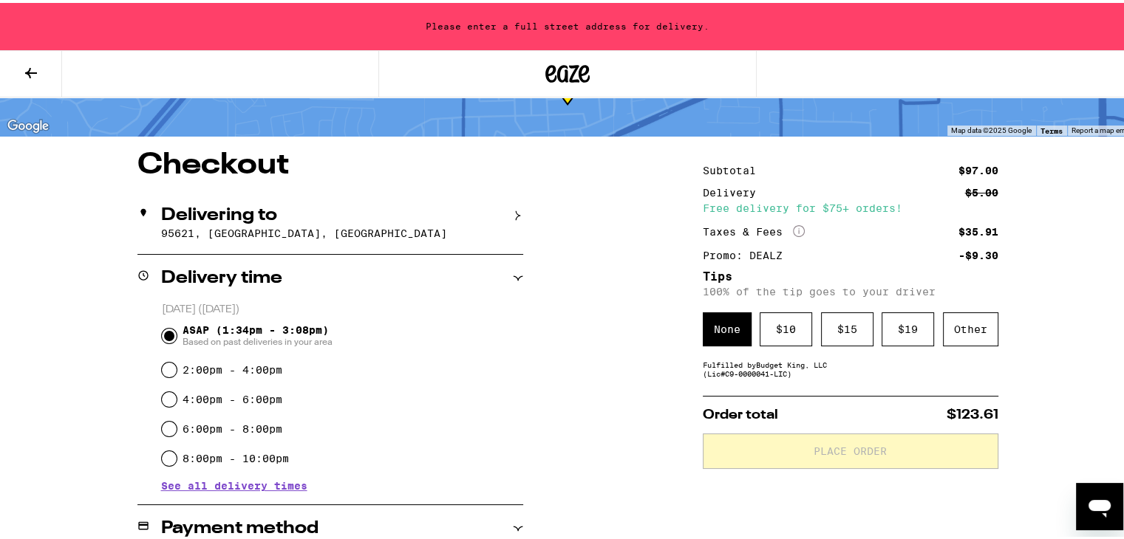
click at [516, 212] on icon at bounding box center [518, 213] width 4 height 10
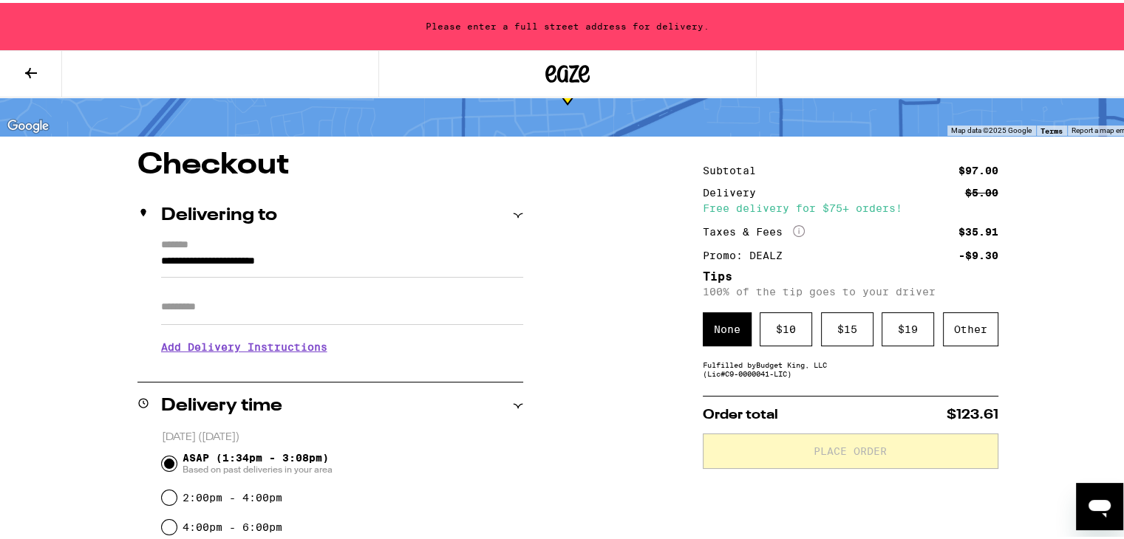
click at [224, 284] on div "Apt/Suite" at bounding box center [342, 298] width 362 height 47
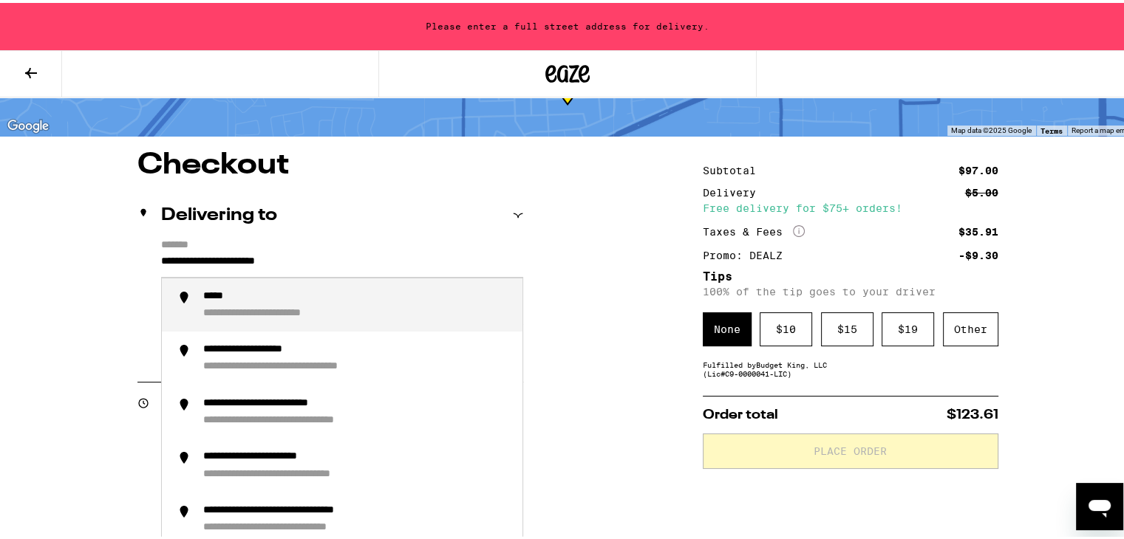
drag, startPoint x: 154, startPoint y: 256, endPoint x: 173, endPoint y: 255, distance: 18.5
click at [173, 255] on input "**********" at bounding box center [342, 262] width 362 height 25
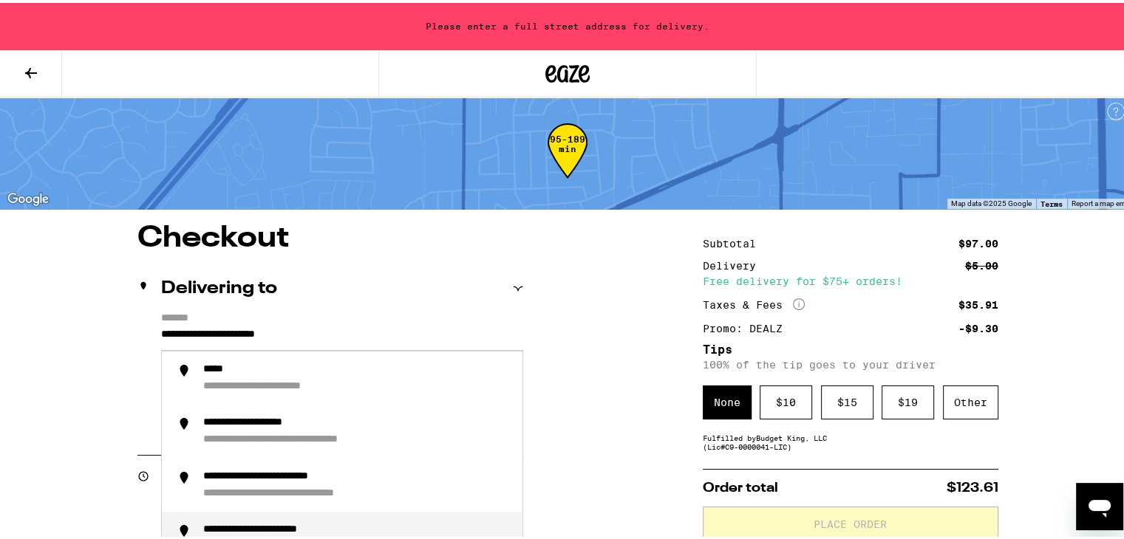
scroll to position [4, 0]
drag, startPoint x: 335, startPoint y: 344, endPoint x: 47, endPoint y: 327, distance: 288.6
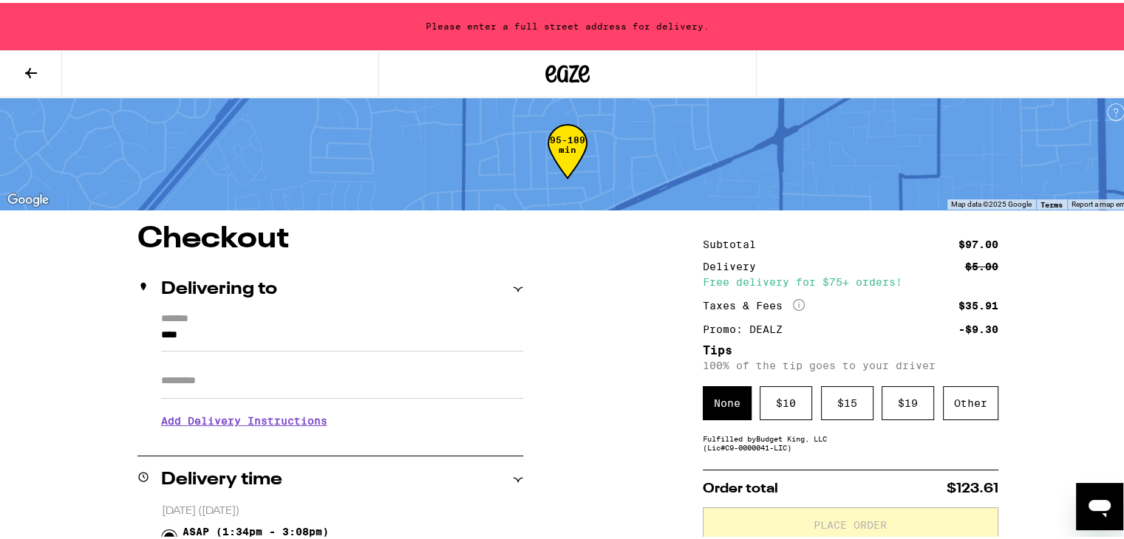
click at [261, 318] on label "*******" at bounding box center [342, 316] width 362 height 13
click at [261, 324] on input "****" at bounding box center [342, 336] width 362 height 25
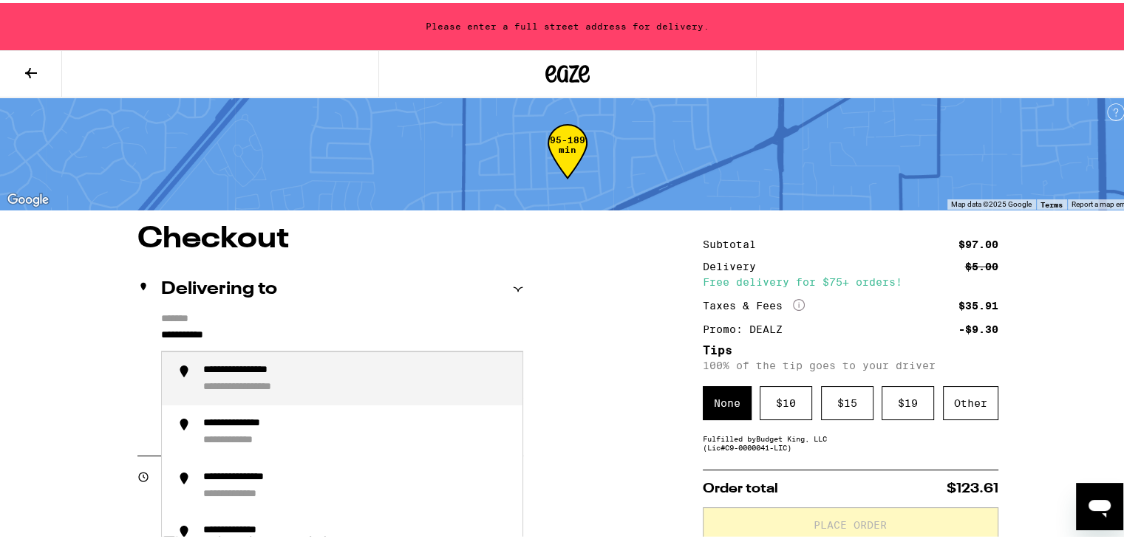
click at [272, 379] on div "**********" at bounding box center [263, 384] width 120 height 13
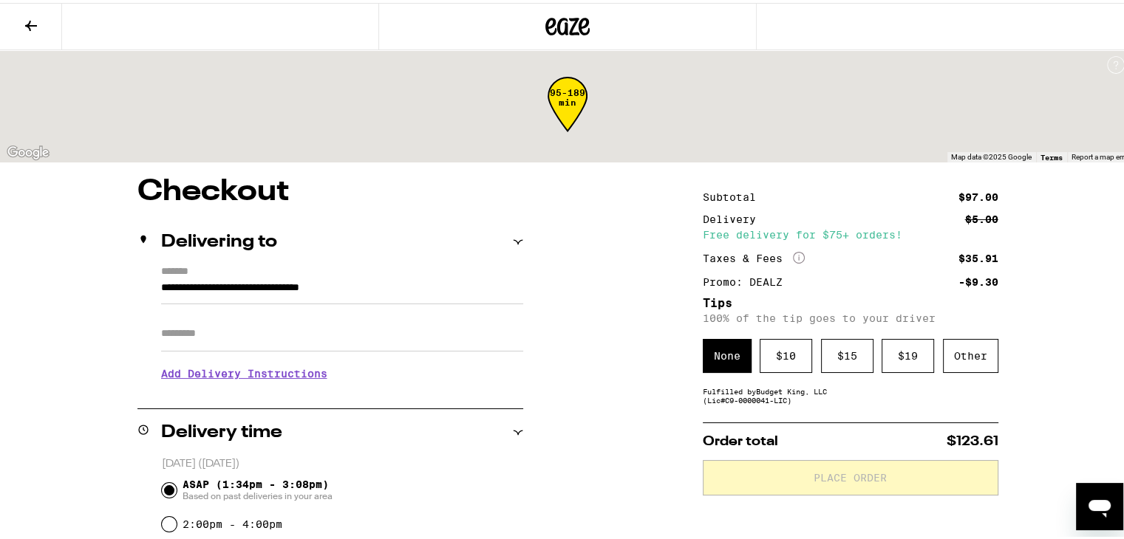
type input "**********"
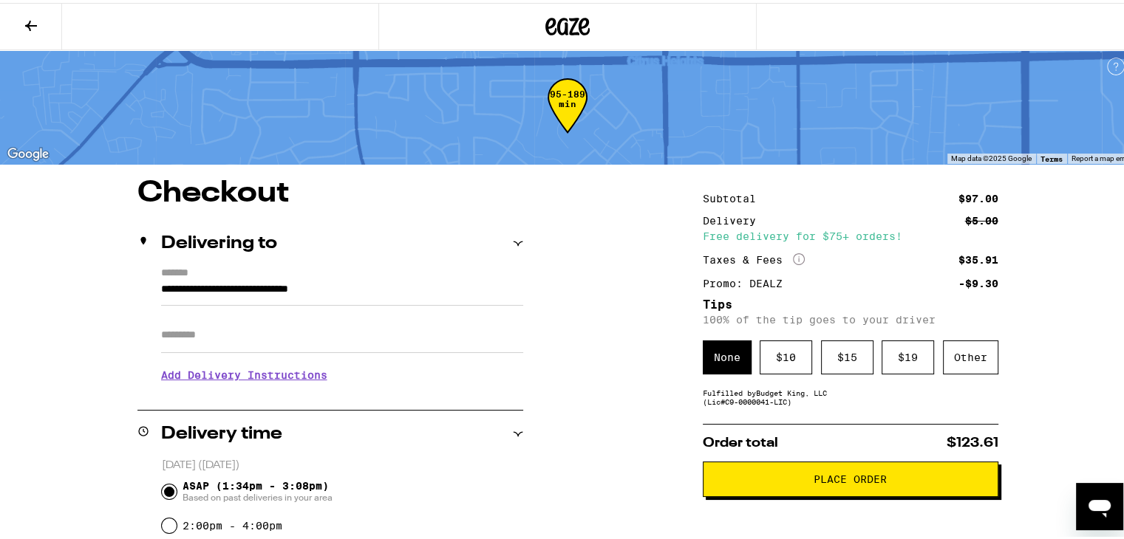
scroll to position [0, 0]
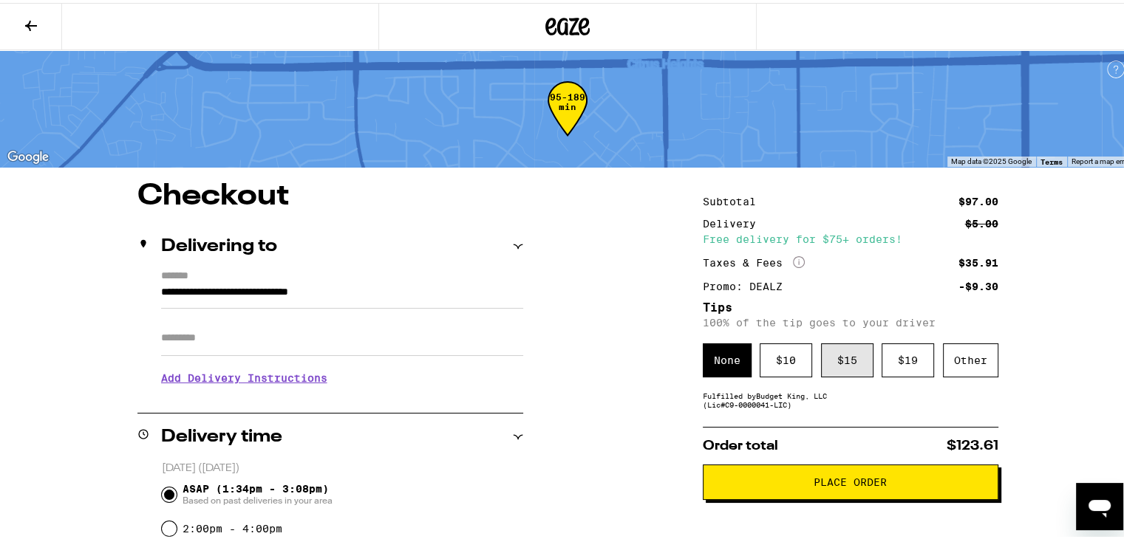
click at [849, 366] on div "$ 15" at bounding box center [847, 358] width 52 height 34
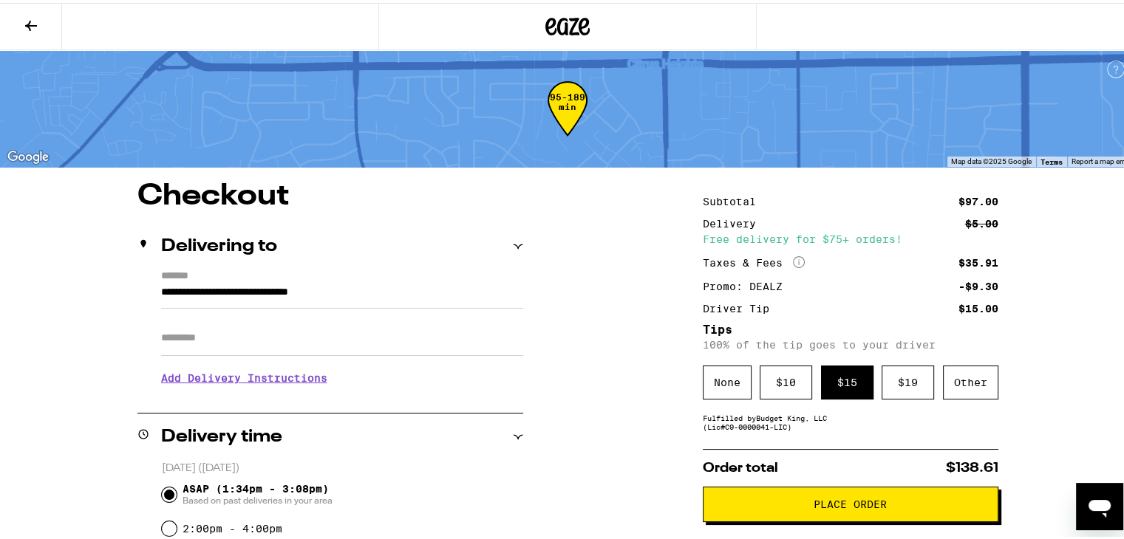
scroll to position [148, 0]
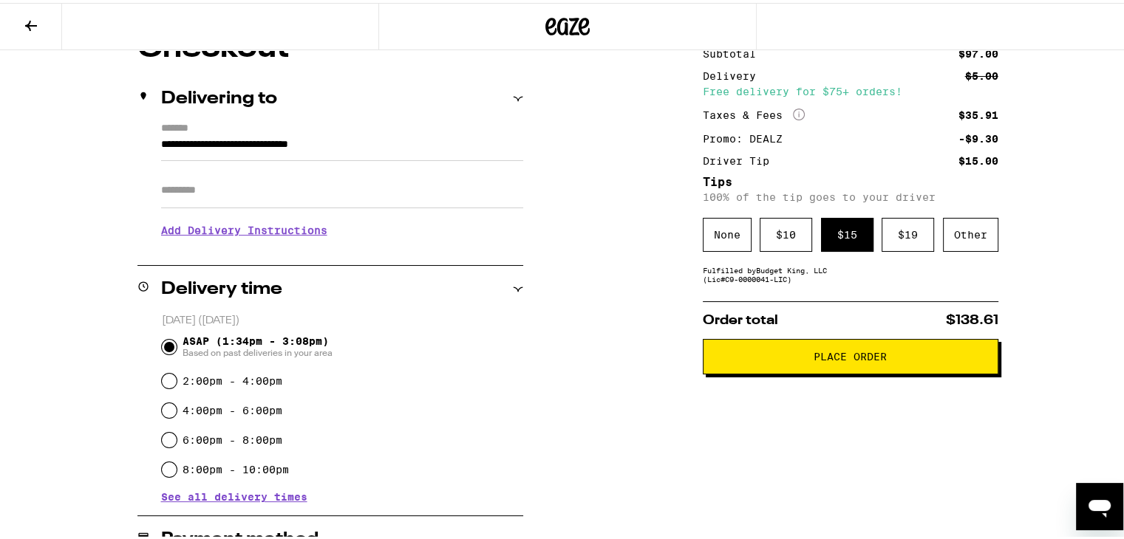
click at [839, 359] on span "Place Order" at bounding box center [849, 354] width 73 height 10
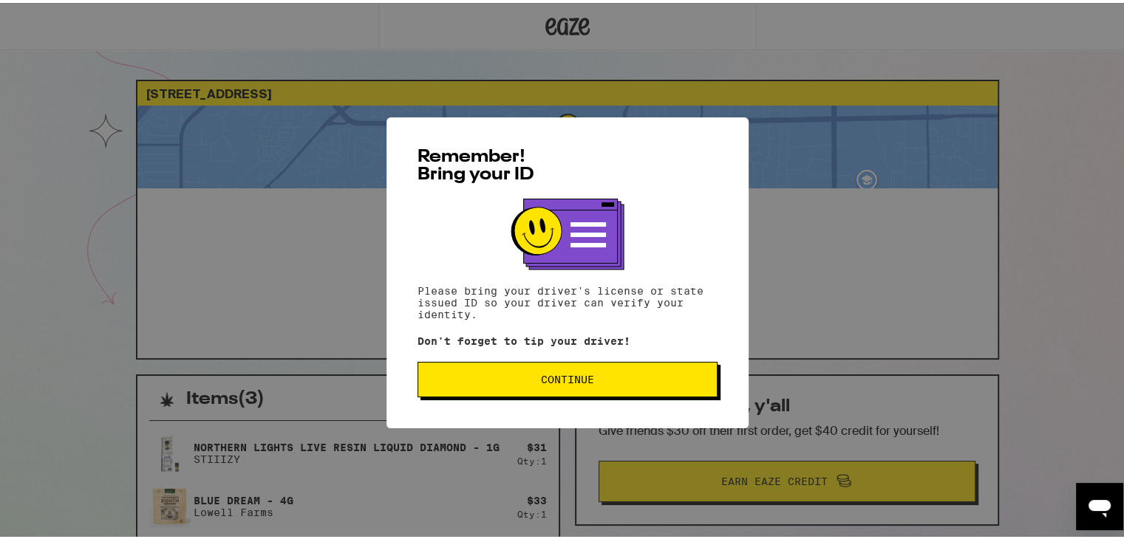
click at [572, 386] on button "Continue" at bounding box center [567, 376] width 300 height 35
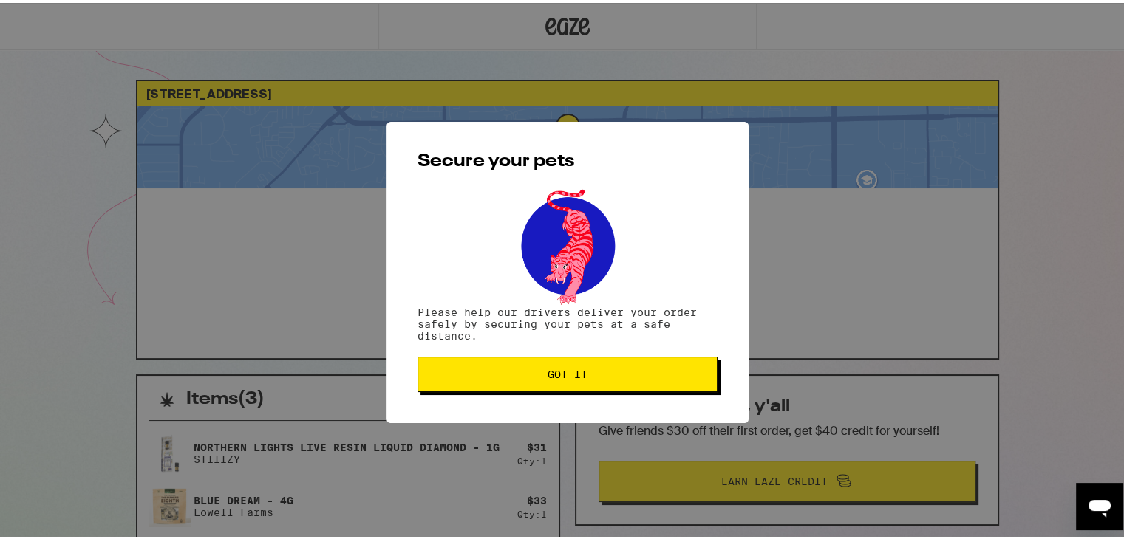
click at [568, 385] on button "Got it" at bounding box center [567, 371] width 300 height 35
